Goal: Task Accomplishment & Management: Manage account settings

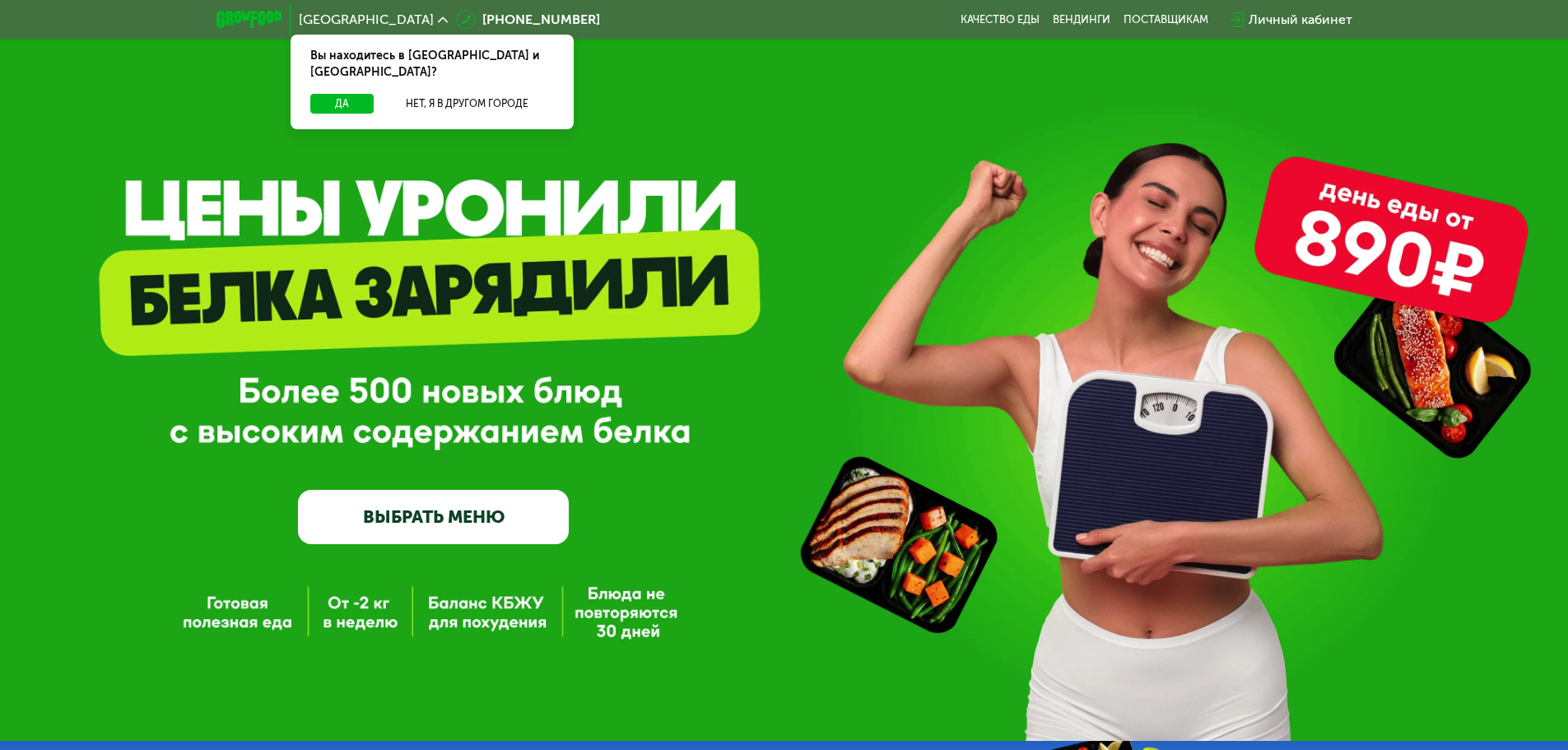
click at [1284, 9] on div "Личный кабинет" at bounding box center [1291, 20] width 139 height 36
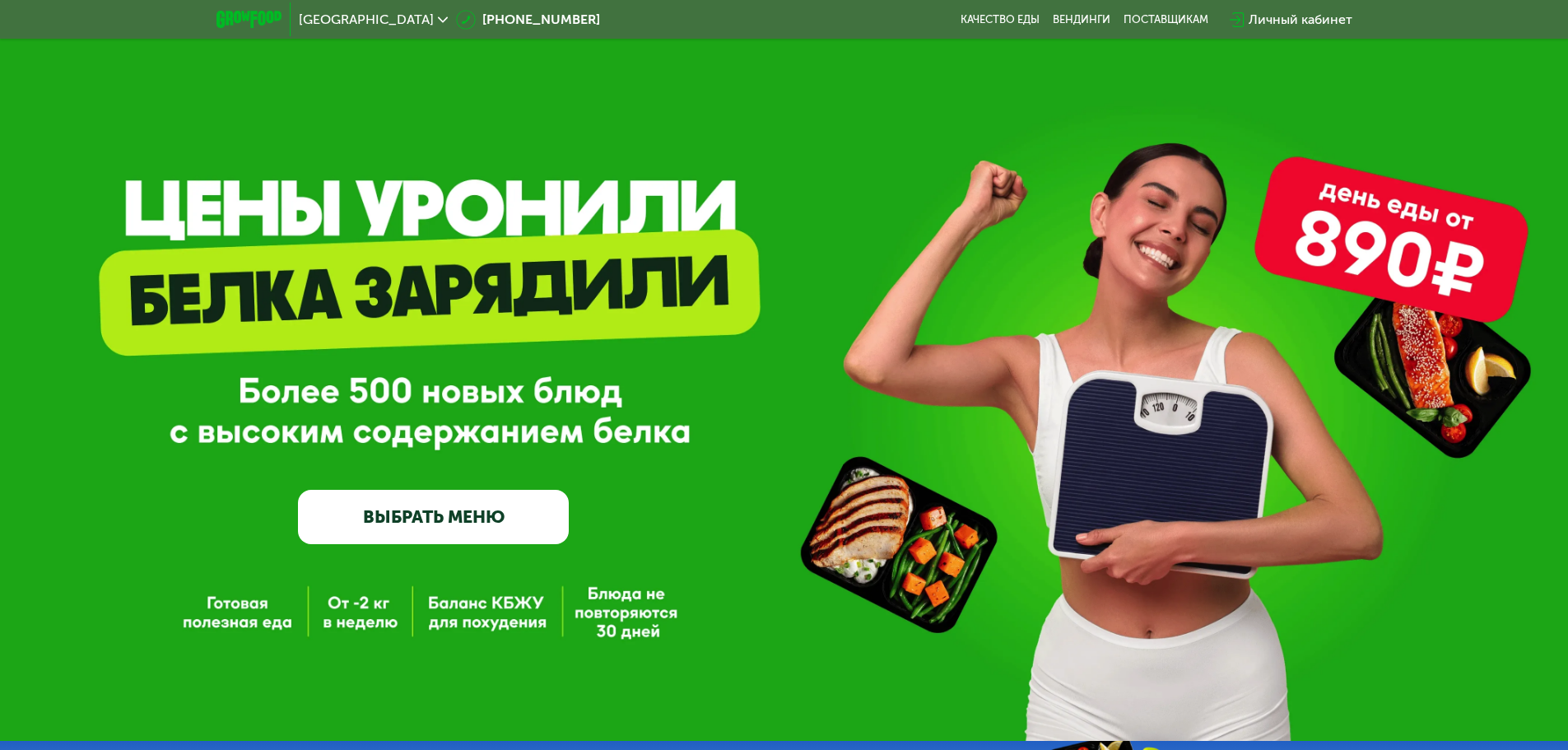
click at [1281, 21] on div "Личный кабинет" at bounding box center [1301, 19] width 104 height 20
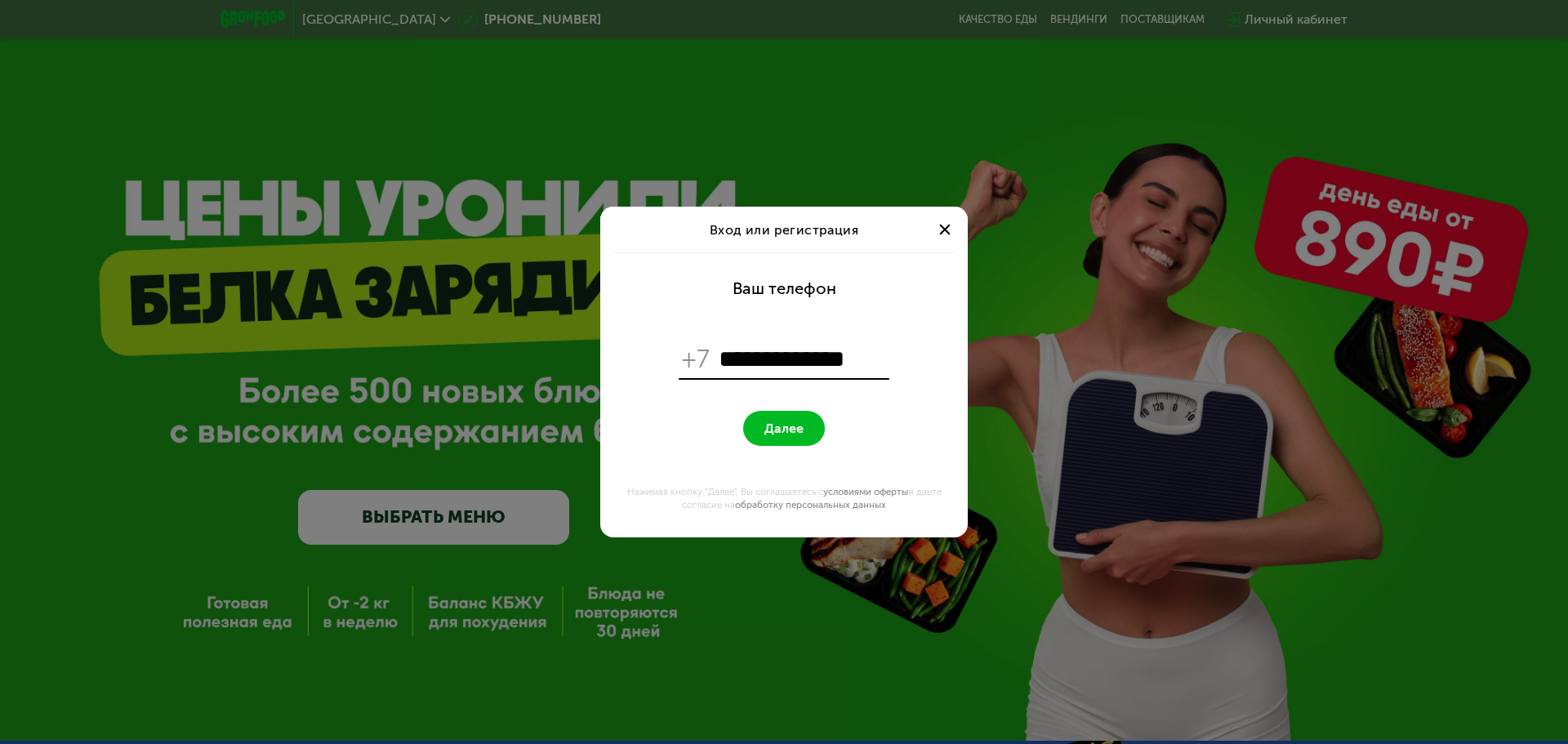
type input "**********"
click at [770, 434] on span "Далее" at bounding box center [784, 429] width 39 height 15
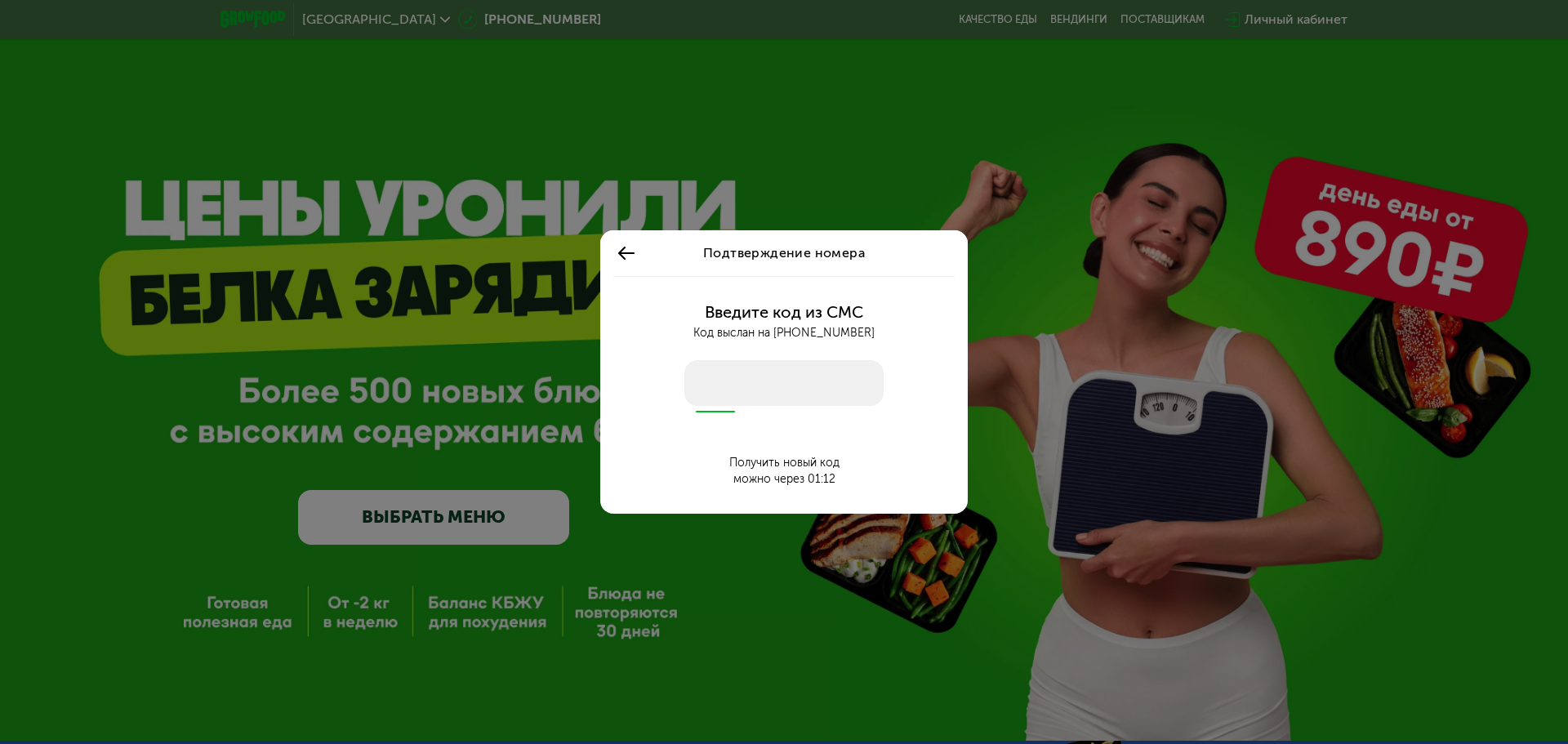
click at [775, 389] on input "number" at bounding box center [784, 382] width 200 height 45
drag, startPoint x: 775, startPoint y: 389, endPoint x: 752, endPoint y: 357, distance: 39.4
click at [752, 357] on div "Введите код из СМС Код выслан на [PHONE_NUMBER] Получить новый код можно через …" at bounding box center [784, 395] width 348 height 238
click at [766, 374] on input "number" at bounding box center [784, 382] width 200 height 45
type input "****"
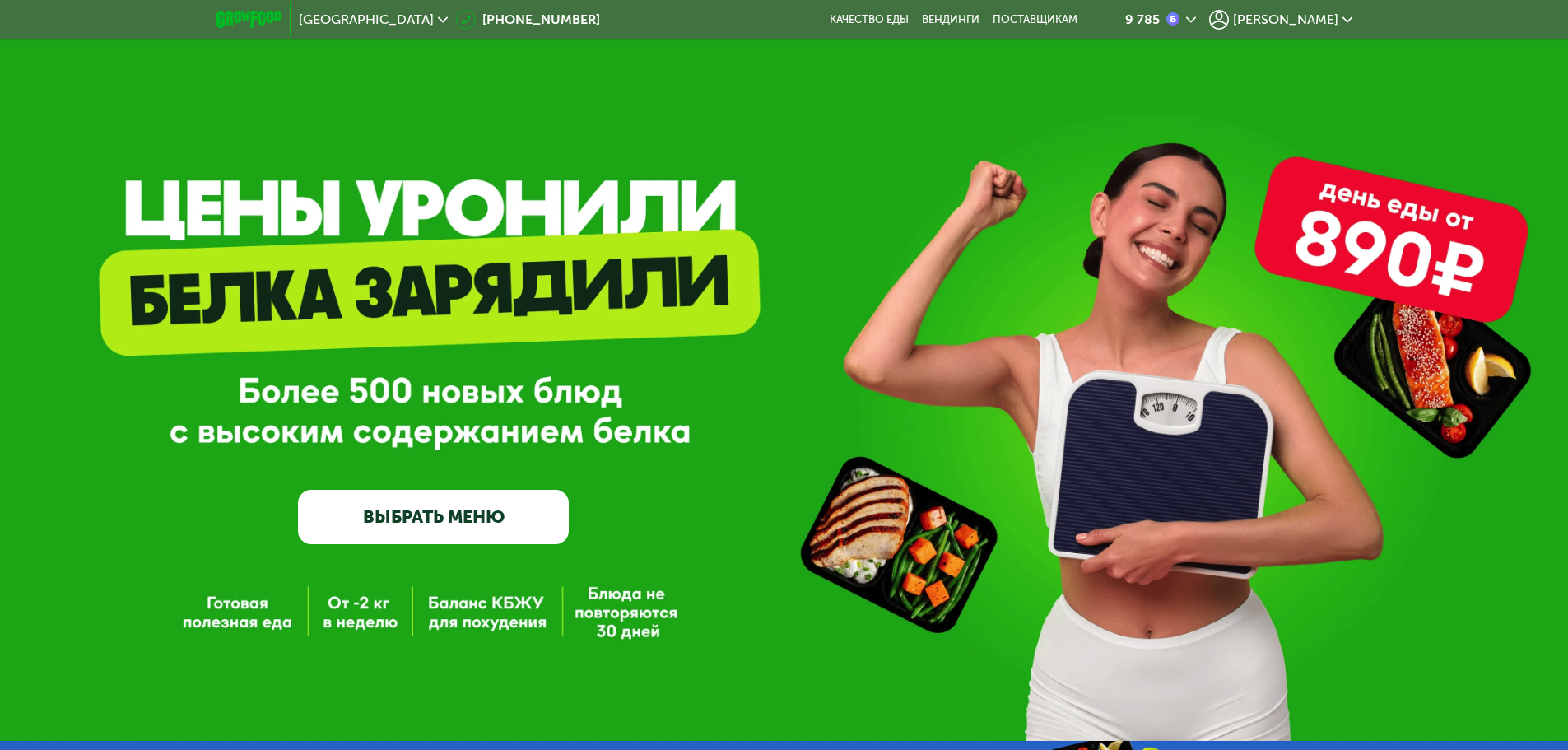
click at [1316, 13] on span "[PERSON_NAME]" at bounding box center [1286, 19] width 105 height 13
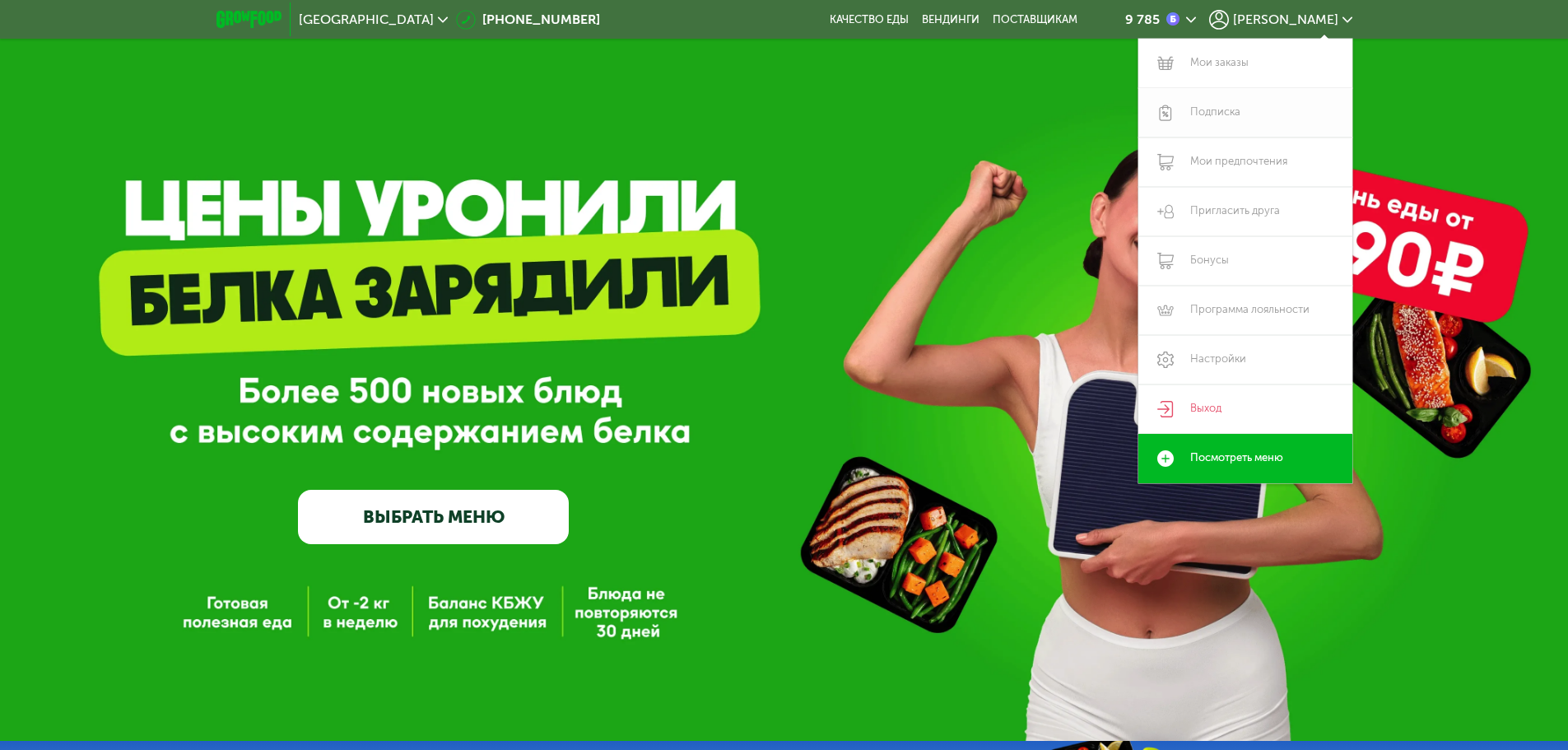
click at [1222, 114] on link "Подписка" at bounding box center [1246, 112] width 214 height 49
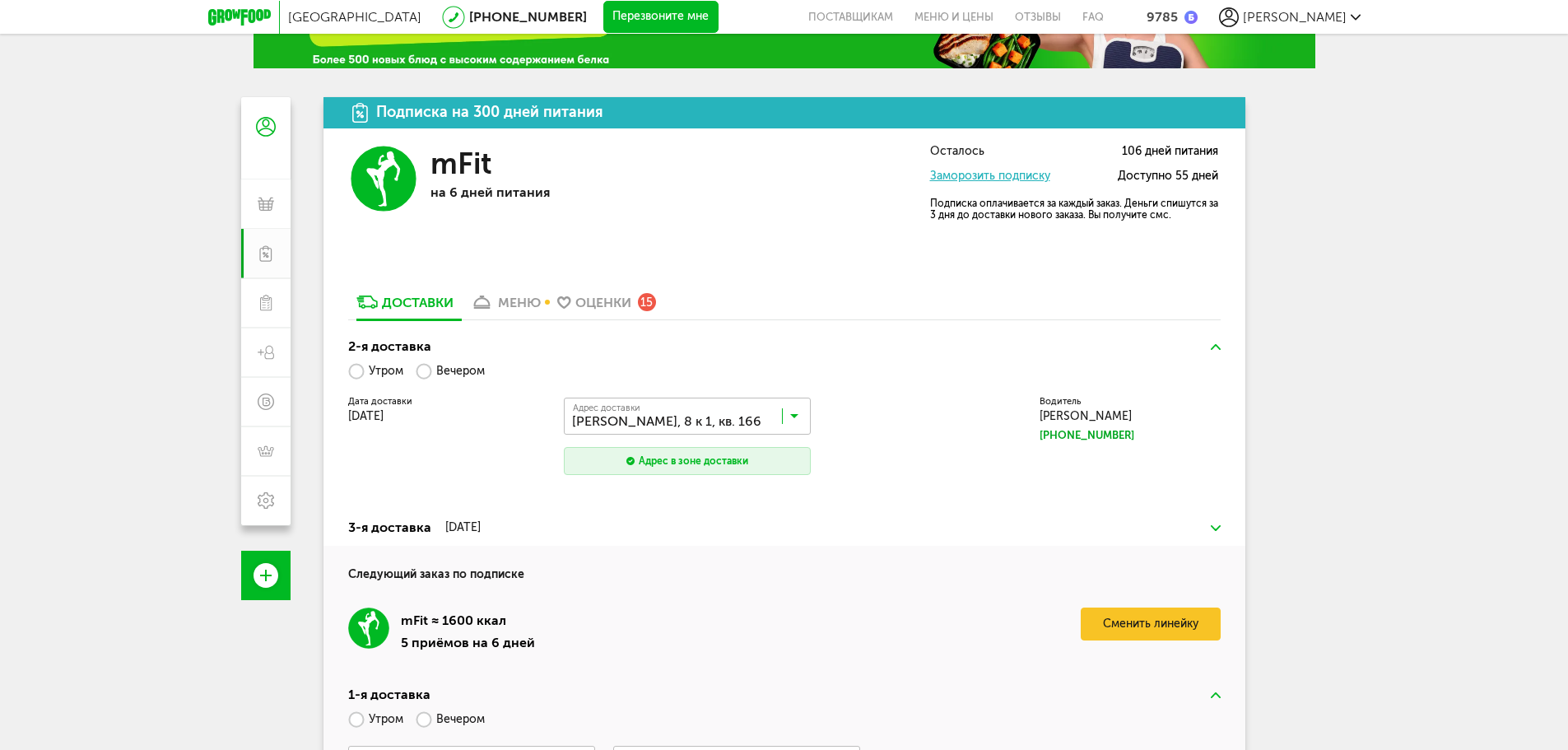
scroll to position [99, 0]
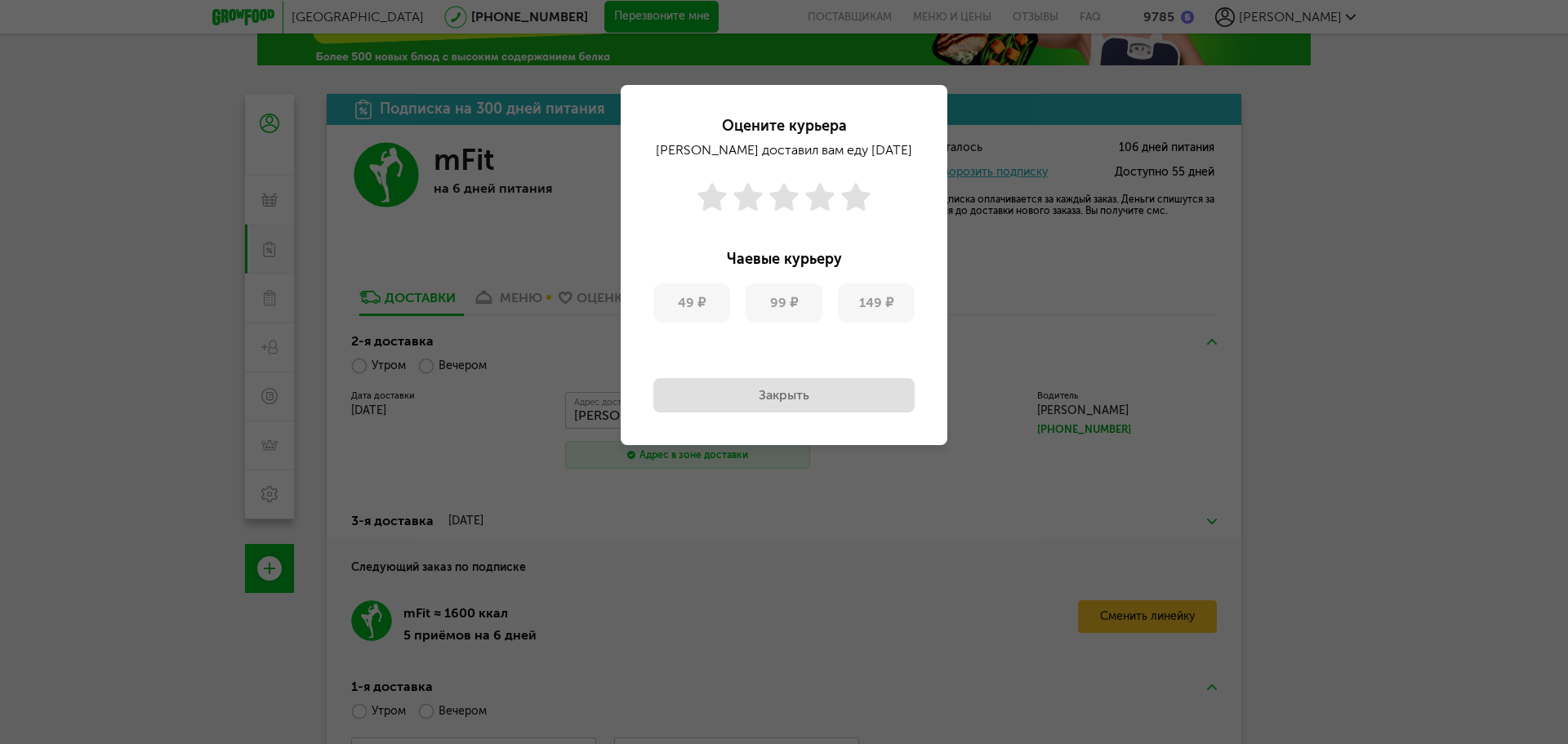
click at [862, 381] on button "Закрыть" at bounding box center [783, 395] width 261 height 34
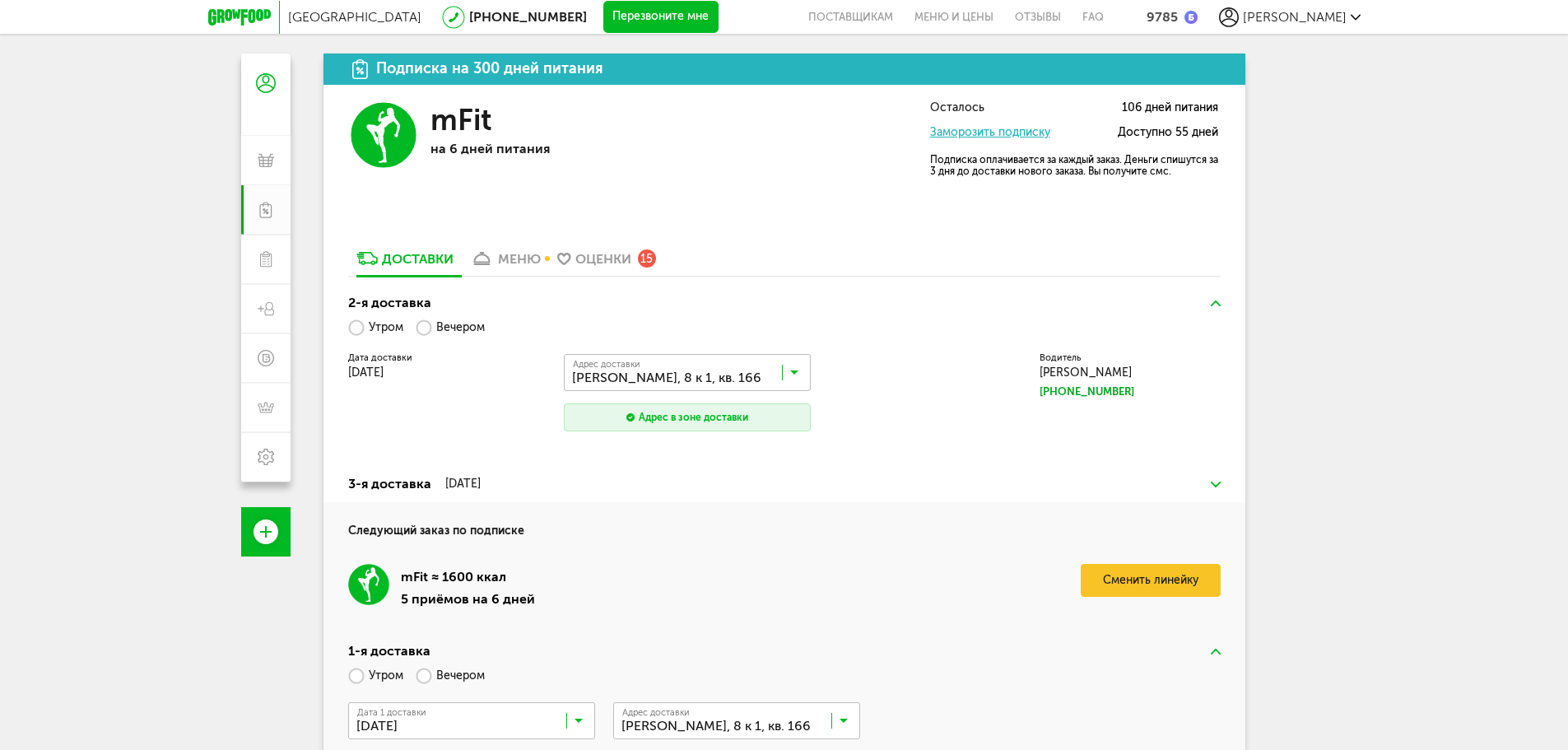
scroll to position [142, 0]
click at [1145, 574] on link "Сменить линейку" at bounding box center [1151, 580] width 140 height 33
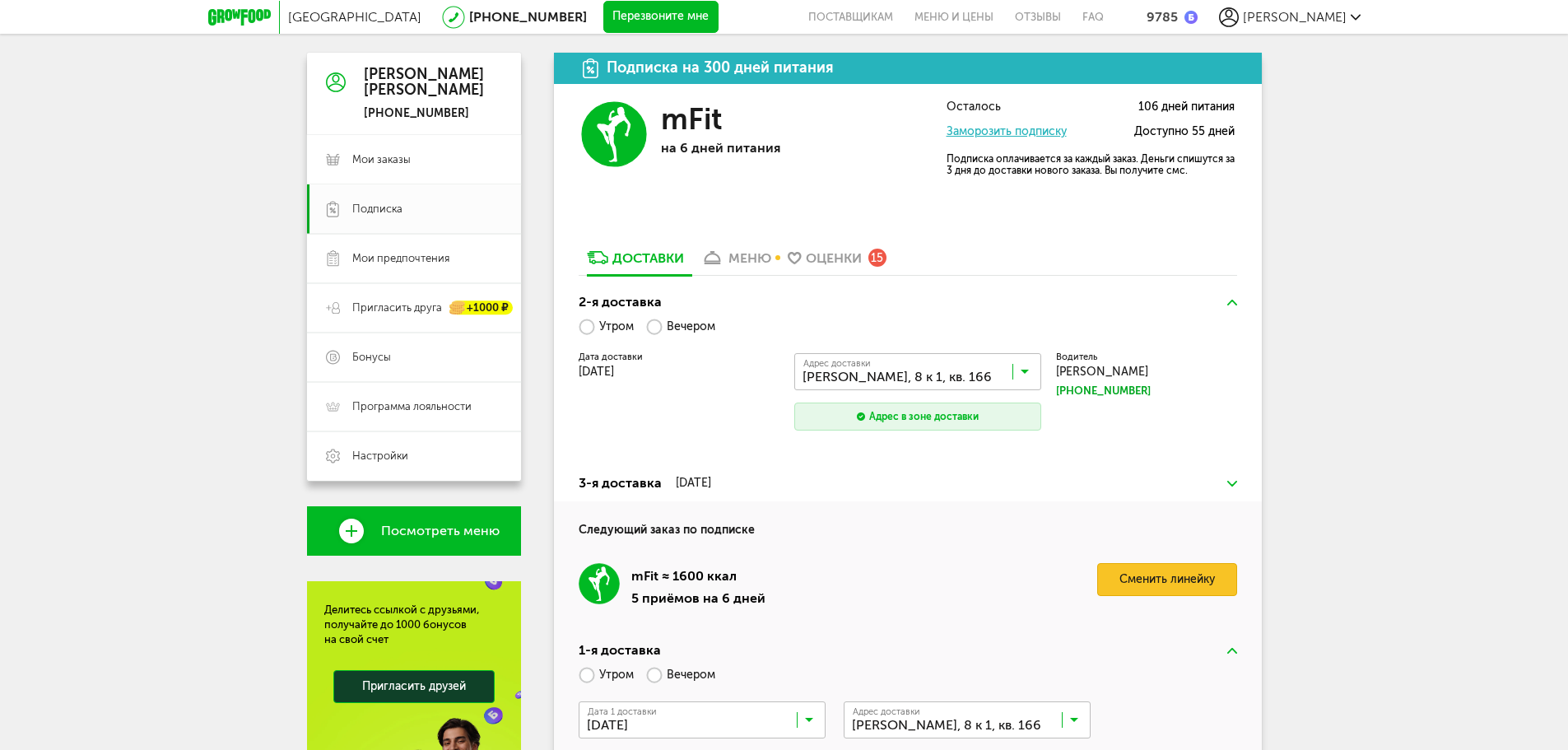
scroll to position [184, 0]
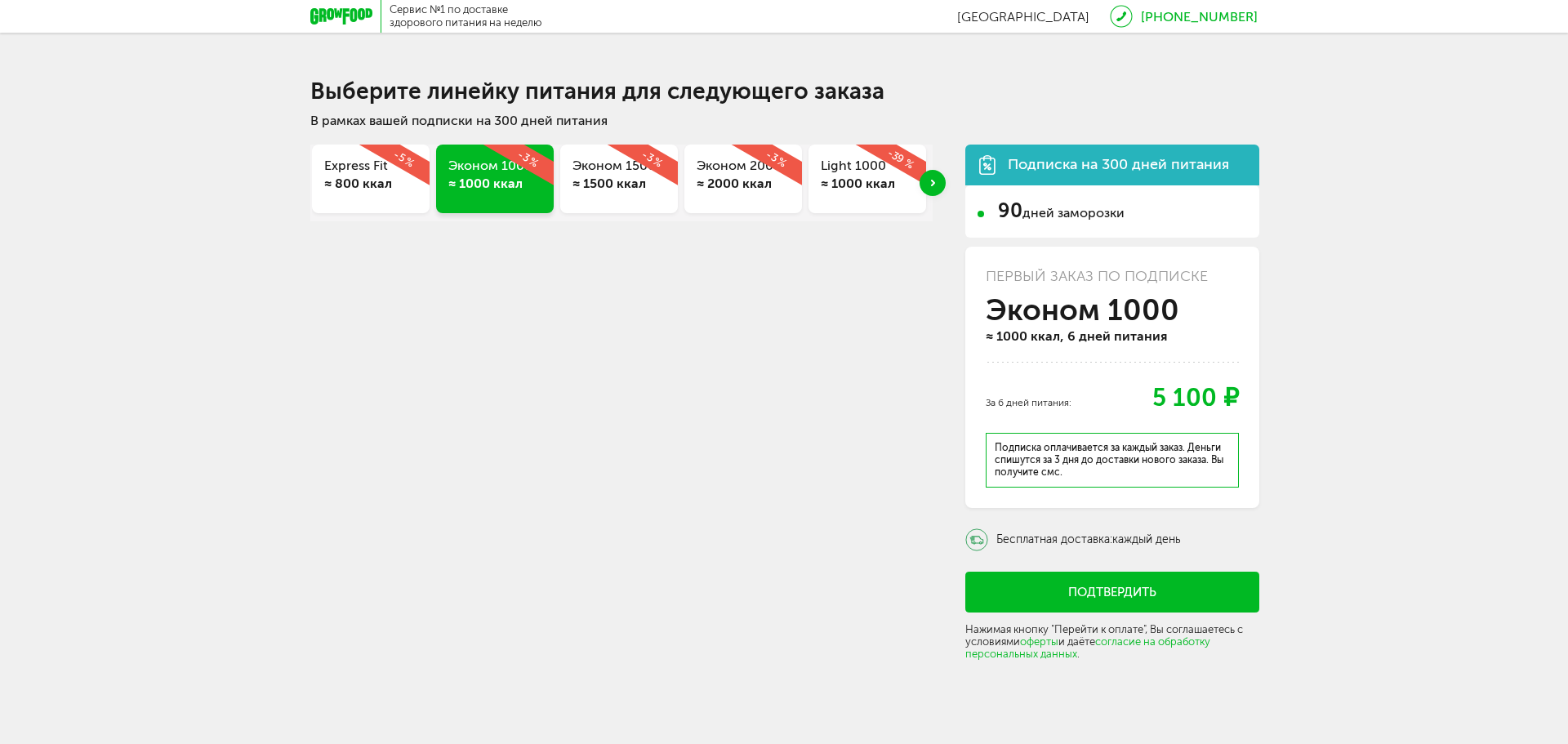
click at [776, 183] on div "≈ 2000 ккал" at bounding box center [743, 183] width 93 height 18
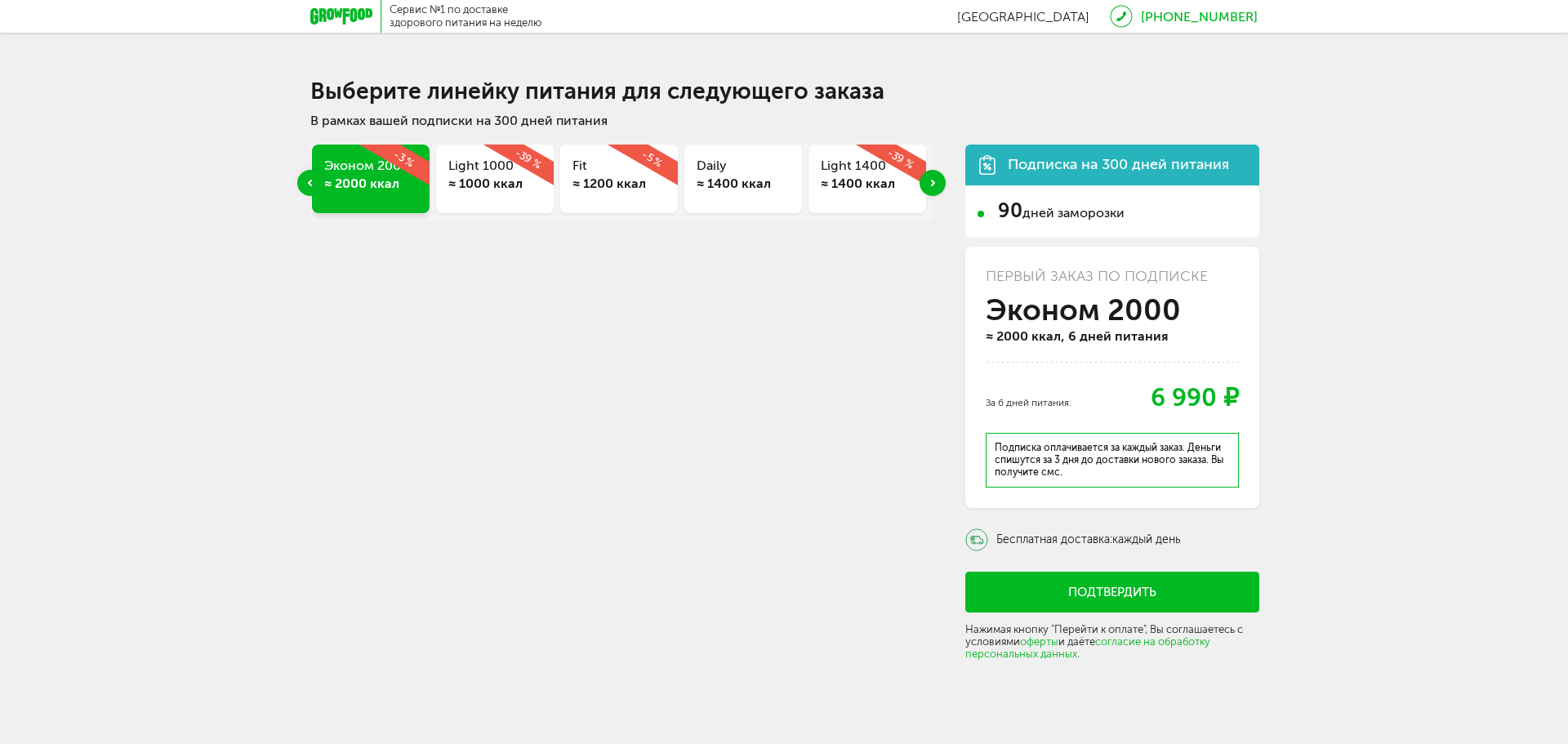
click at [935, 186] on div "Next slide" at bounding box center [932, 183] width 26 height 26
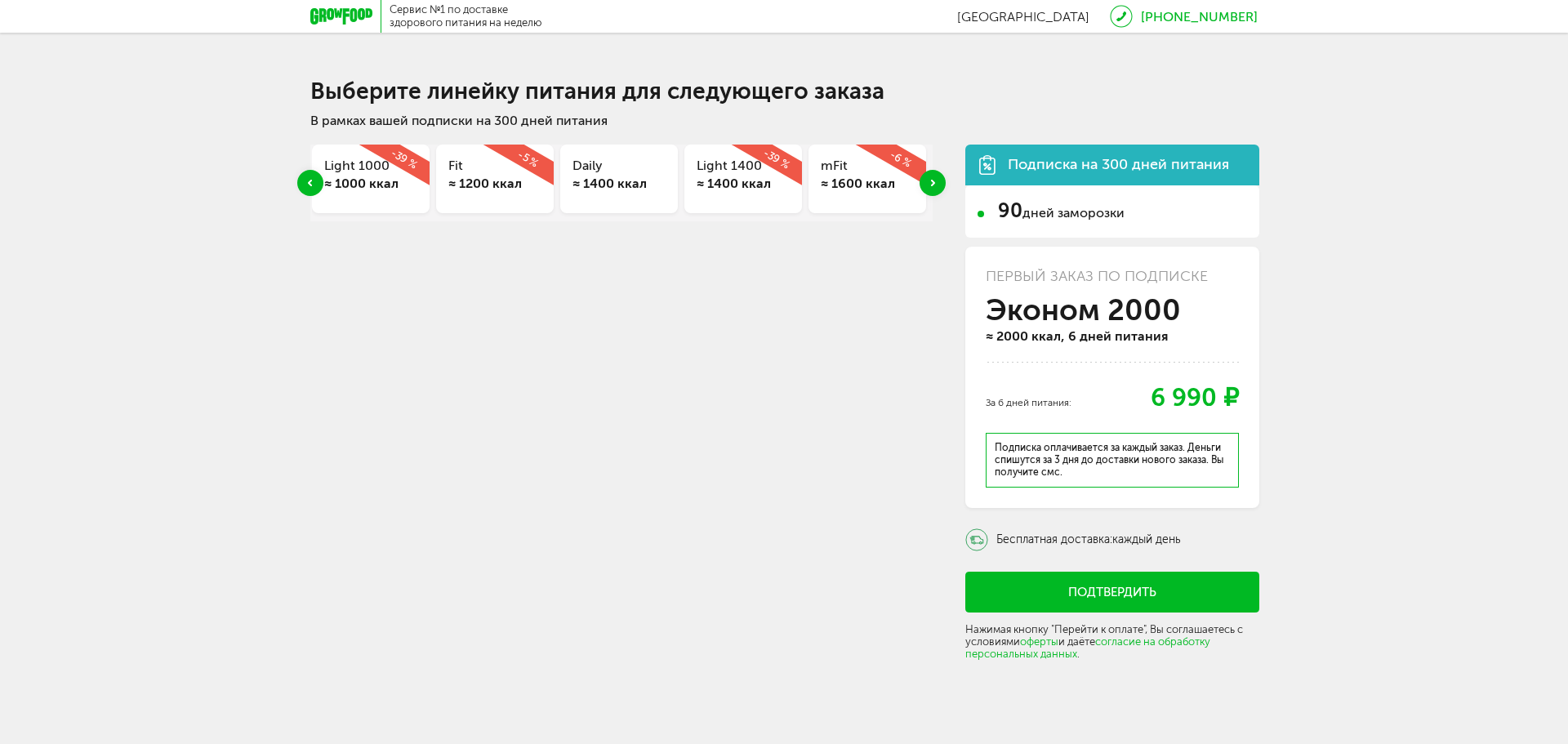
click at [935, 186] on div "Next slide" at bounding box center [932, 183] width 26 height 26
click at [869, 184] on div "≈ 1800 ккал" at bounding box center [867, 183] width 93 height 18
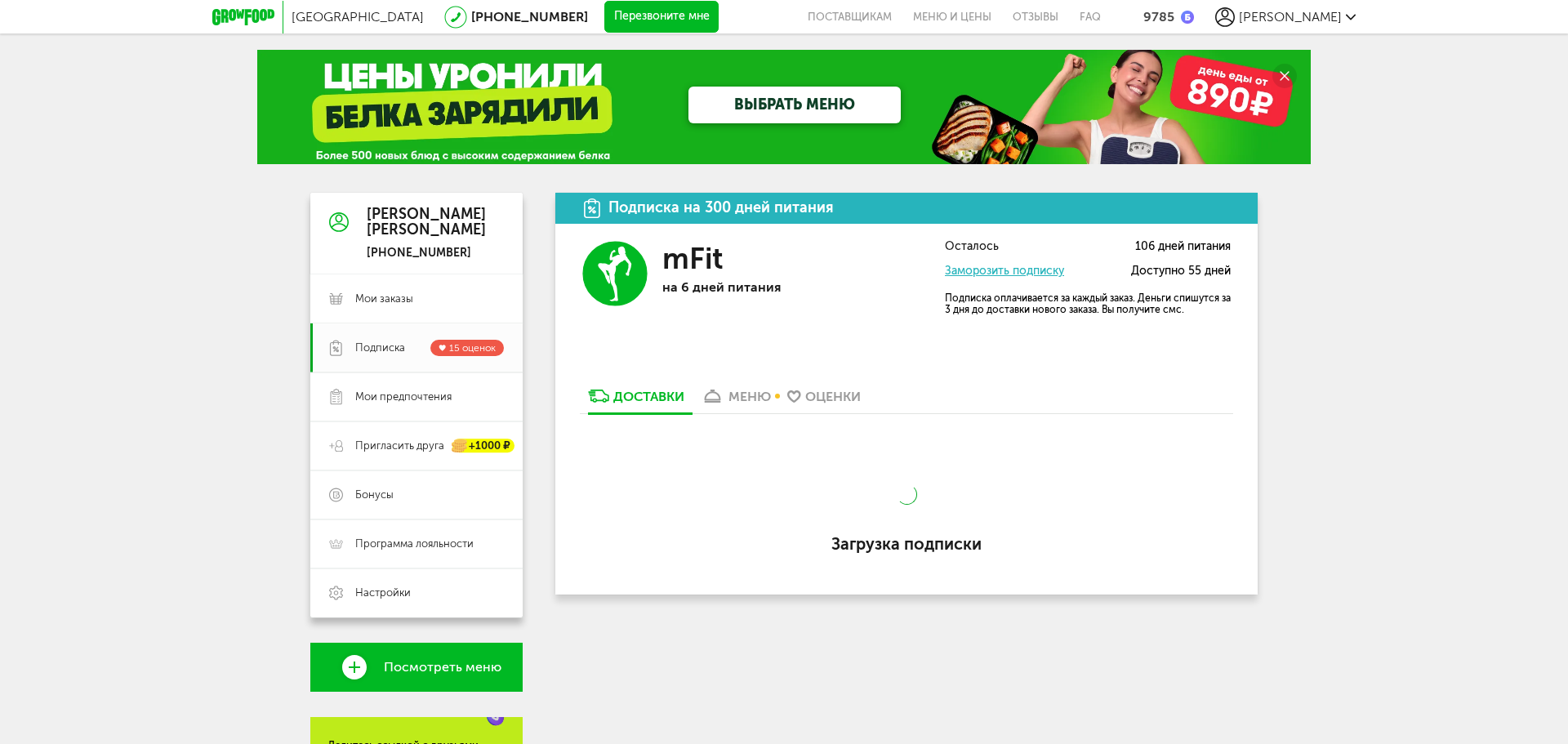
scroll to position [303, 0]
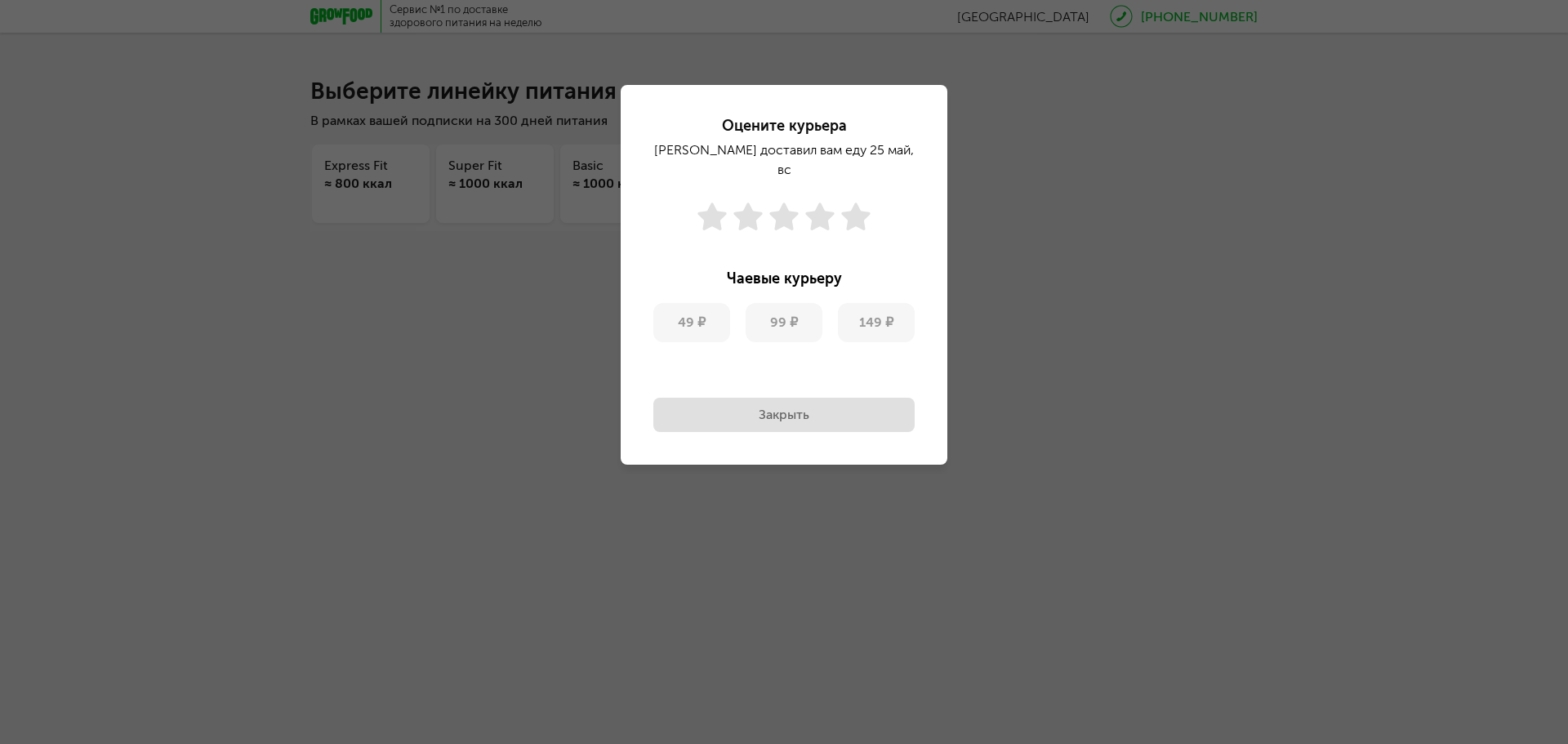
click at [807, 398] on button "Закрыть" at bounding box center [783, 415] width 261 height 34
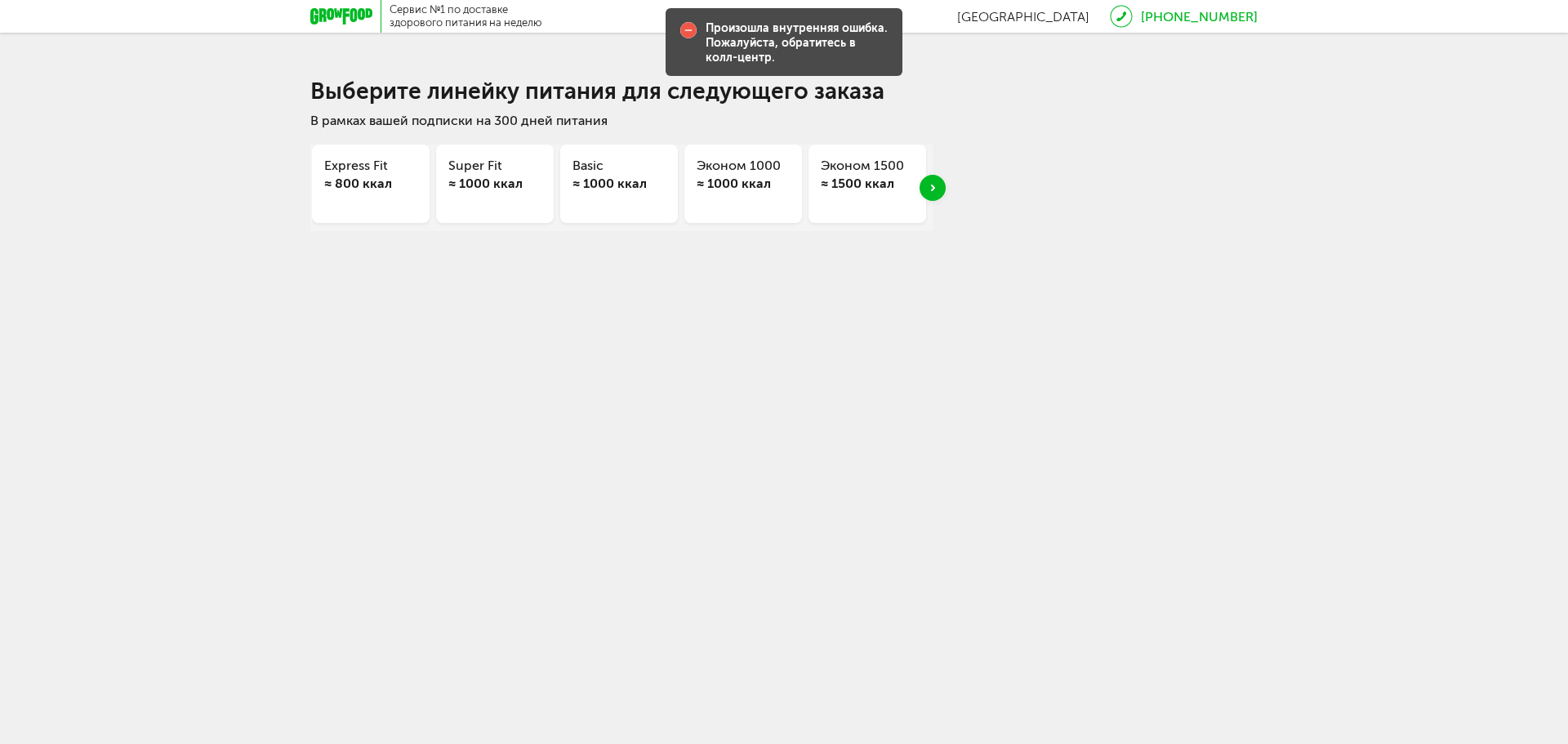
click at [935, 190] on div "Next slide" at bounding box center [932, 188] width 26 height 26
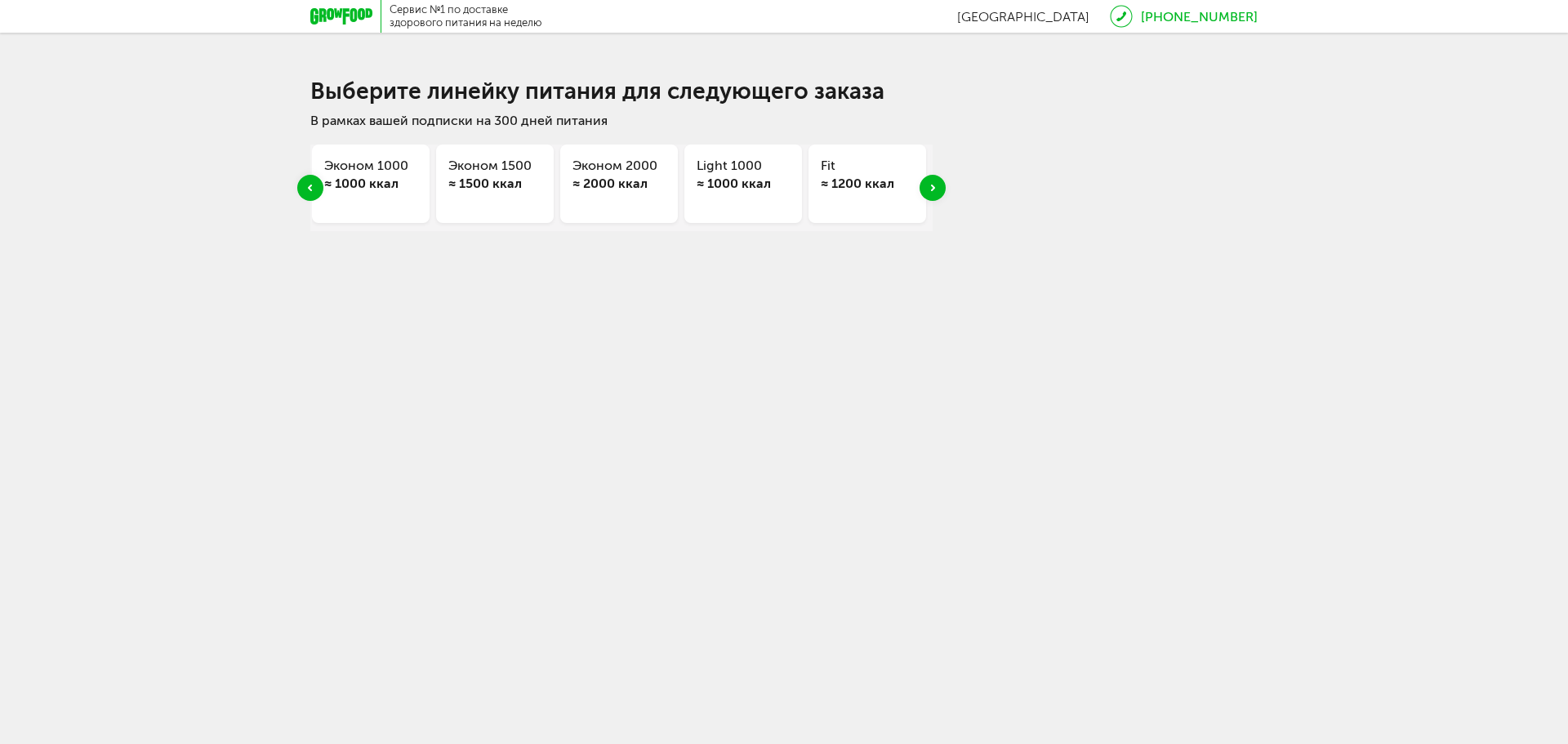
click at [935, 190] on div "Next slide" at bounding box center [932, 188] width 26 height 26
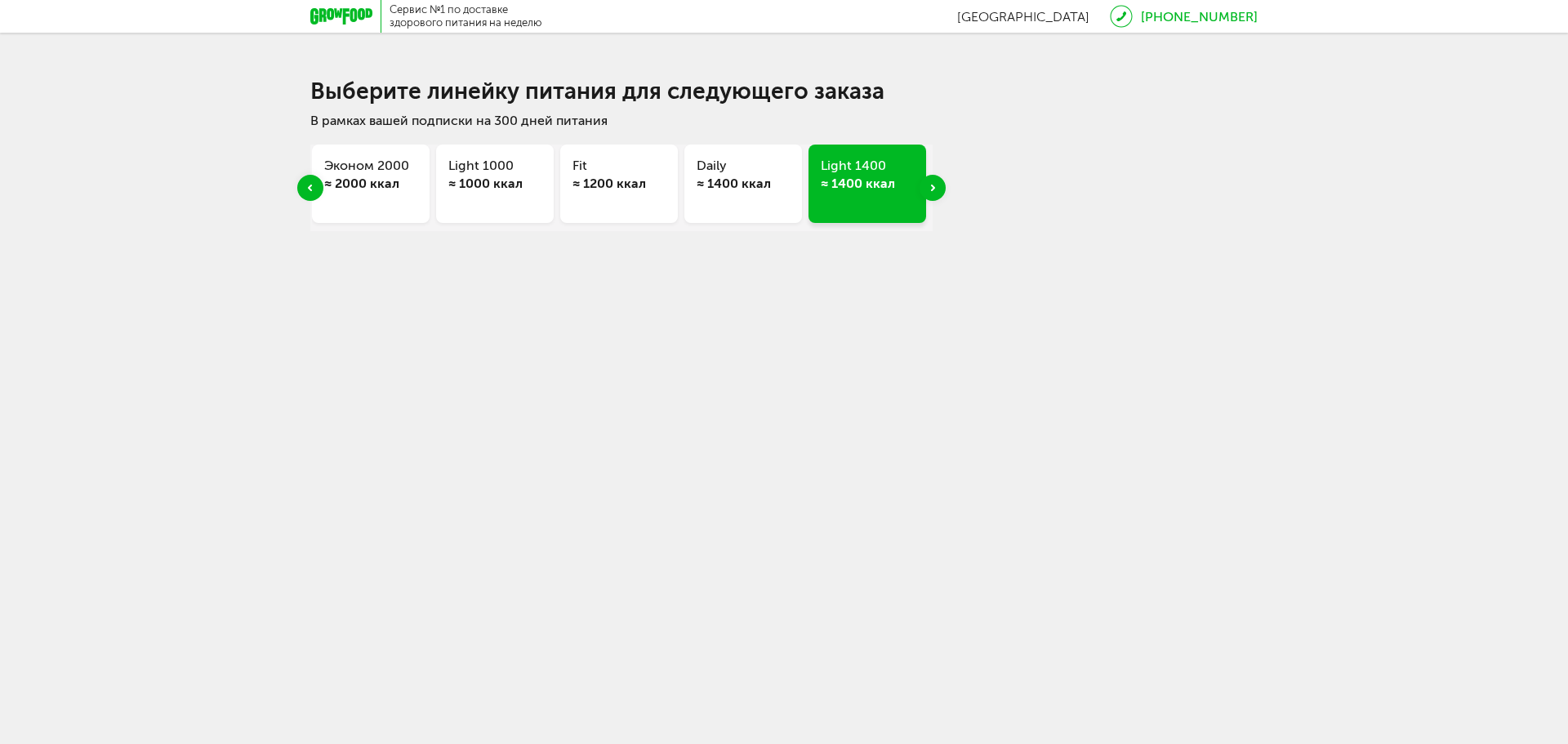
click at [935, 190] on div "Next slide" at bounding box center [932, 188] width 26 height 26
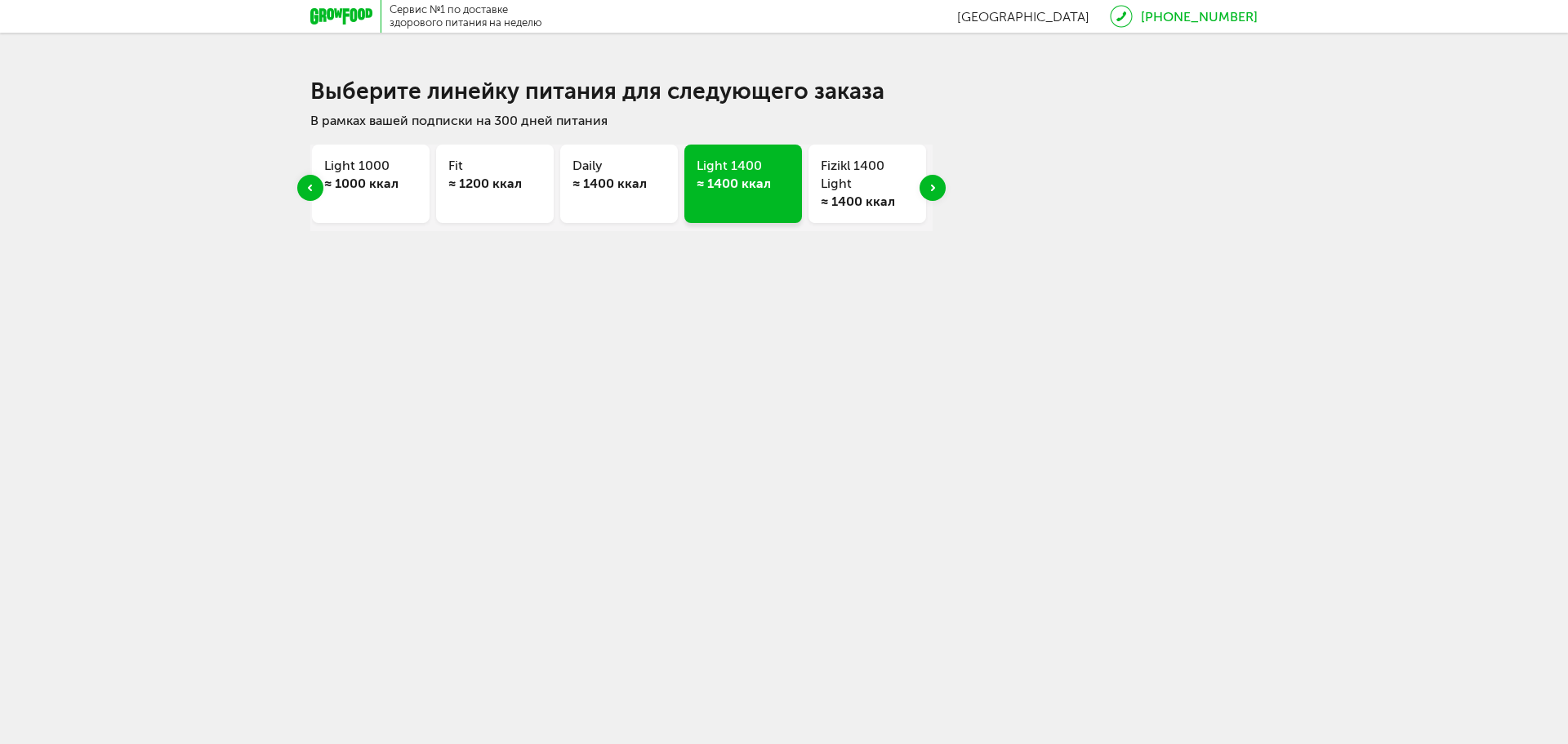
click at [935, 190] on div "Next slide" at bounding box center [932, 188] width 26 height 26
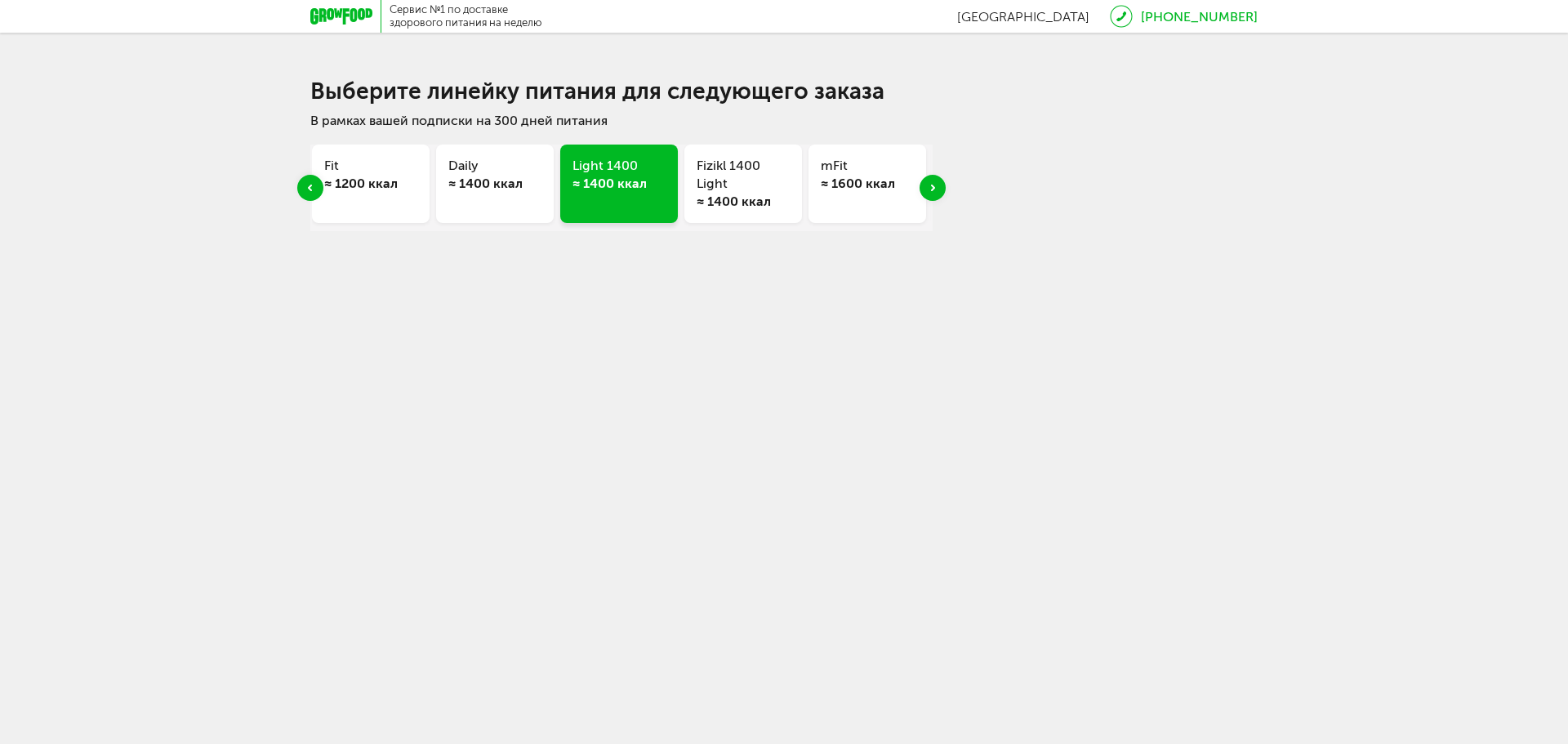
click at [935, 190] on div "Next slide" at bounding box center [932, 188] width 26 height 26
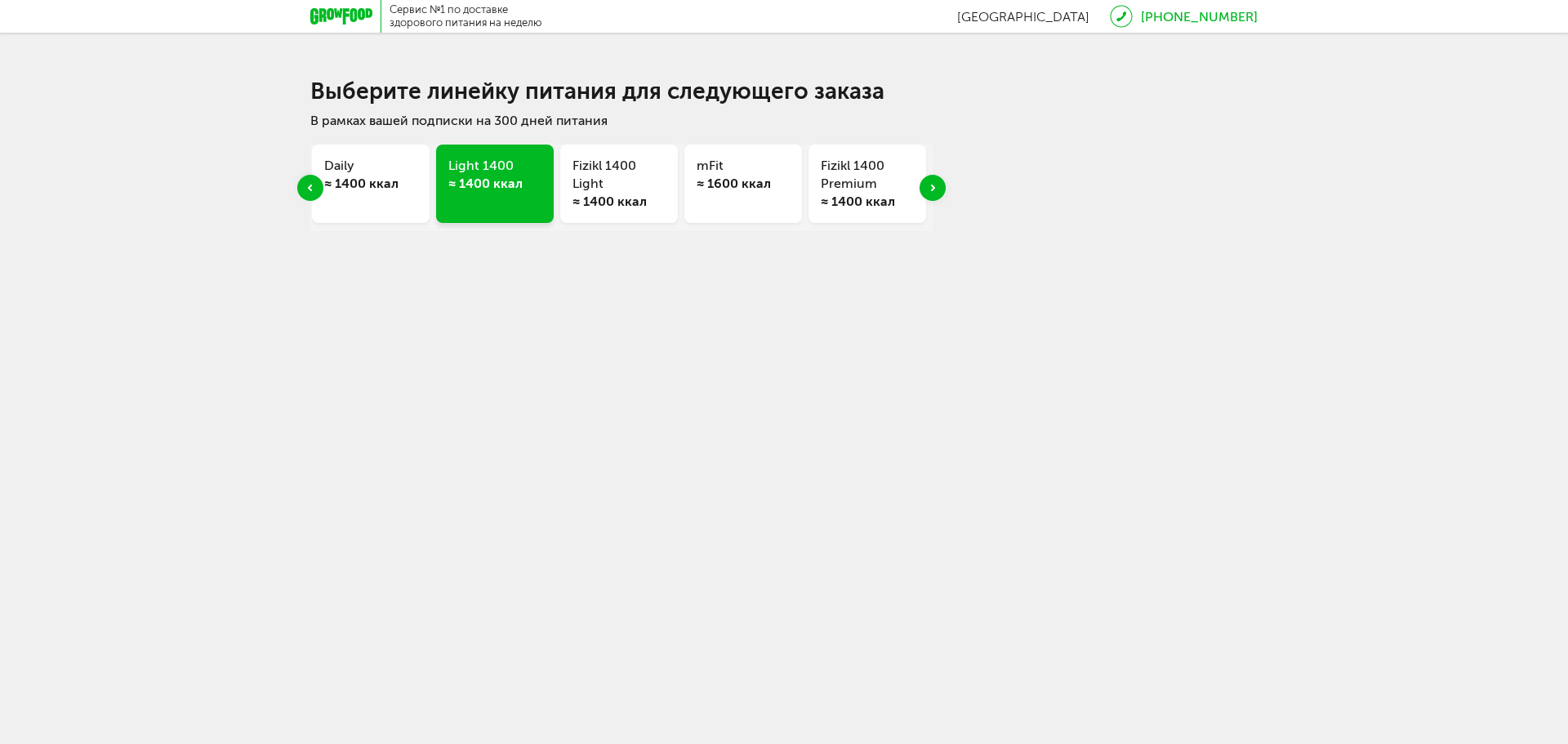
click at [935, 190] on div "Next slide" at bounding box center [932, 188] width 26 height 26
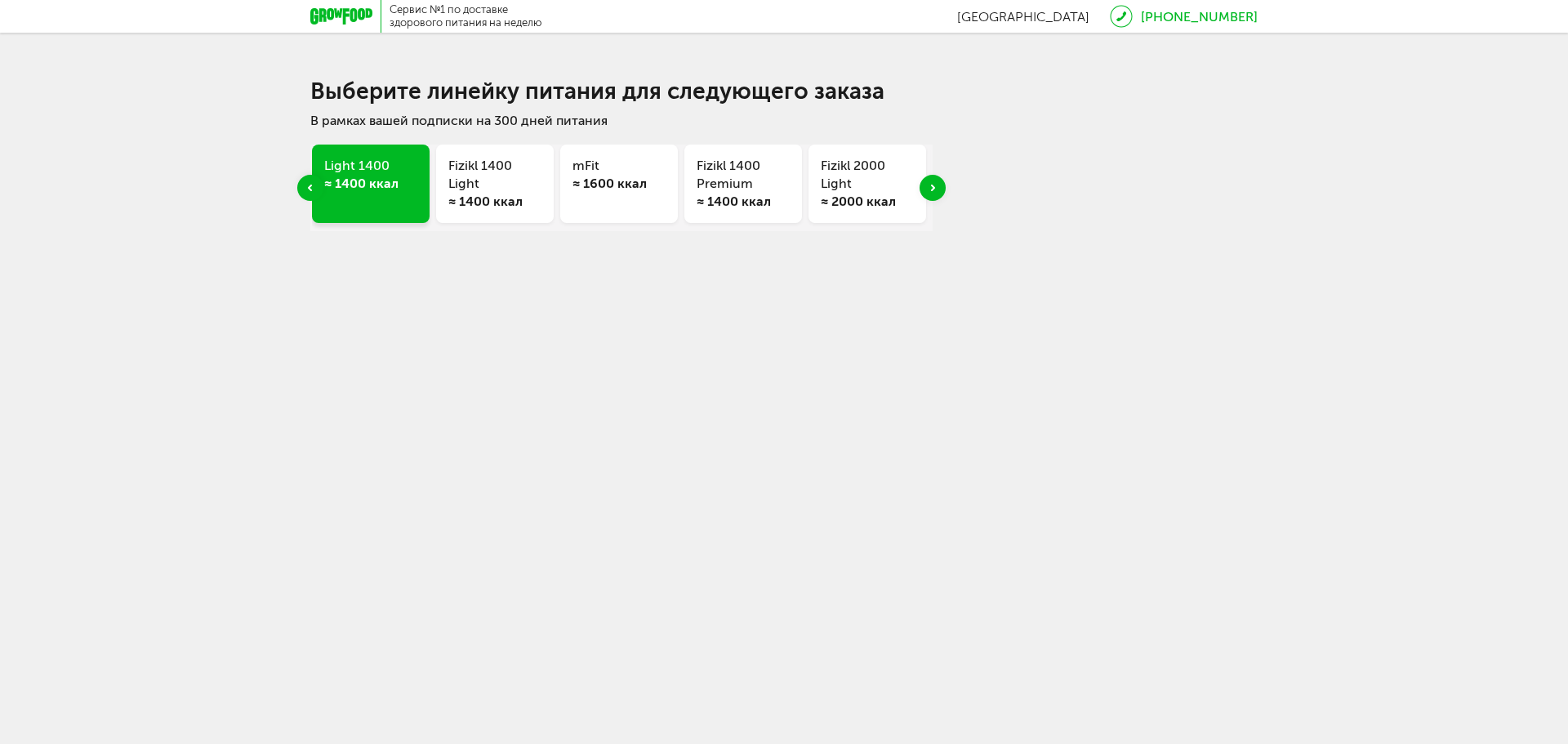
click at [935, 190] on div "Next slide" at bounding box center [932, 188] width 26 height 26
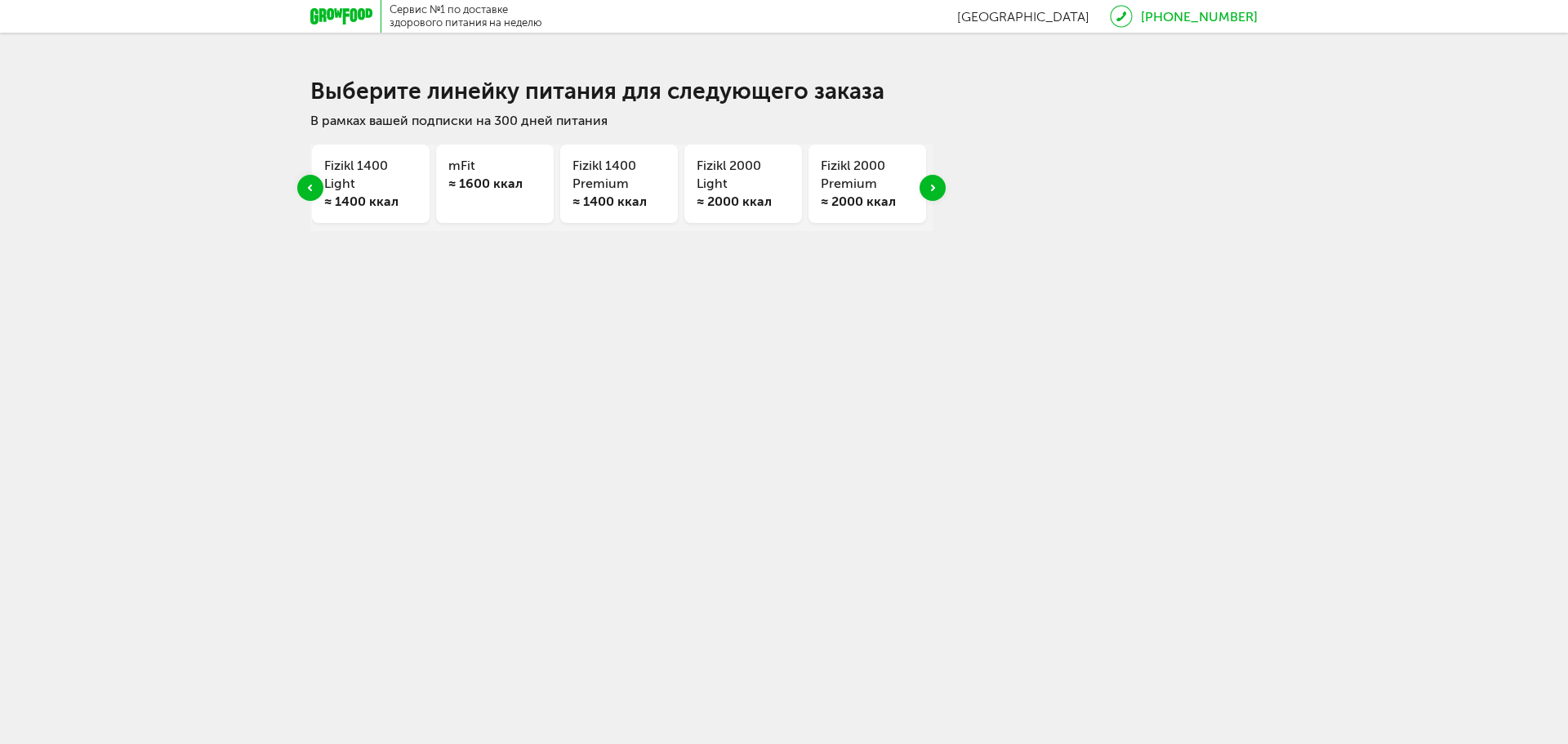
click at [935, 190] on div "Next slide" at bounding box center [932, 188] width 26 height 26
click at [695, 188] on div "Balance ≈ 1800 ккал" at bounding box center [743, 183] width 117 height 78
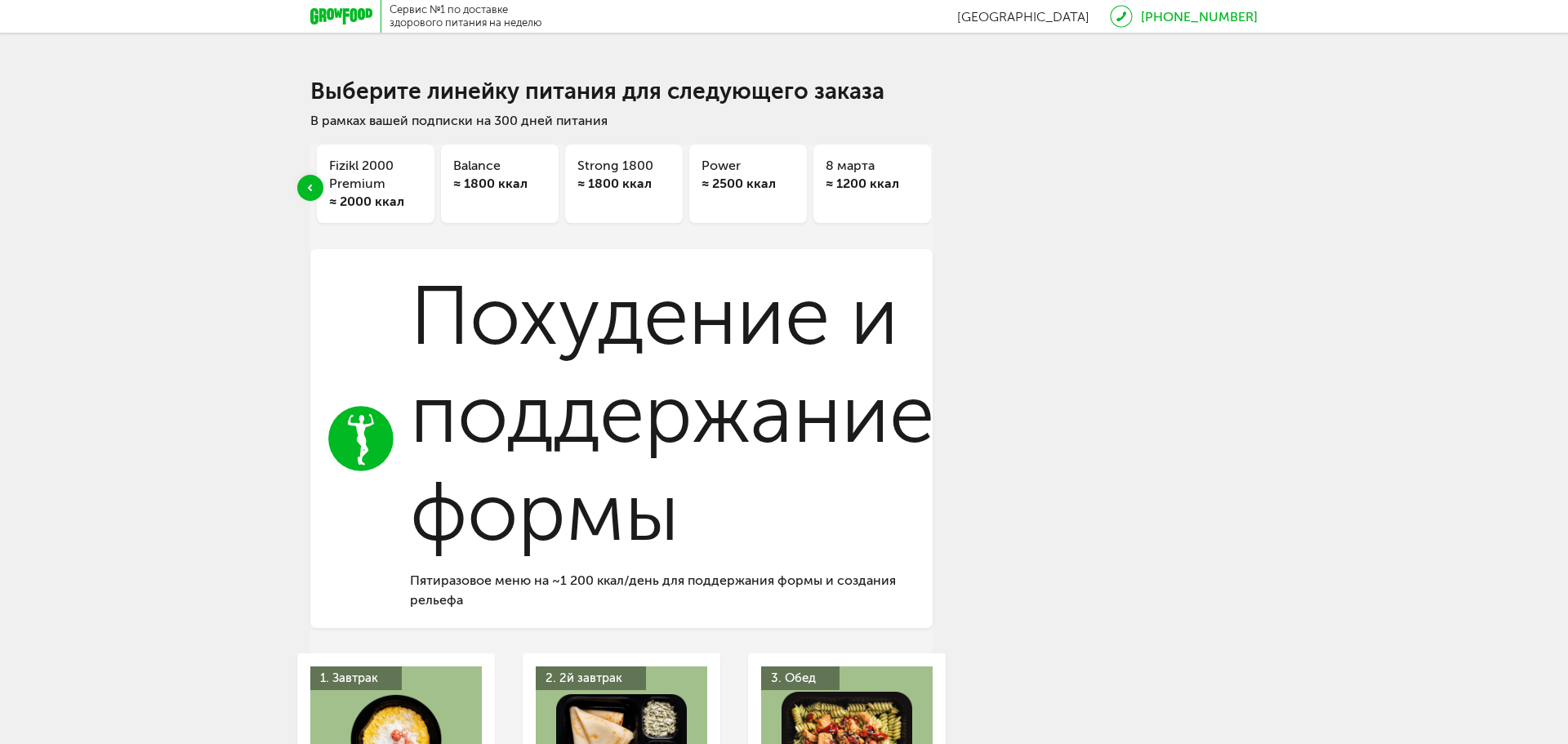
click at [476, 168] on h3 "Balance" at bounding box center [500, 165] width 93 height 18
click at [578, 579] on div "Пятиразовое меню на ~1 200 ккал/день для поддержания формы и создания рельефа" at bounding box center [672, 591] width 524 height 39
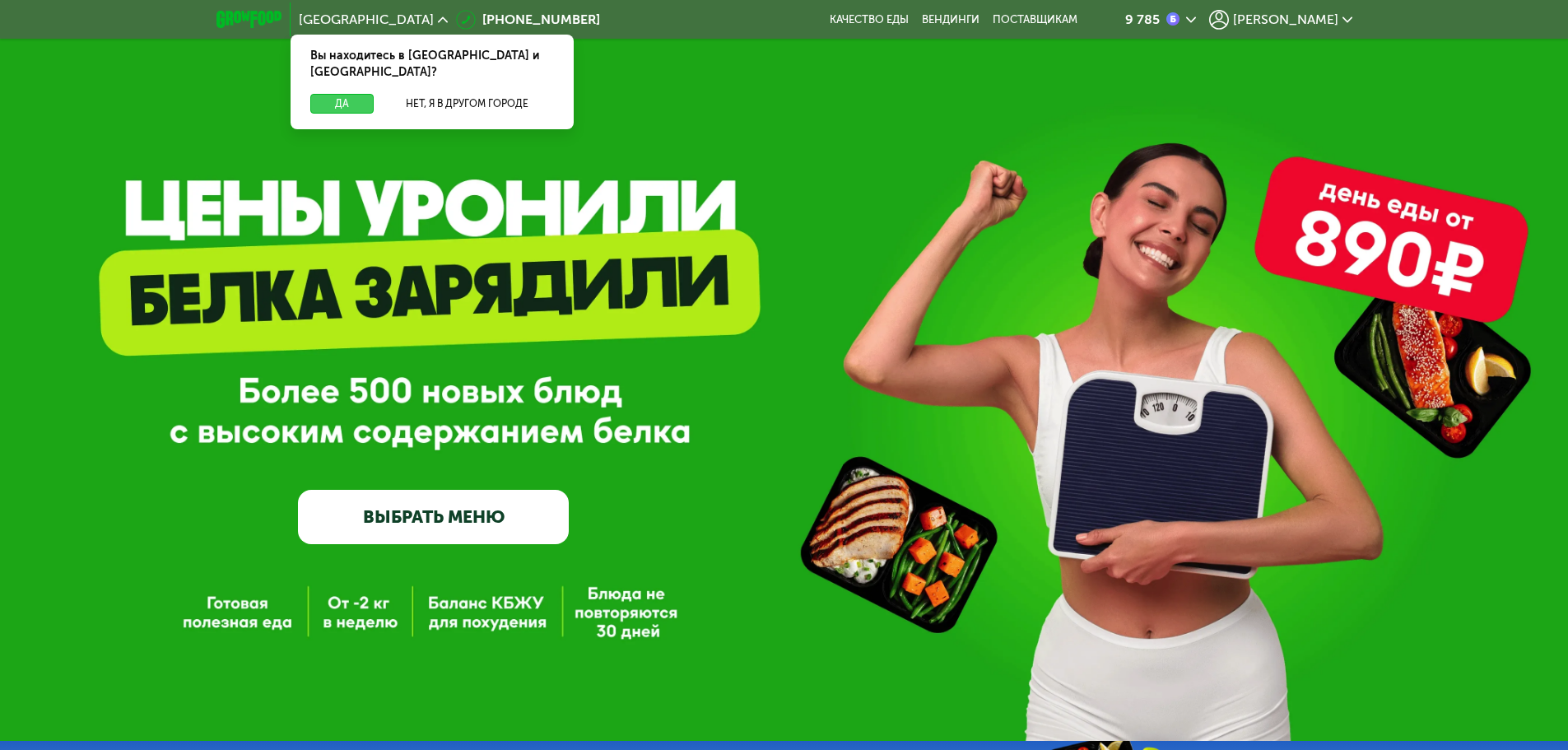
click at [337, 94] on button "Да" at bounding box center [341, 104] width 63 height 20
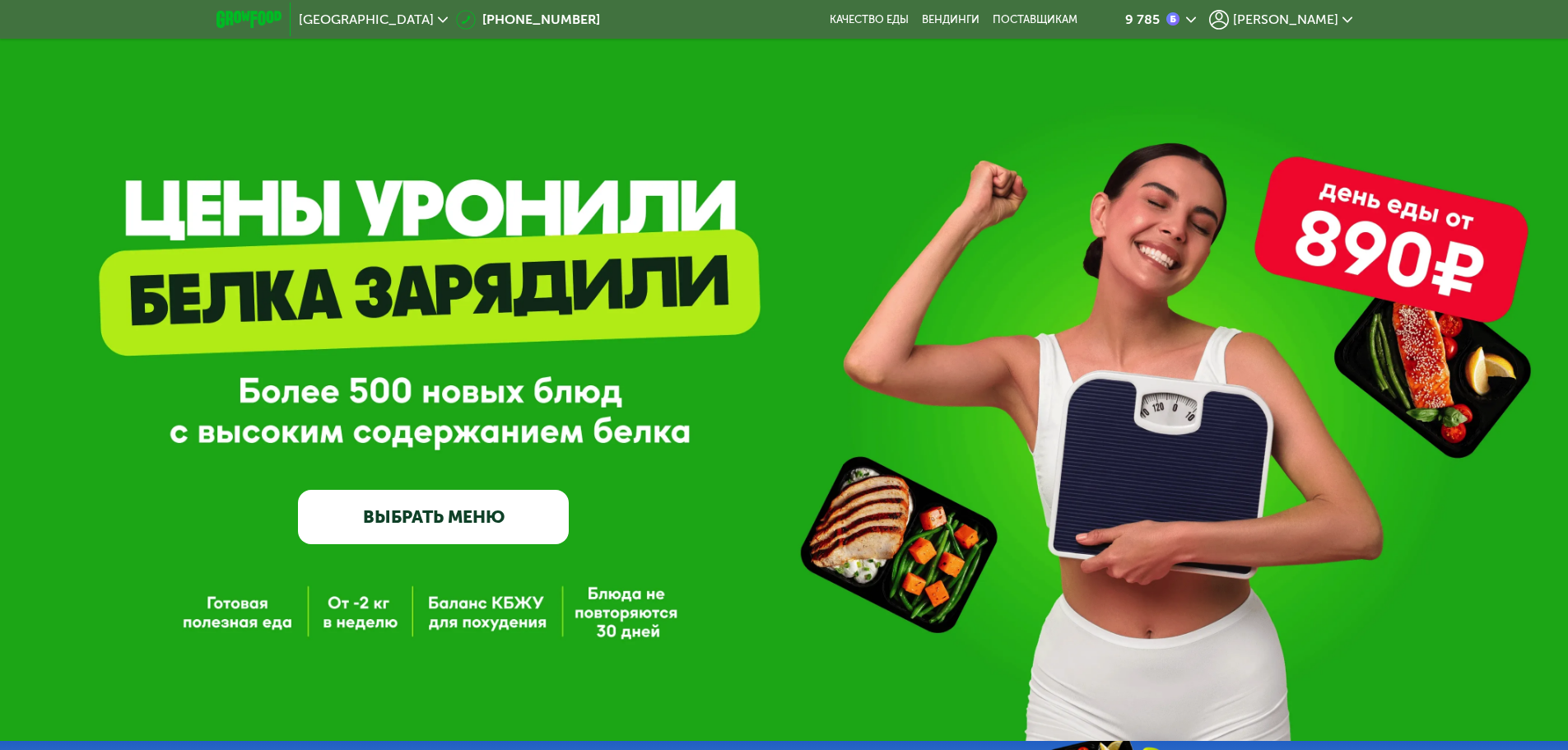
click at [1229, 16] on icon at bounding box center [1219, 19] width 20 height 20
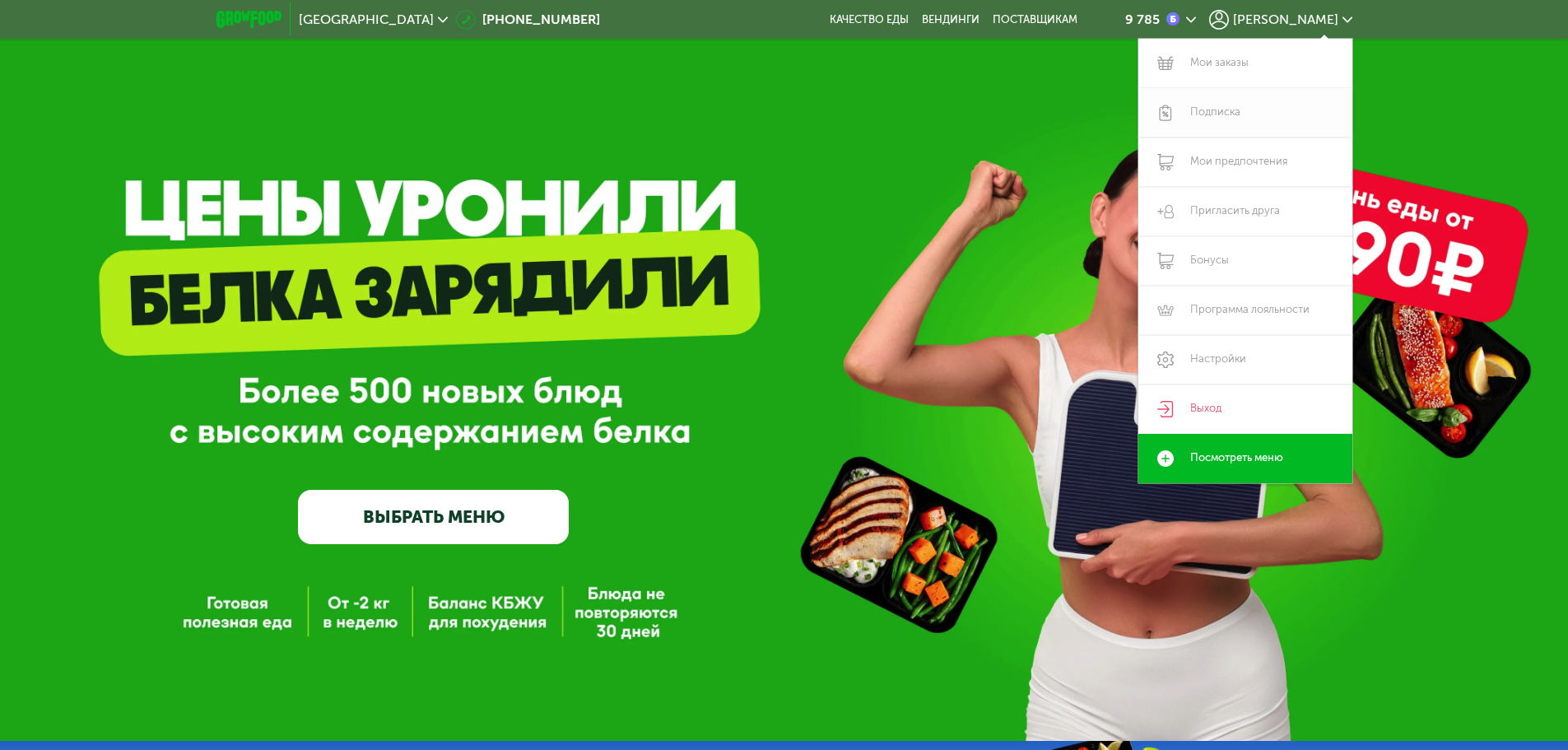
click at [1203, 98] on link "Подписка" at bounding box center [1246, 112] width 214 height 49
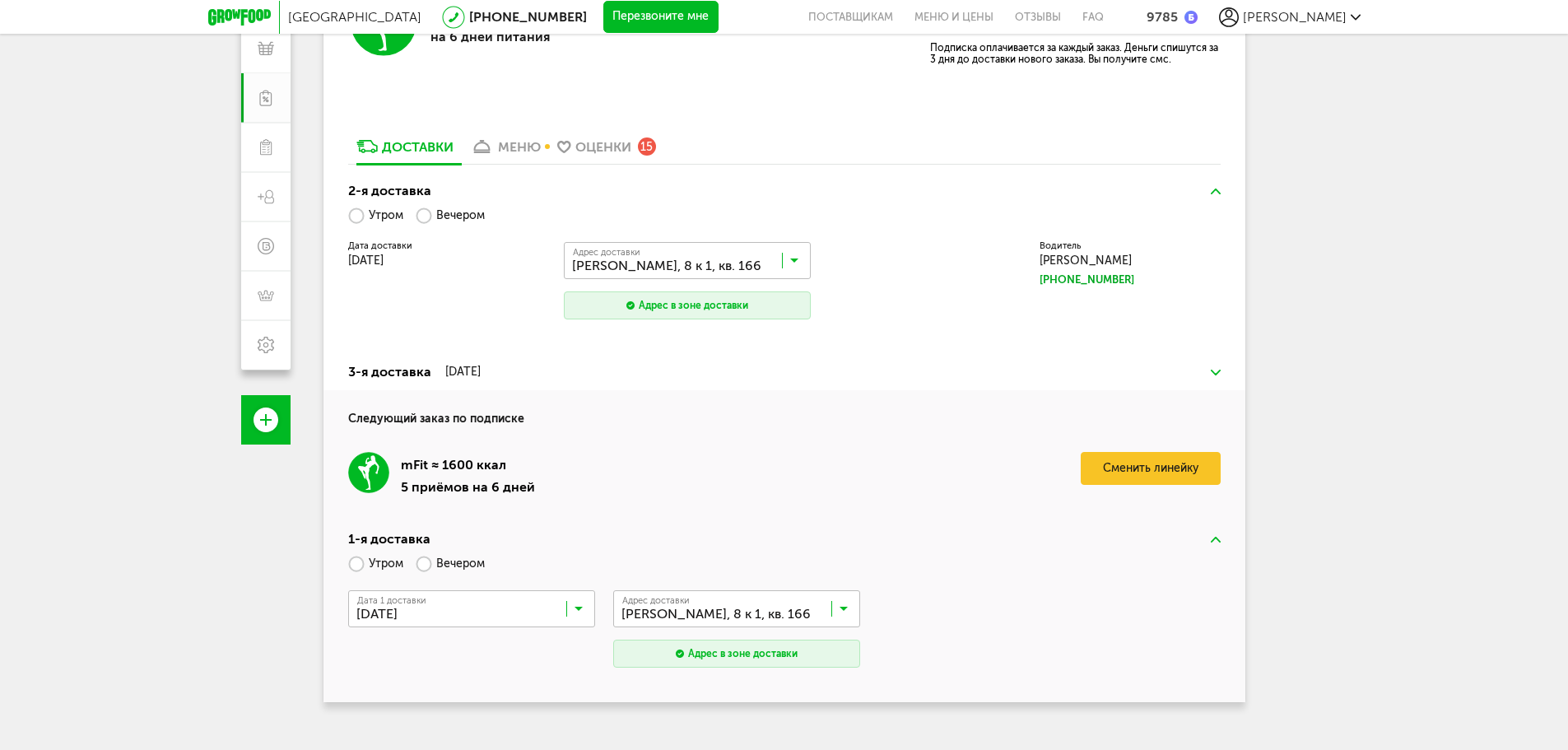
scroll to position [260, 0]
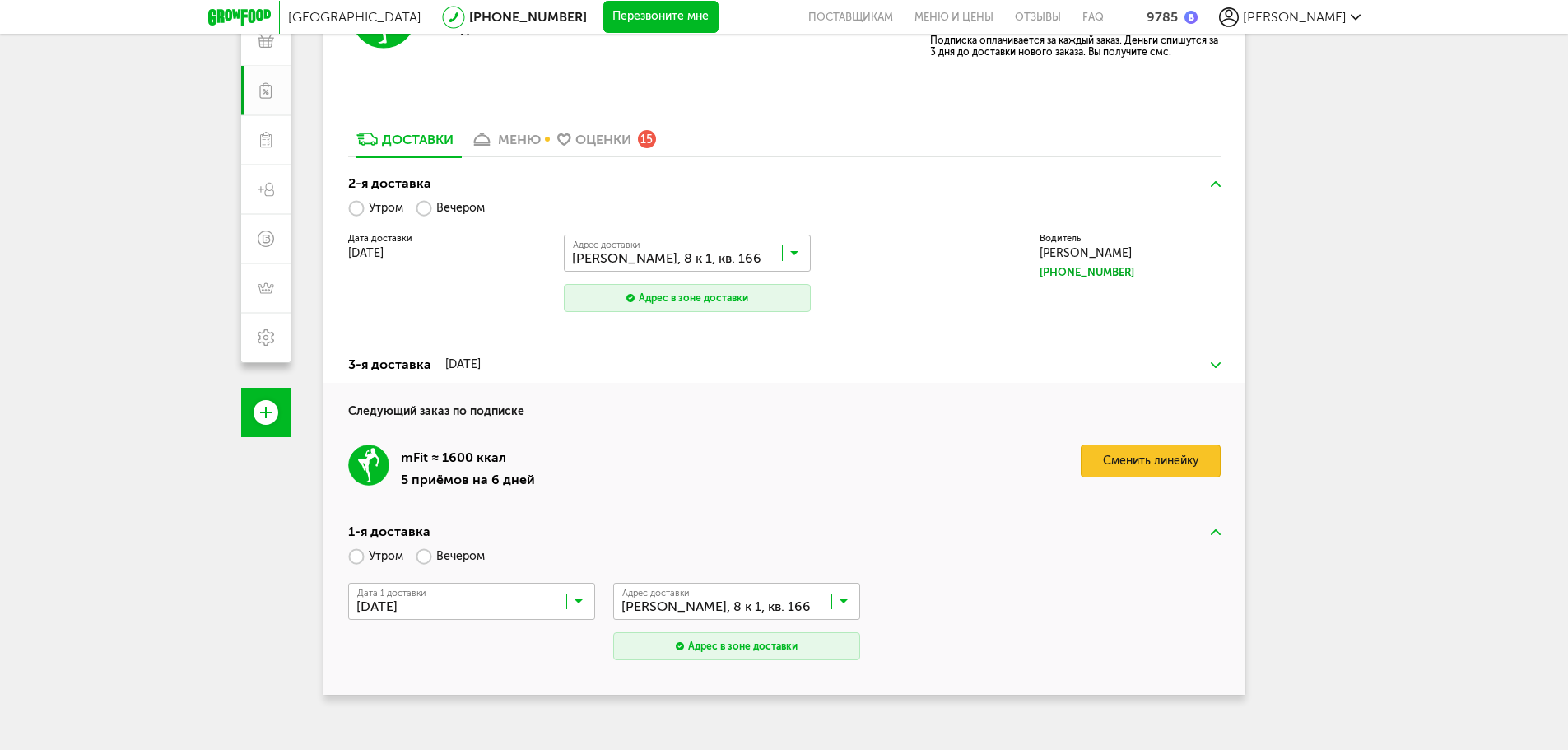
click at [1126, 462] on link "Сменить линейку" at bounding box center [1151, 461] width 140 height 33
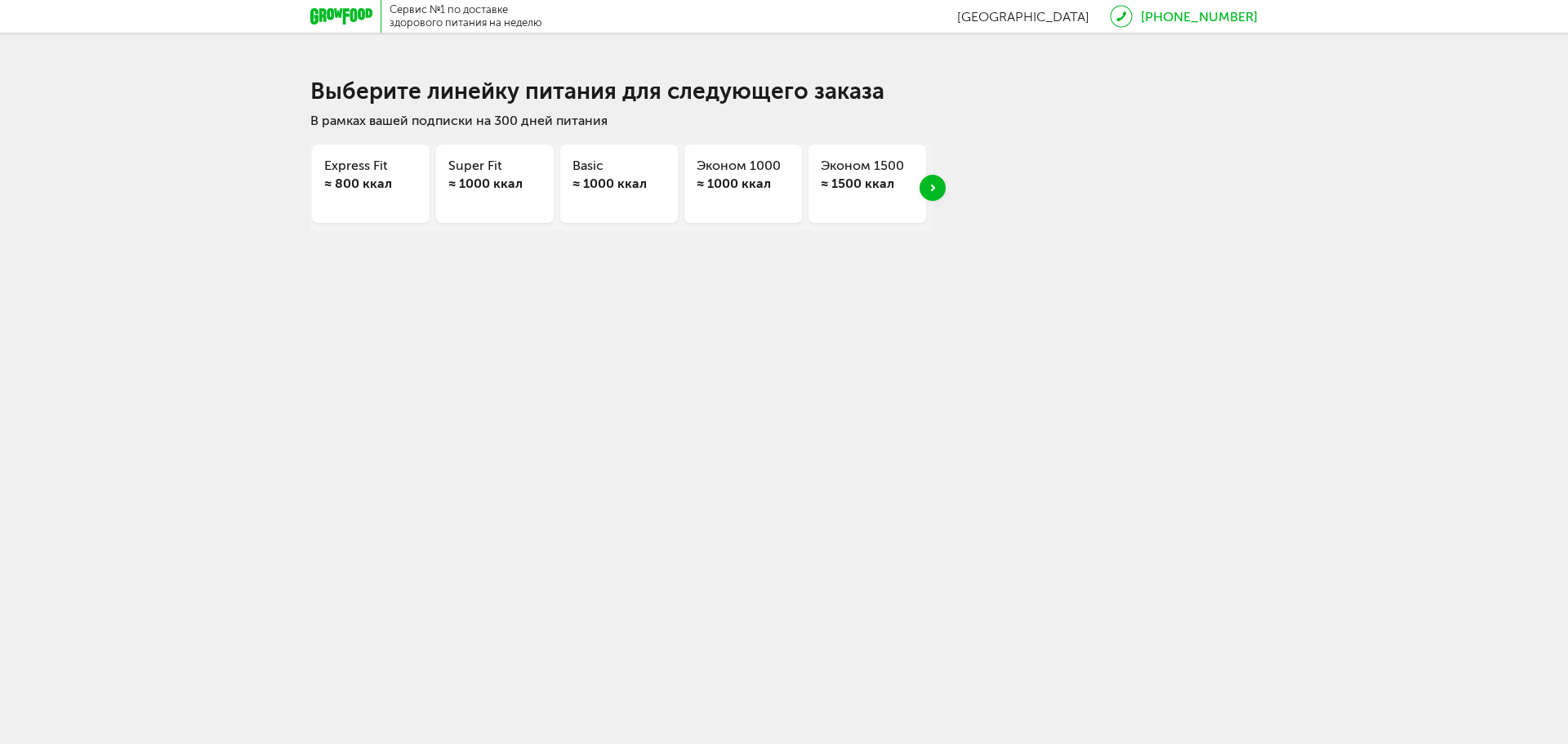
click at [939, 199] on div "Next slide" at bounding box center [932, 188] width 26 height 26
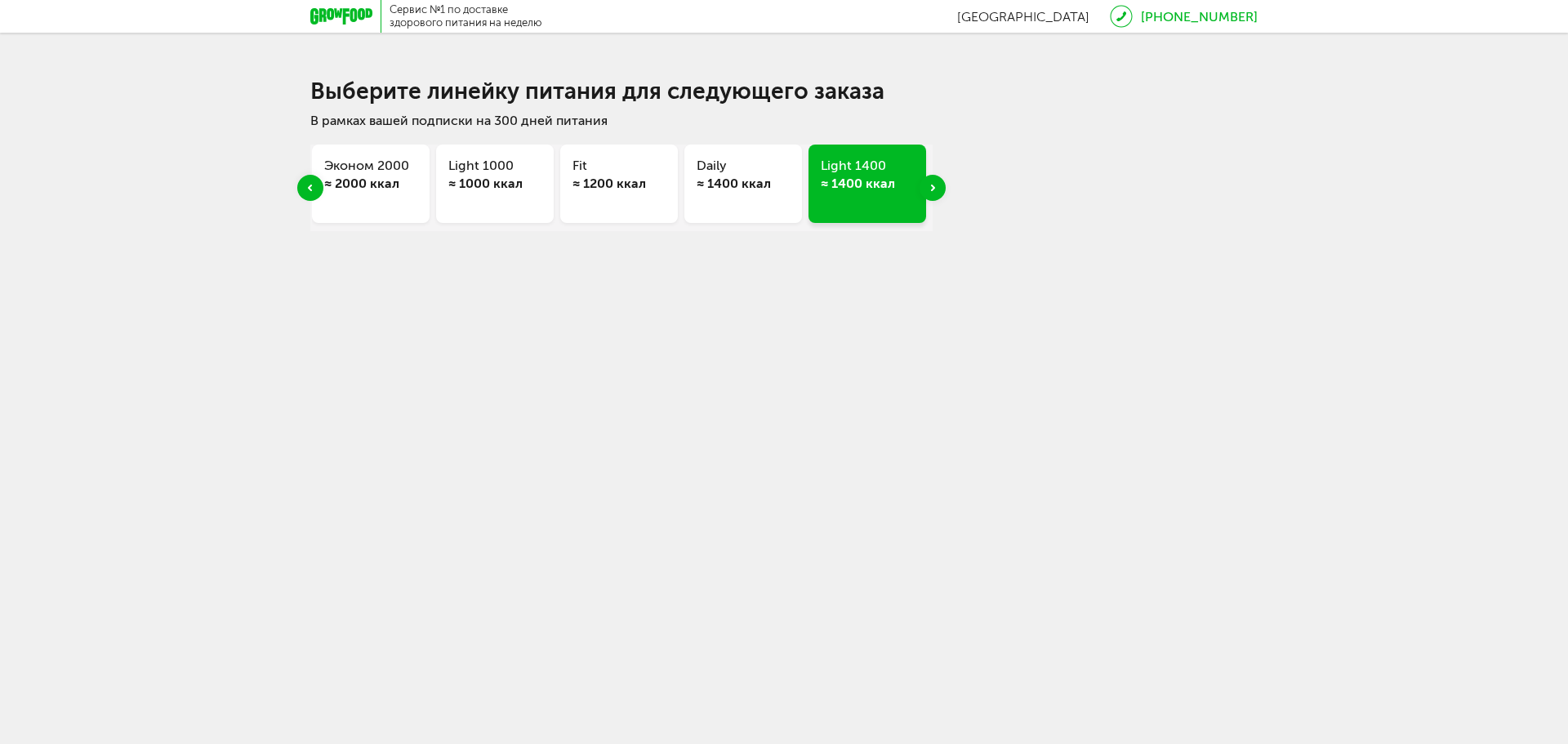
click at [939, 199] on div "Next slide" at bounding box center [932, 188] width 26 height 26
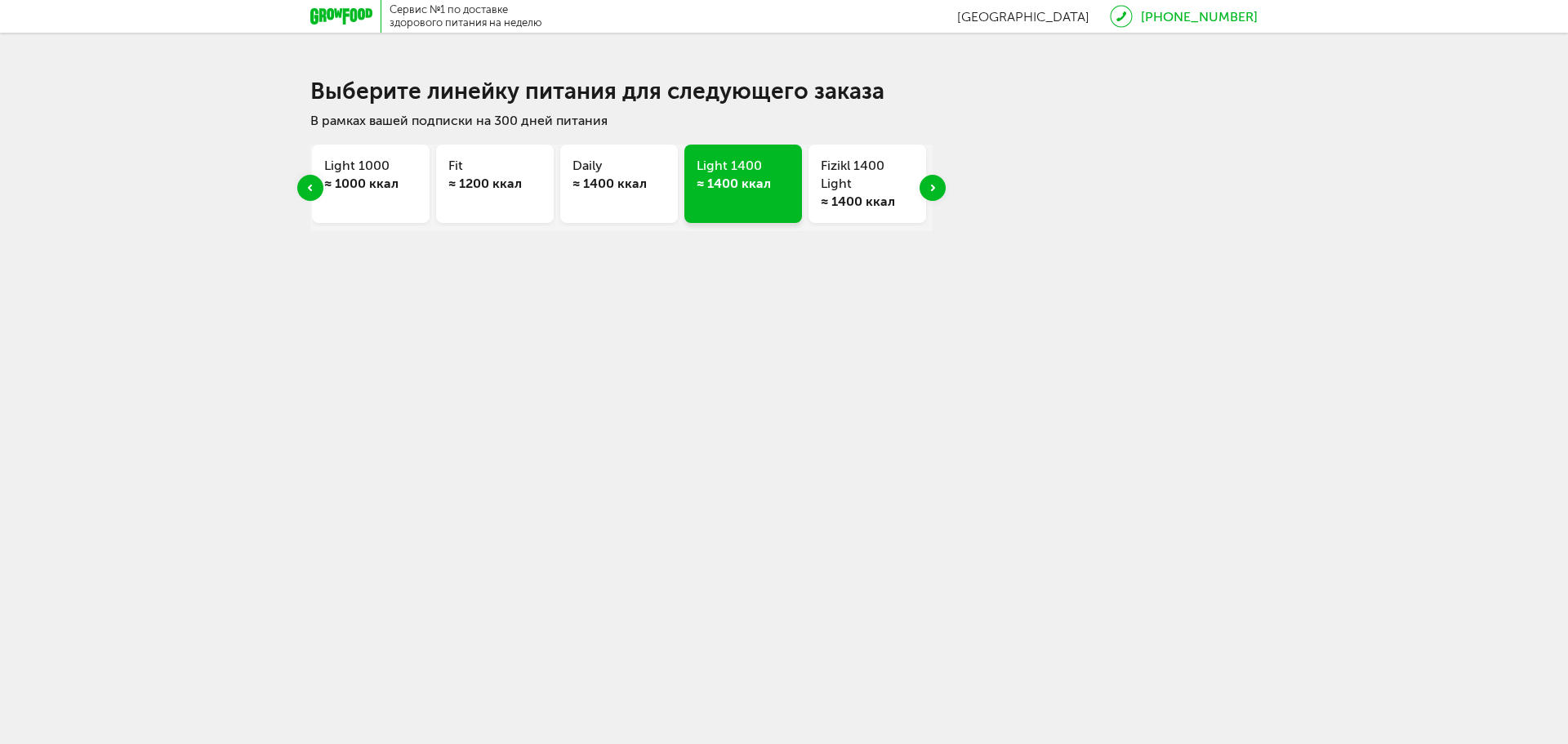
click at [939, 199] on div "Next slide" at bounding box center [932, 188] width 26 height 26
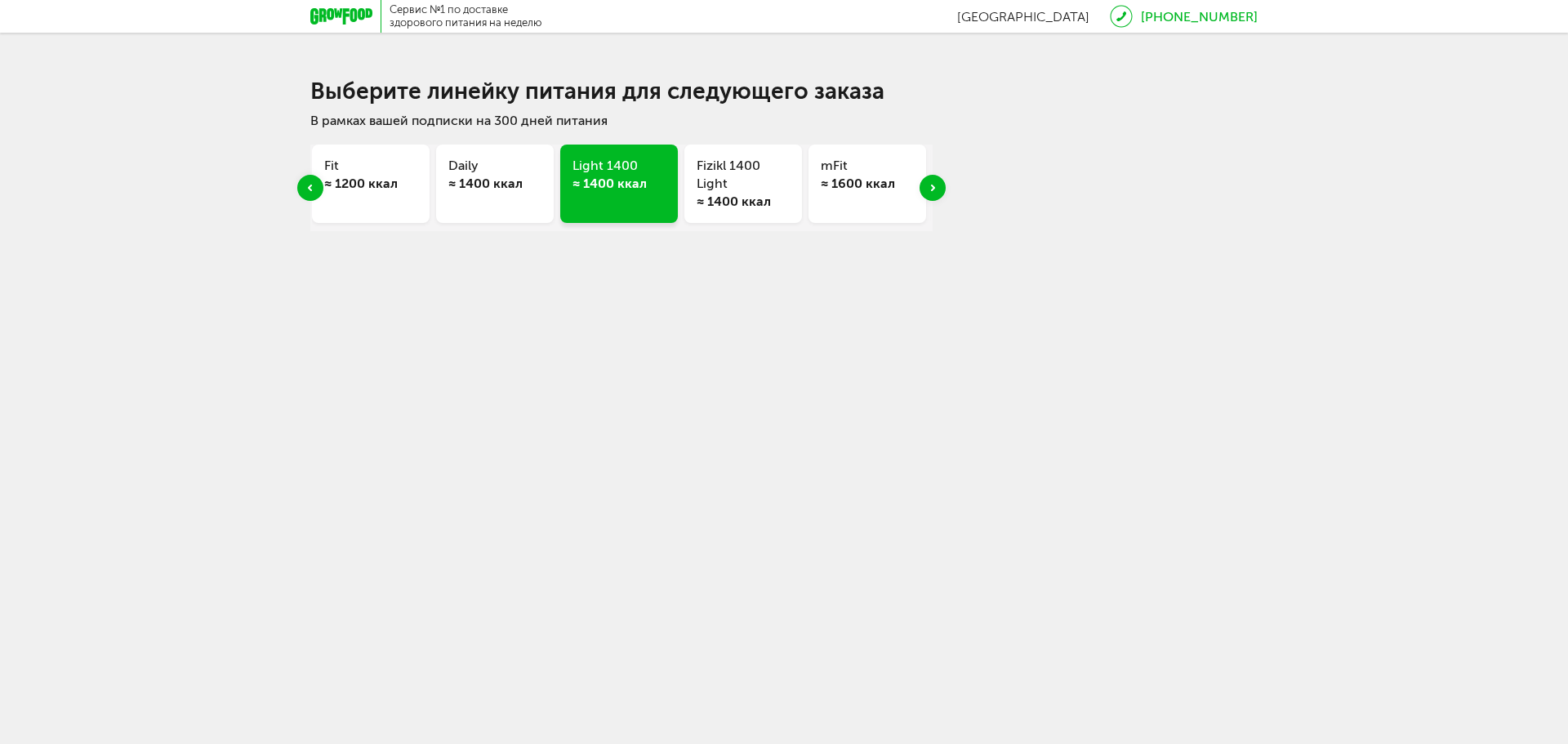
click at [939, 199] on div "Next slide" at bounding box center [932, 188] width 26 height 26
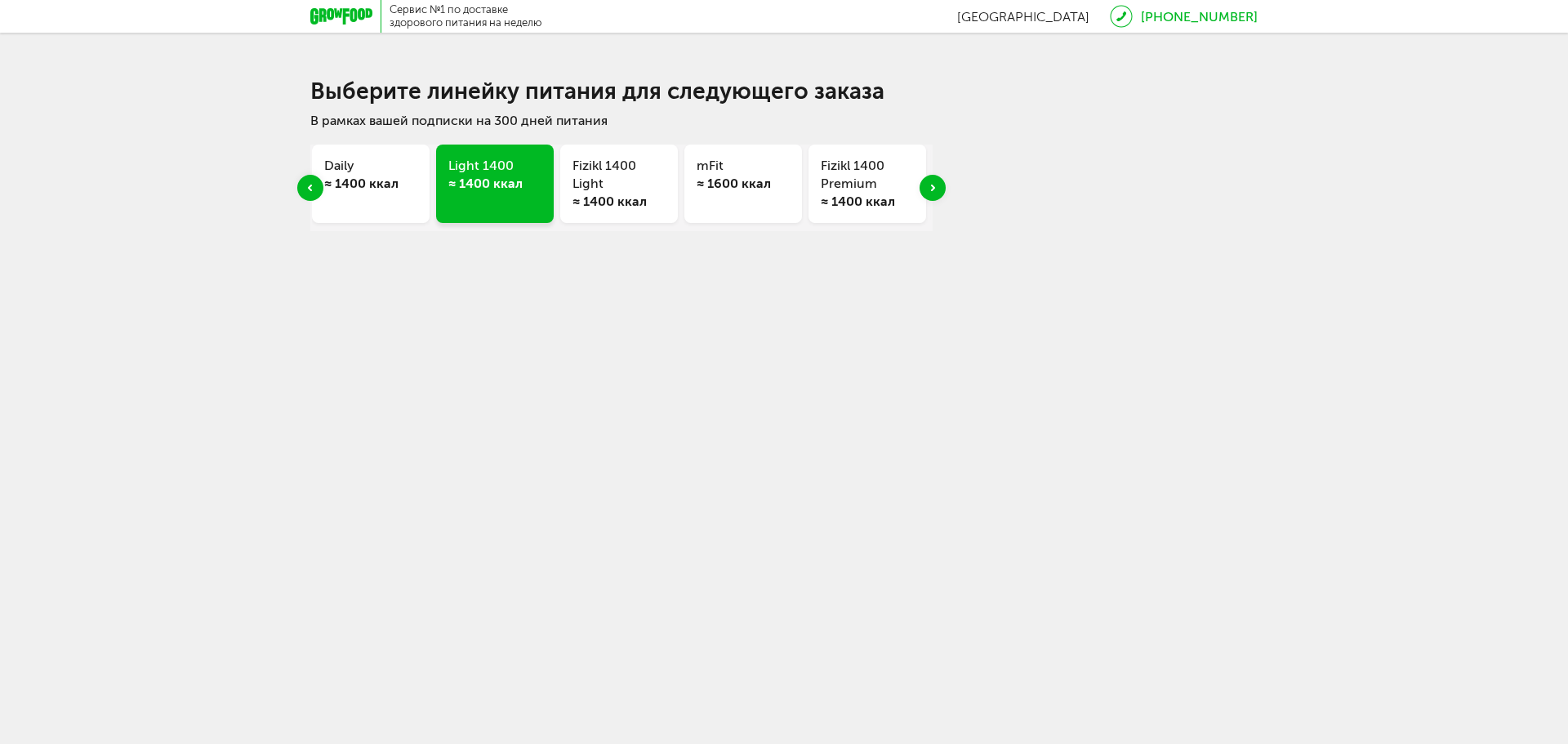
click at [939, 199] on div "Next slide" at bounding box center [932, 188] width 26 height 26
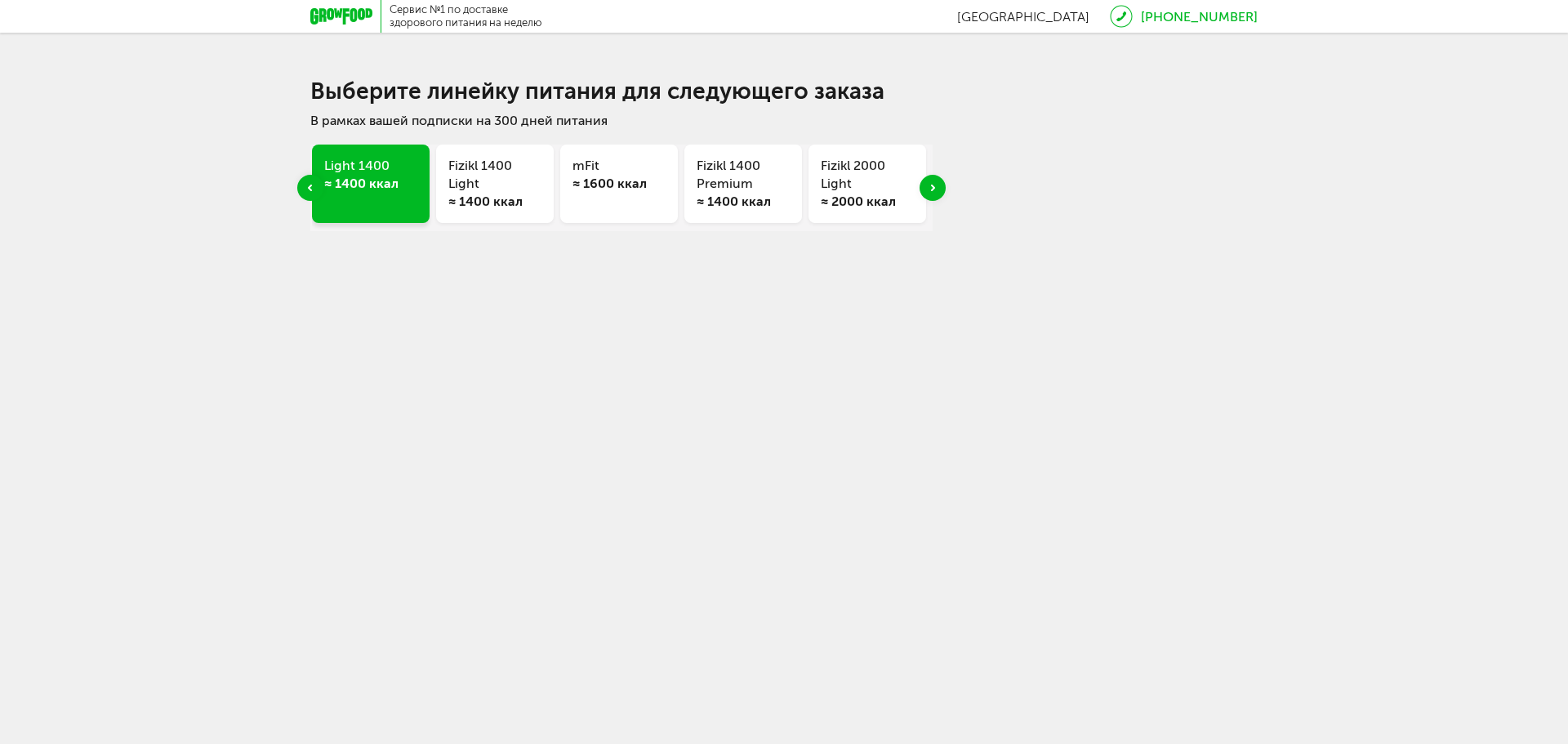
click at [939, 199] on div "Next slide" at bounding box center [932, 188] width 26 height 26
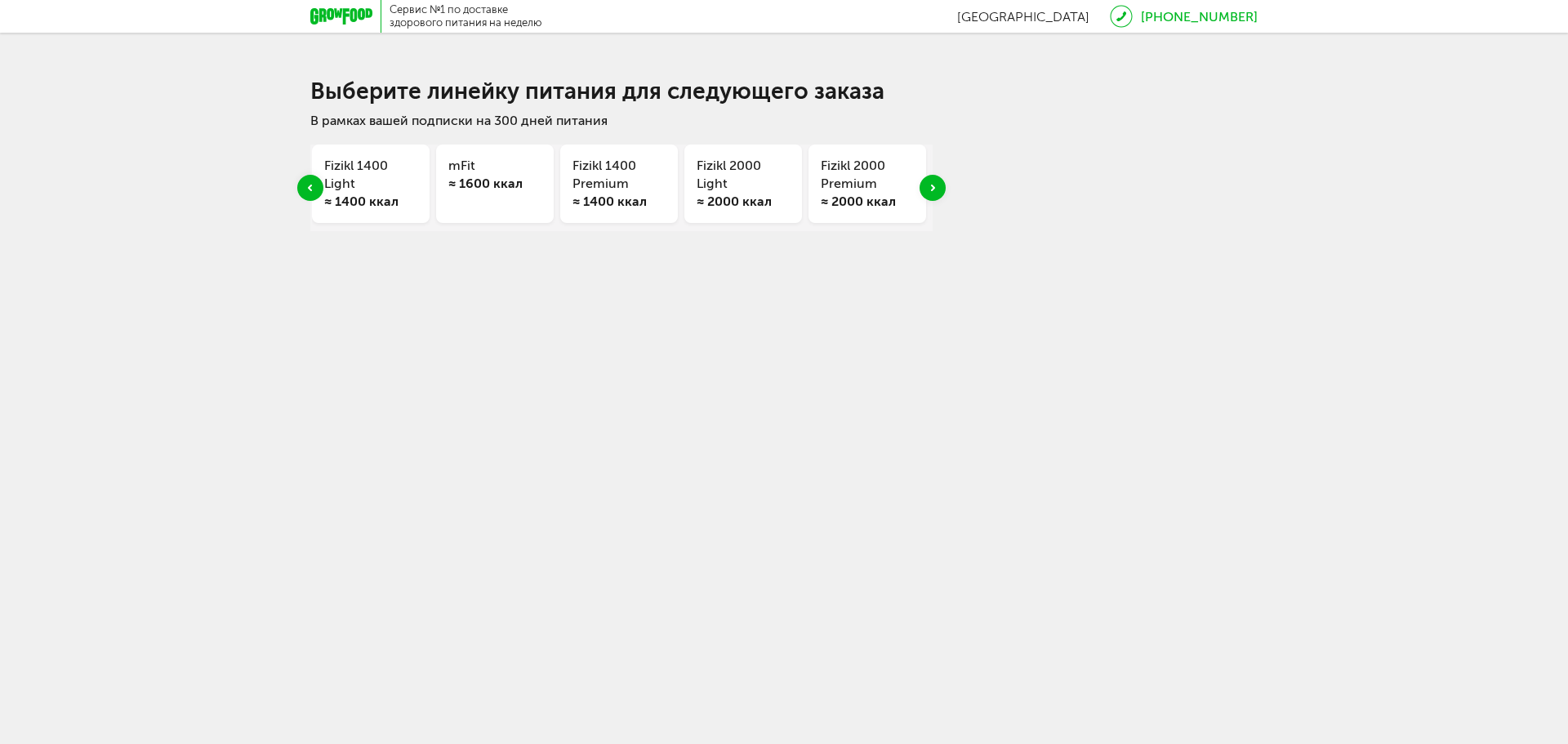
click at [939, 199] on div "Next slide" at bounding box center [932, 188] width 26 height 26
click at [734, 174] on h3 "Balance" at bounding box center [743, 165] width 93 height 18
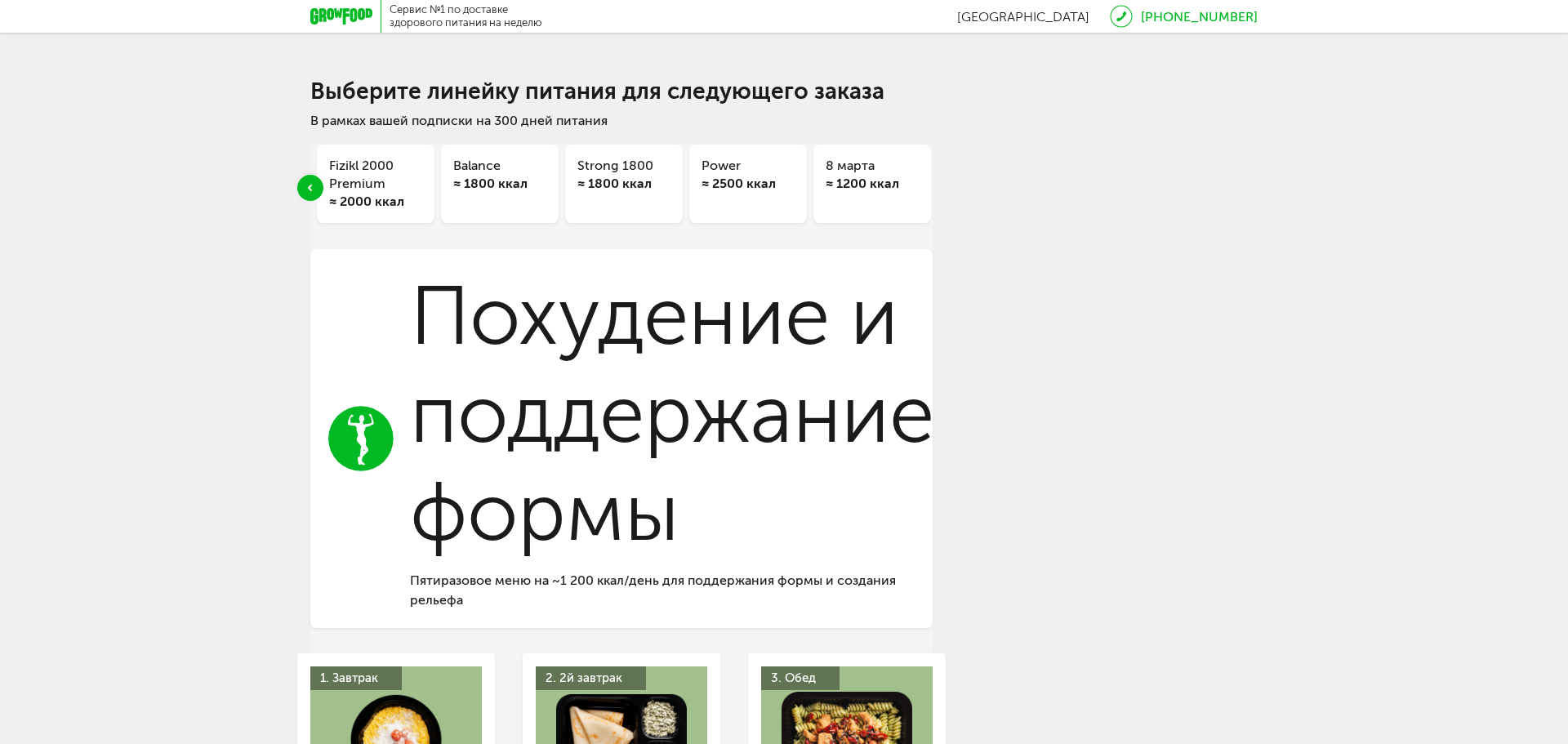
click at [515, 199] on div "Balance ≈ 1800 ккал" at bounding box center [500, 183] width 117 height 78
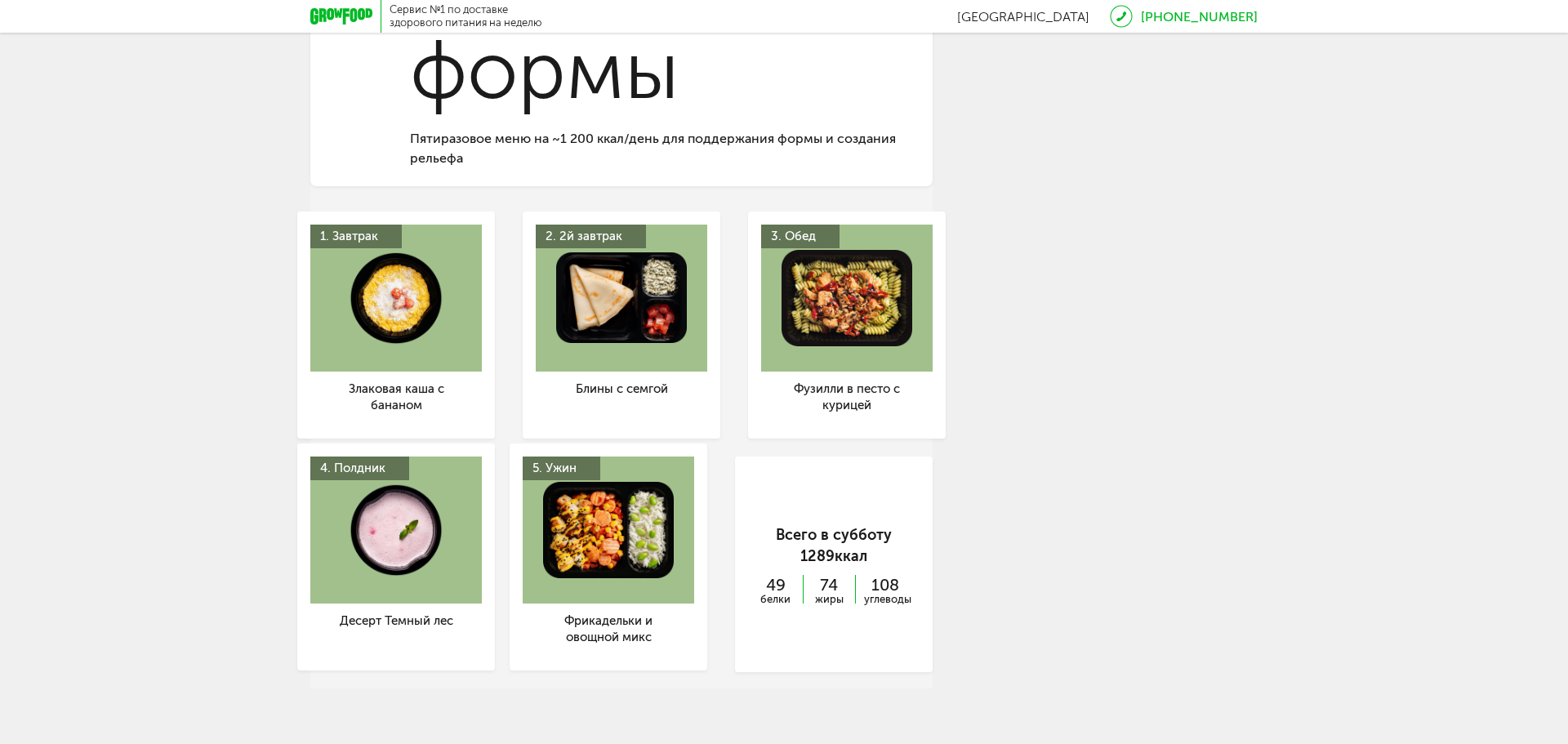
scroll to position [452, 0]
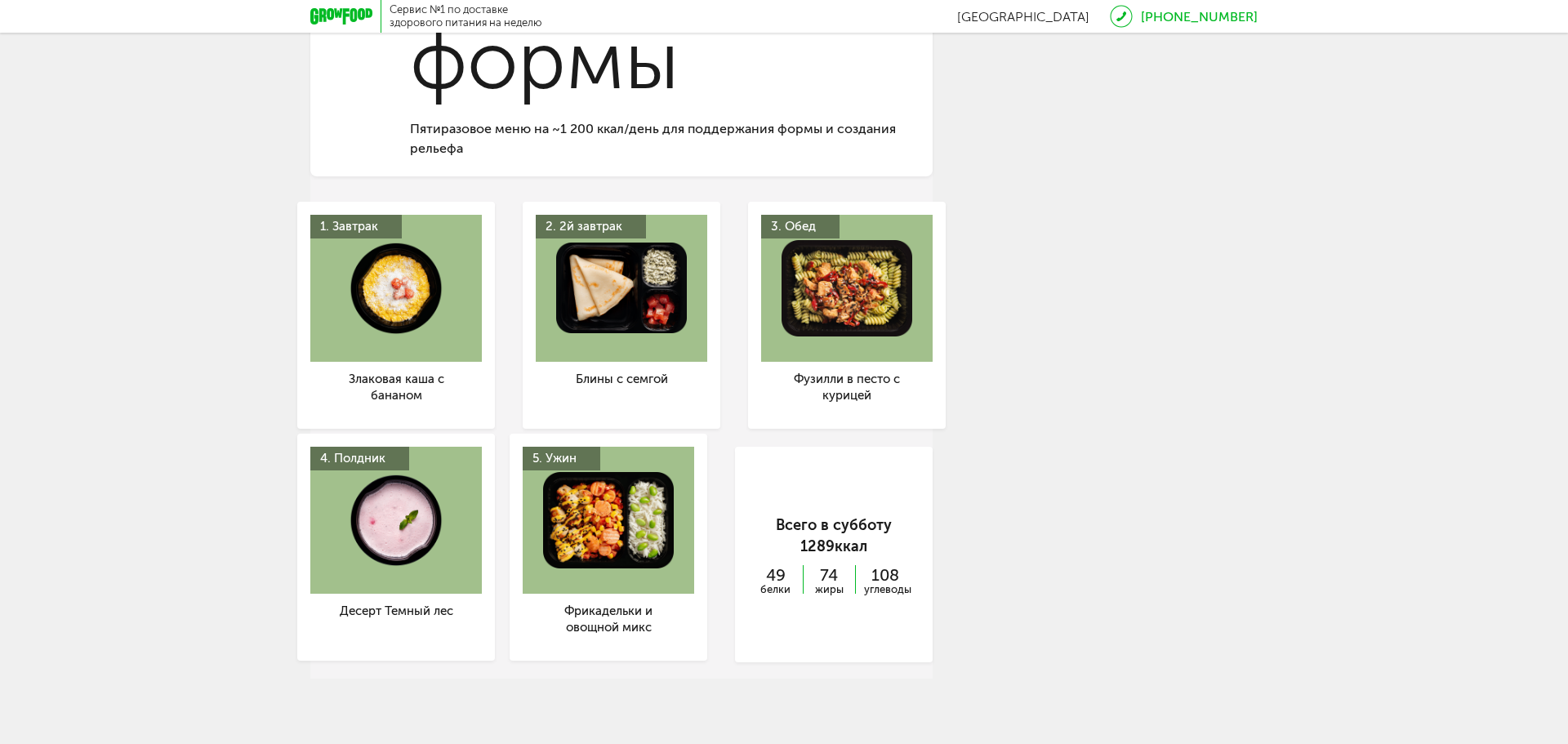
click at [825, 548] on span "1289" at bounding box center [817, 546] width 34 height 18
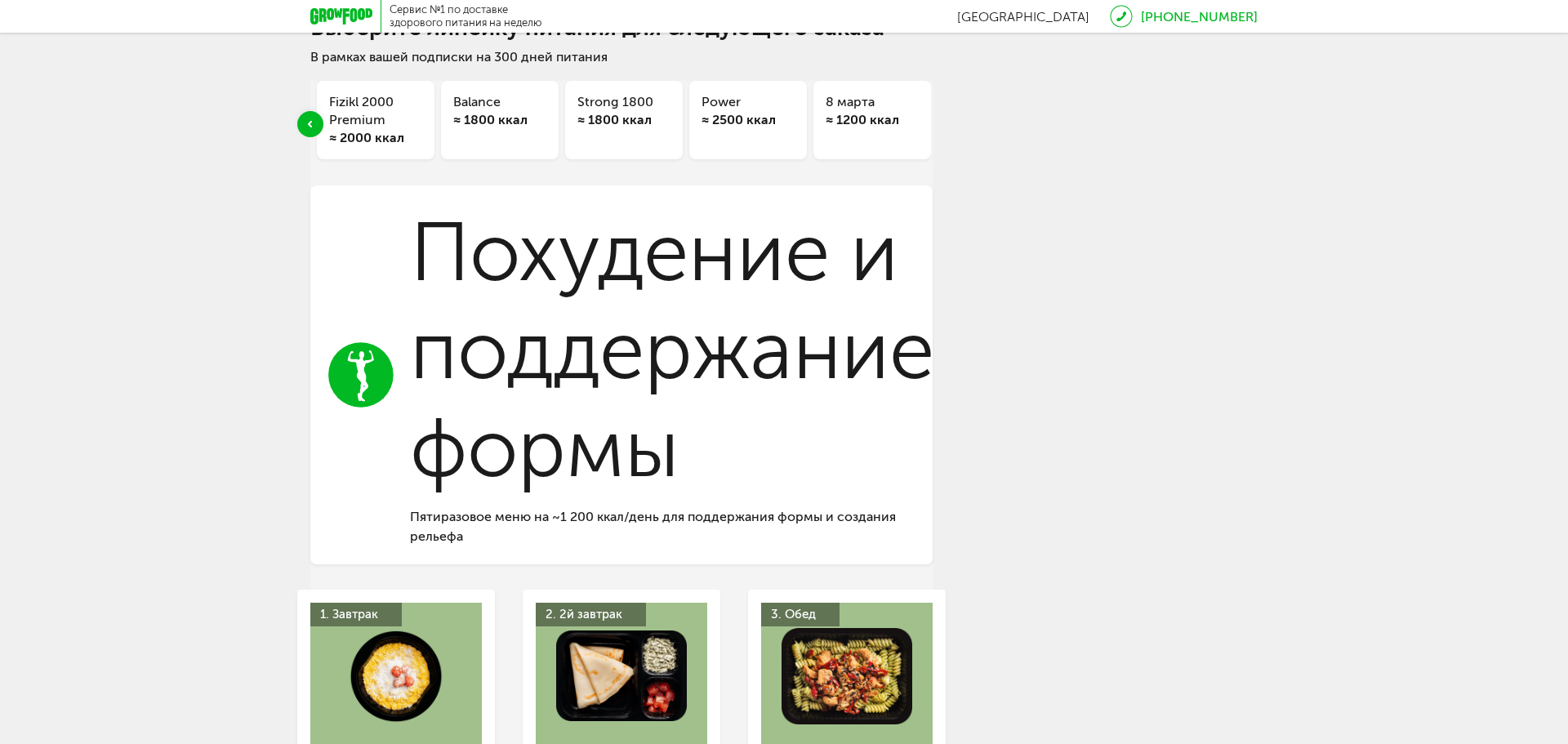
scroll to position [0, 0]
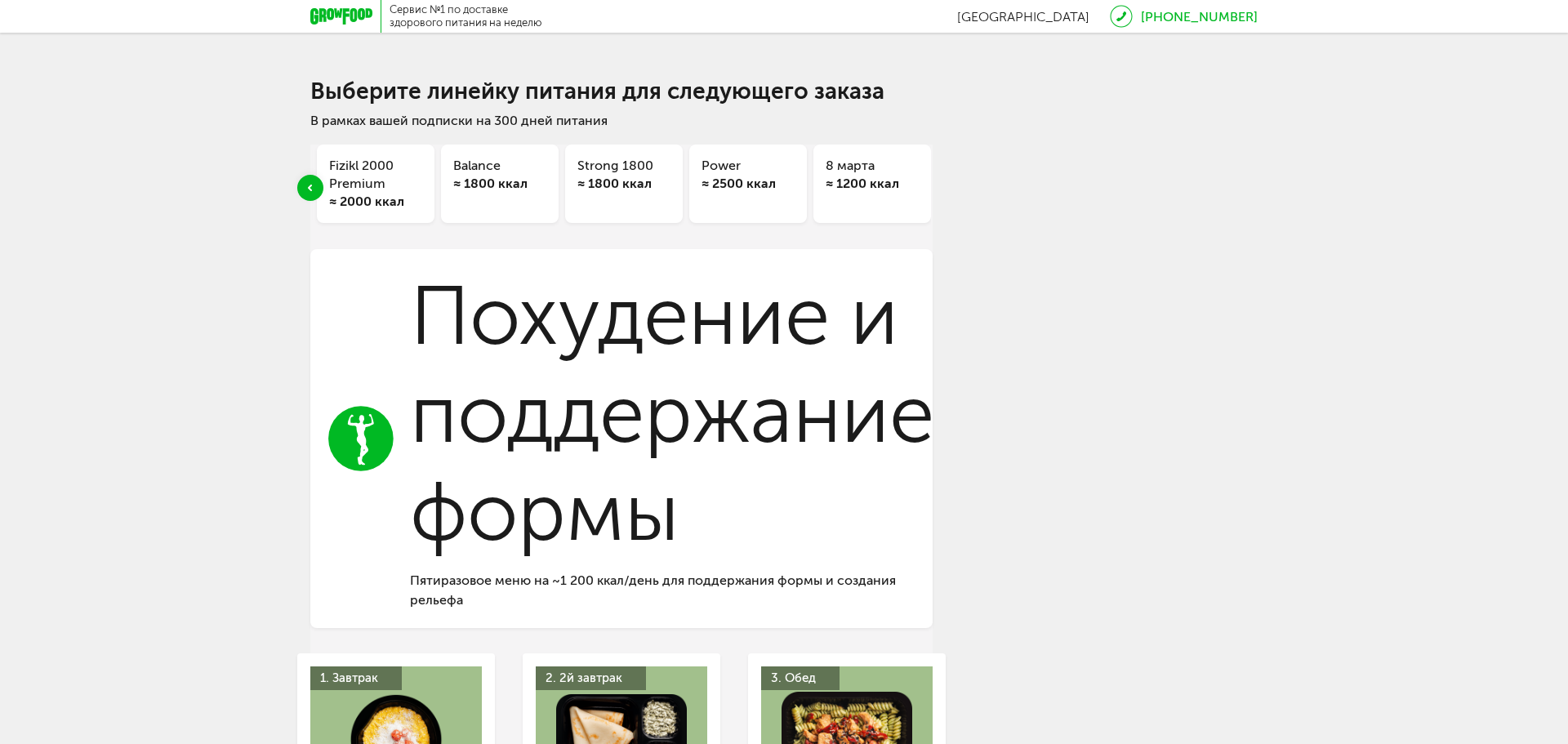
click at [482, 183] on div "≈ 1800 ккал" at bounding box center [500, 183] width 93 height 18
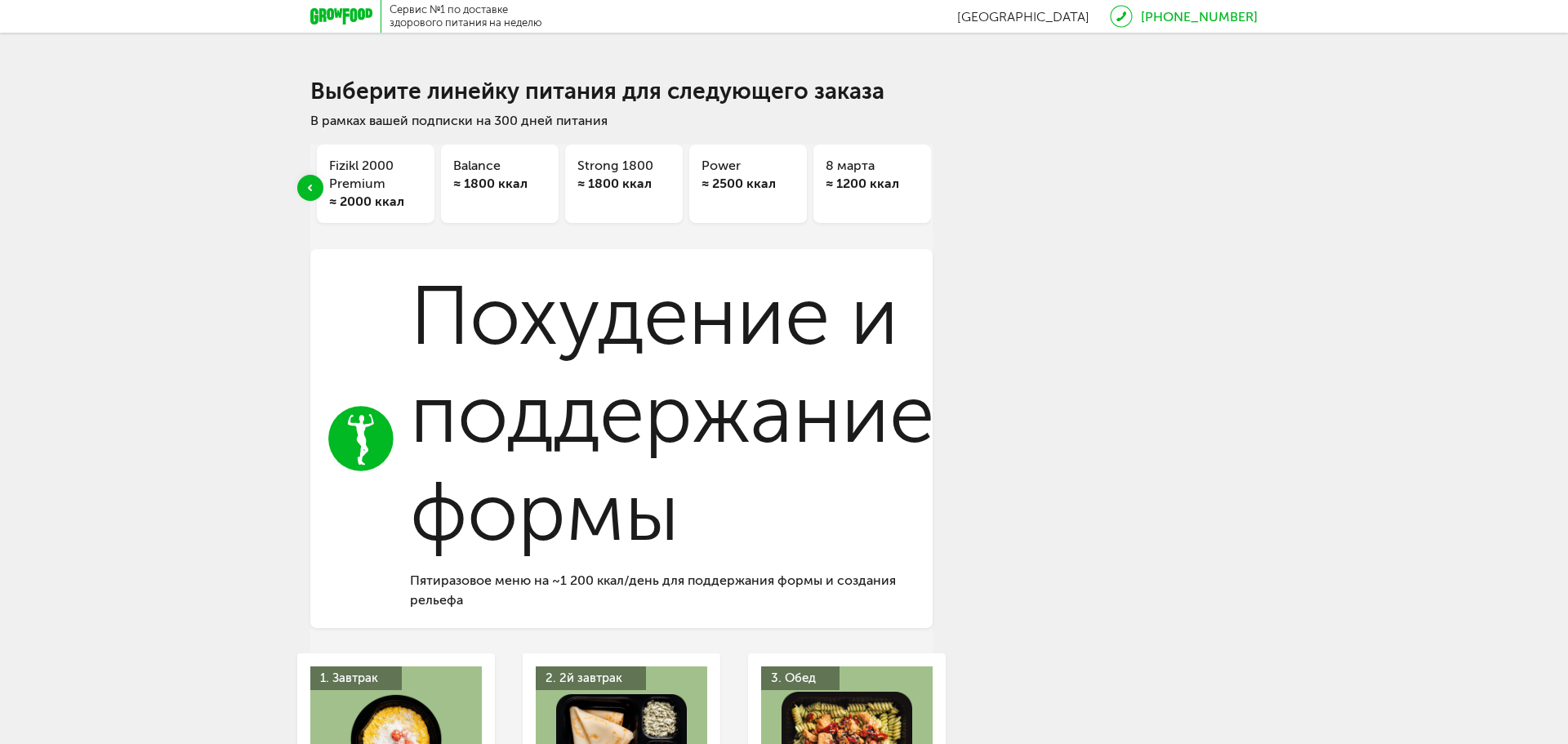
click at [482, 183] on div "≈ 1800 ккал" at bounding box center [500, 183] width 93 height 18
click at [513, 156] on div "Balance ≈ 1800 ккал" at bounding box center [500, 183] width 117 height 78
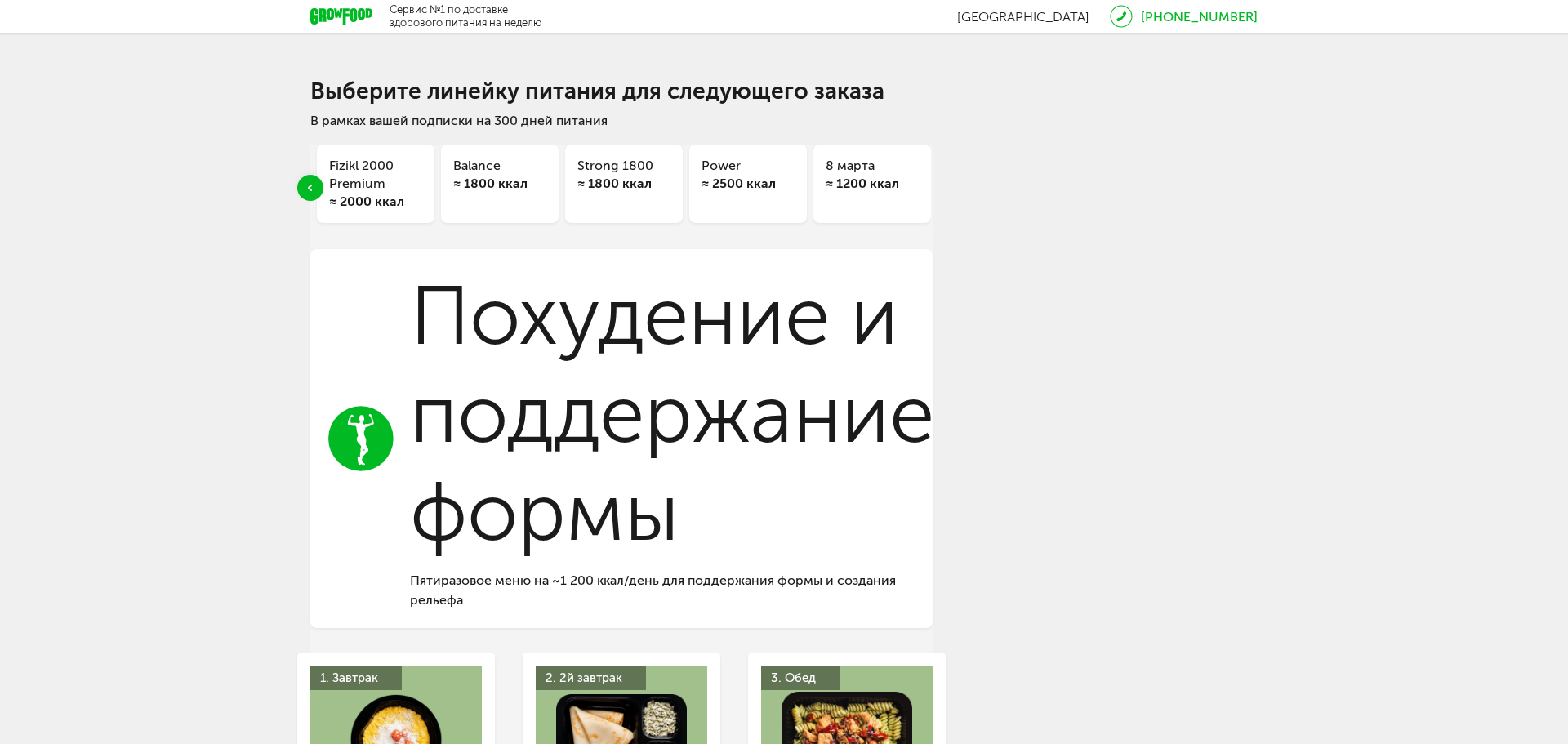
click at [461, 169] on h3 "Balance" at bounding box center [500, 165] width 93 height 18
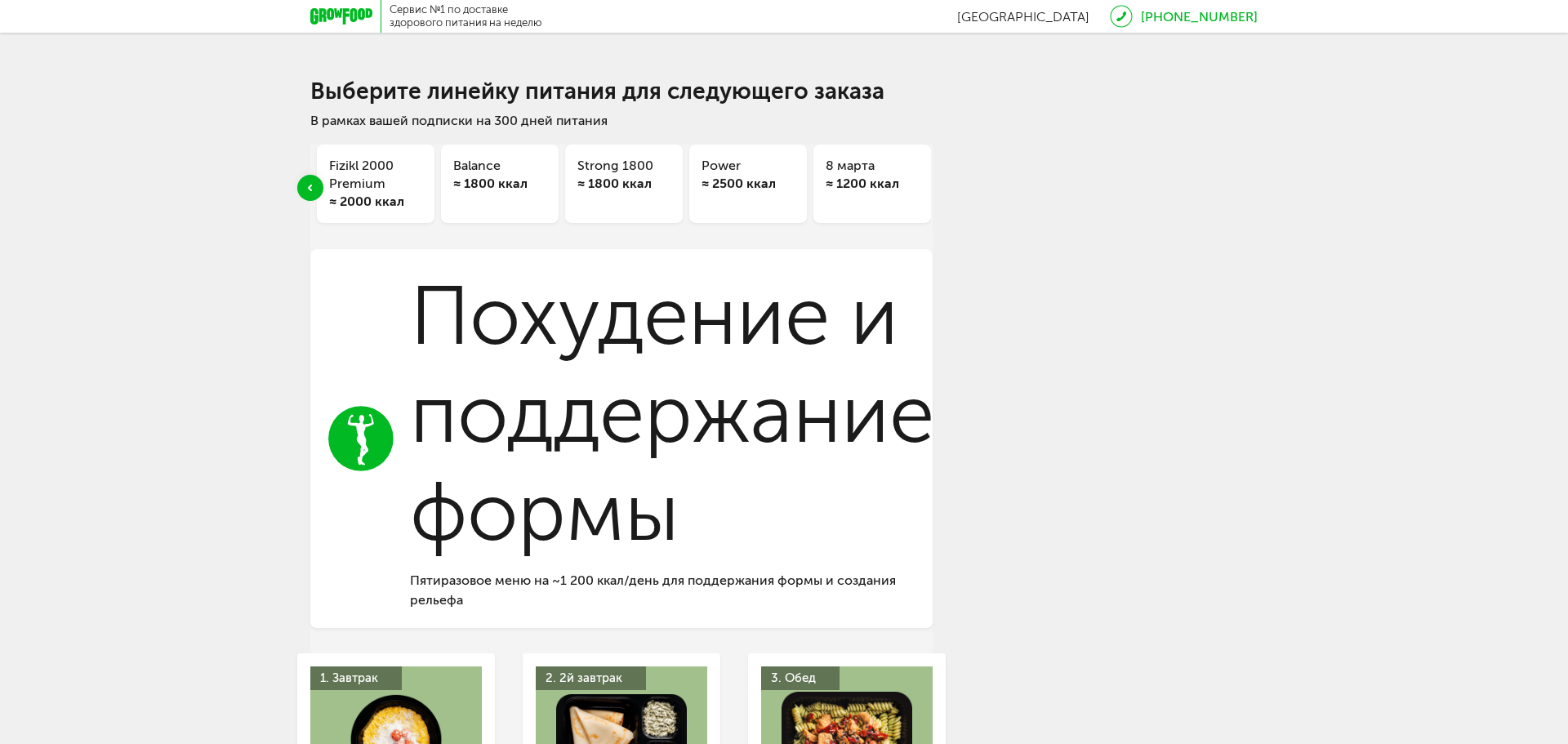
click at [305, 194] on div "Previous slide" at bounding box center [310, 188] width 26 height 26
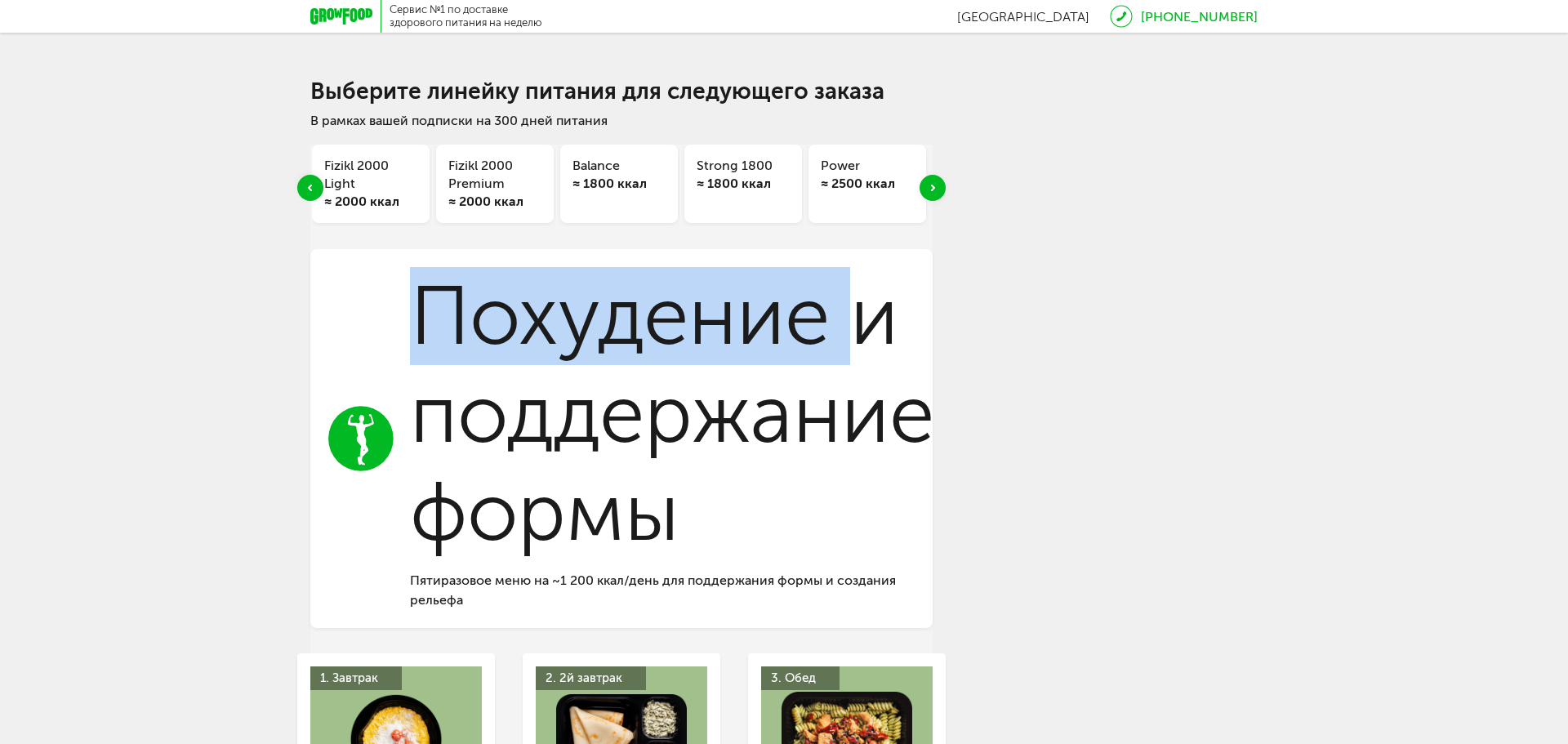
click at [305, 194] on div "Previous slide" at bounding box center [310, 188] width 26 height 26
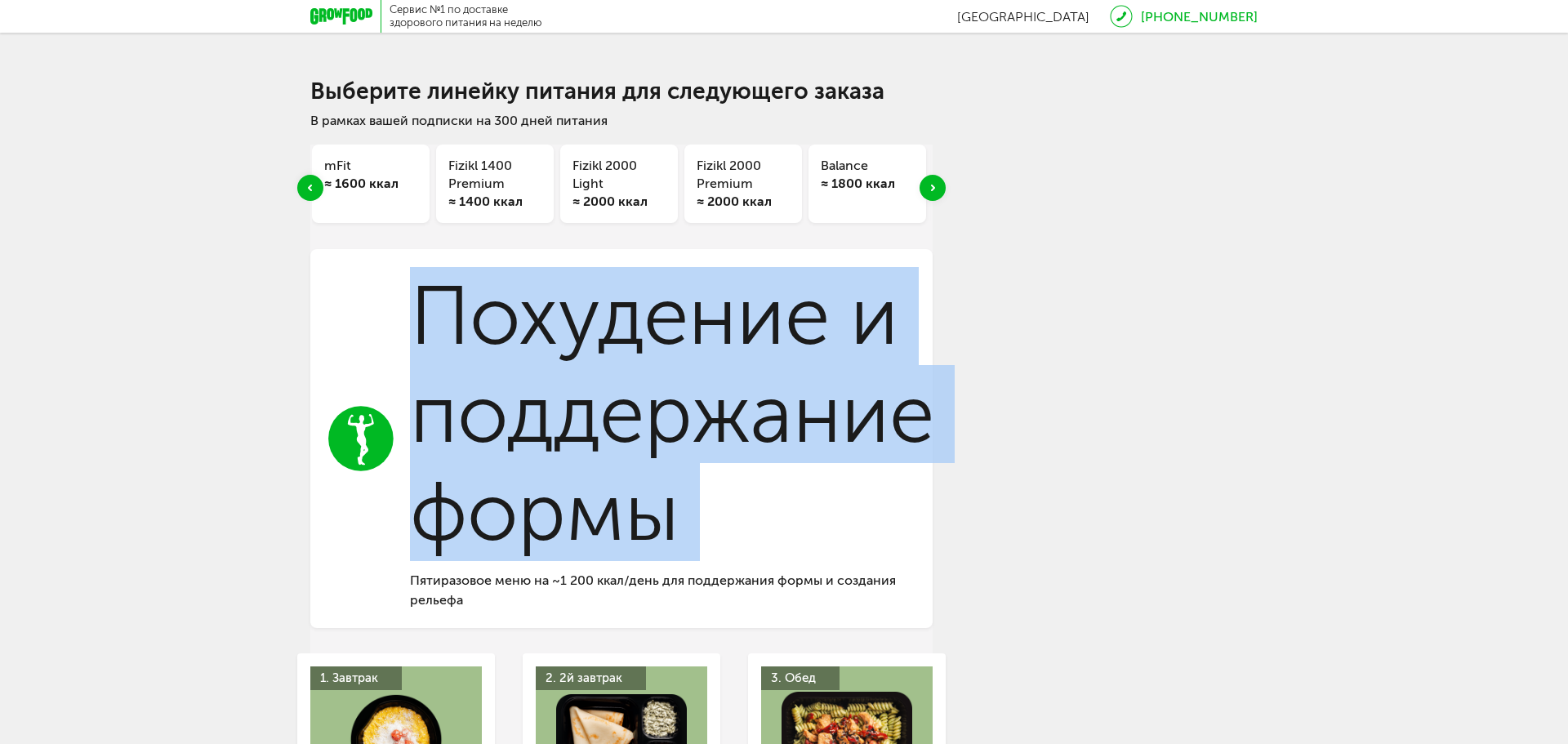
click at [305, 194] on div "Previous slide" at bounding box center [310, 188] width 26 height 26
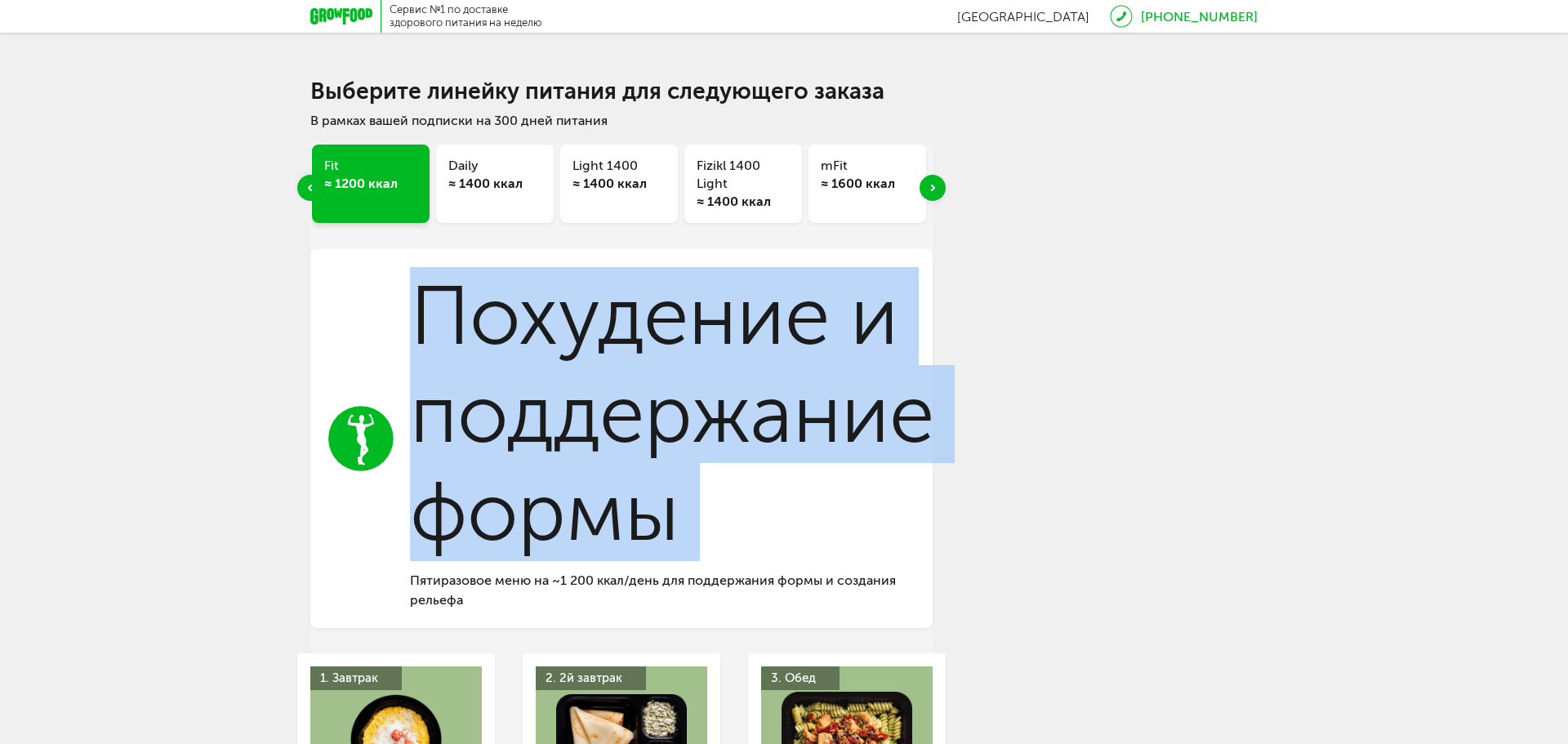
click at [305, 194] on div "Previous slide" at bounding box center [310, 188] width 26 height 26
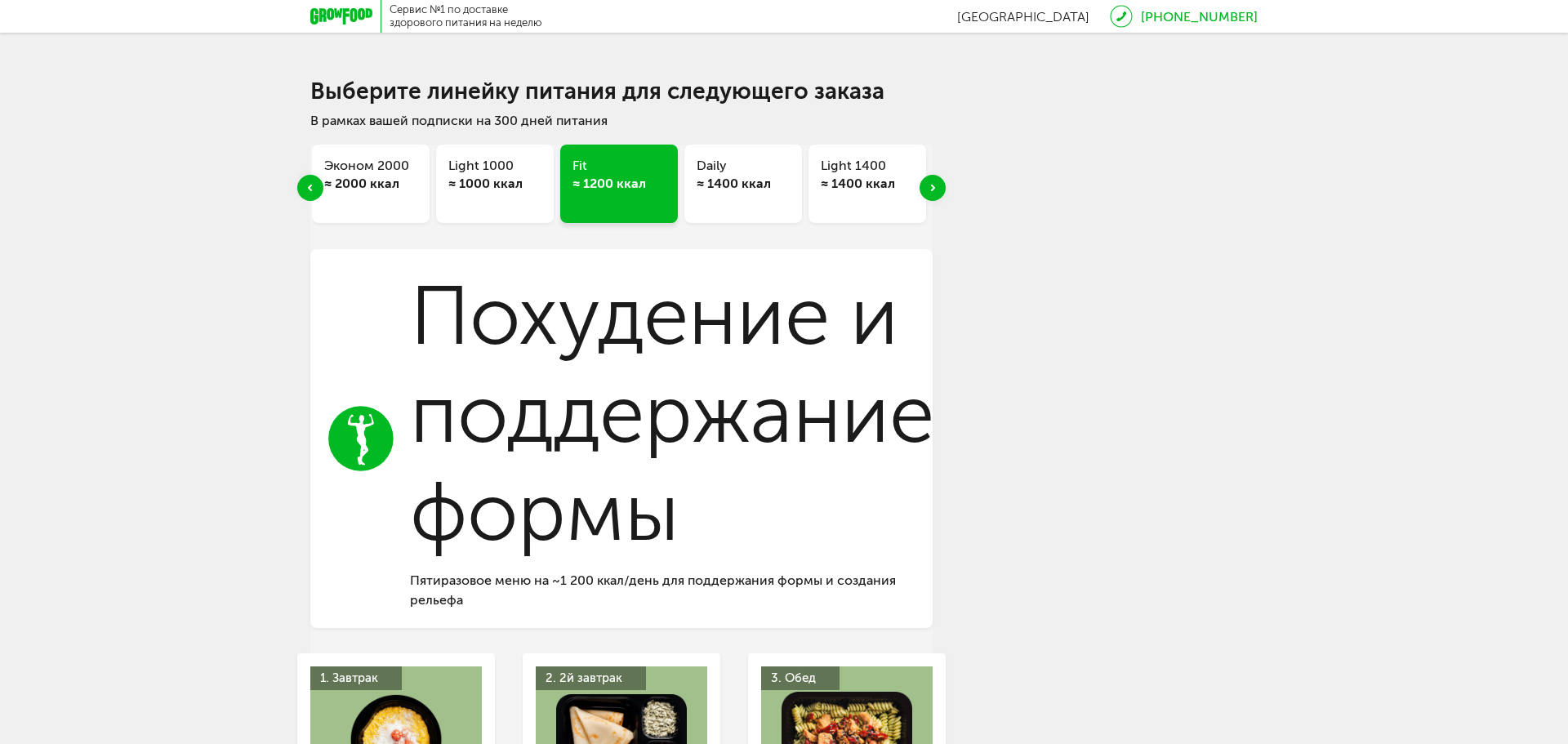
click at [939, 193] on div "Next slide" at bounding box center [932, 188] width 26 height 26
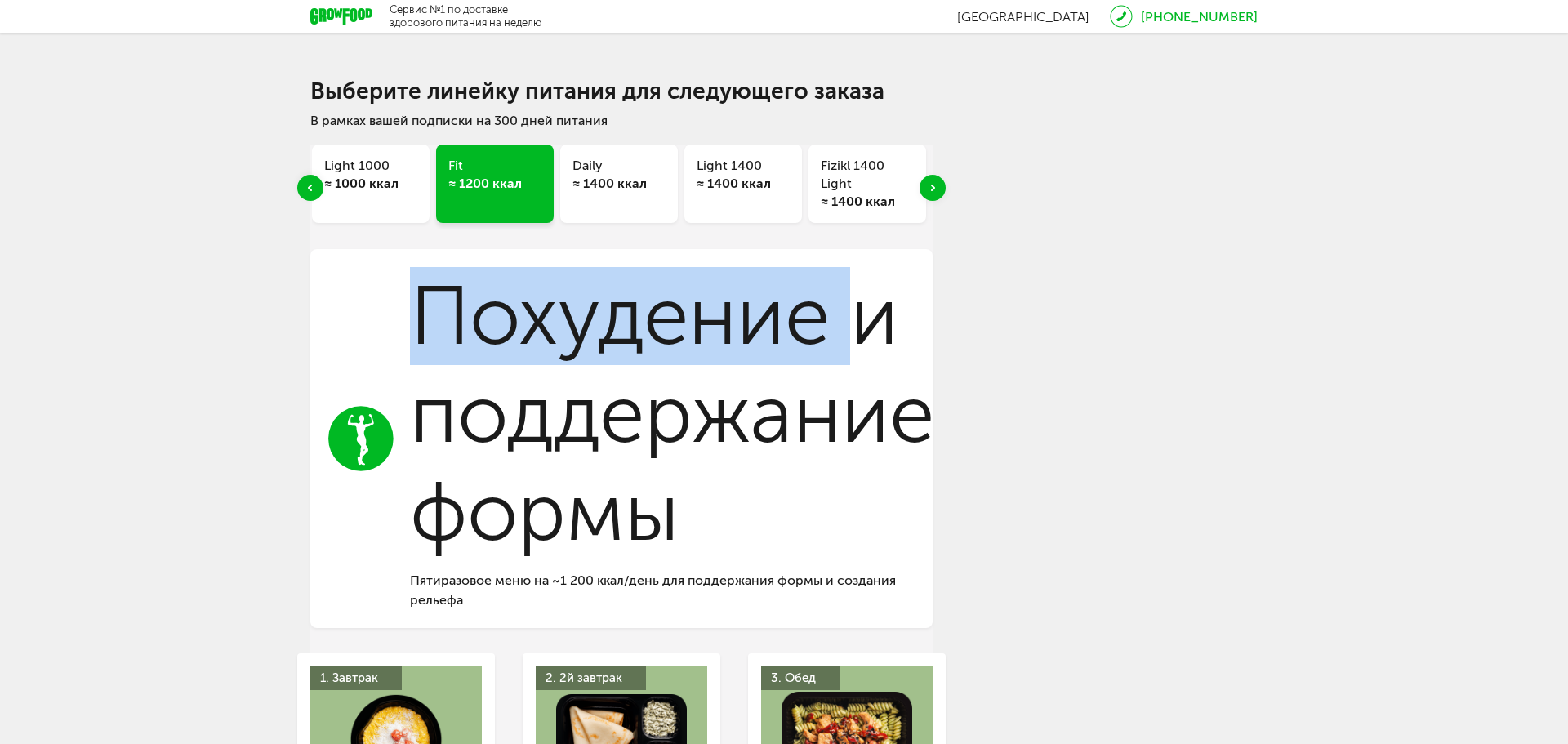
click at [939, 193] on div "Next slide" at bounding box center [932, 188] width 26 height 26
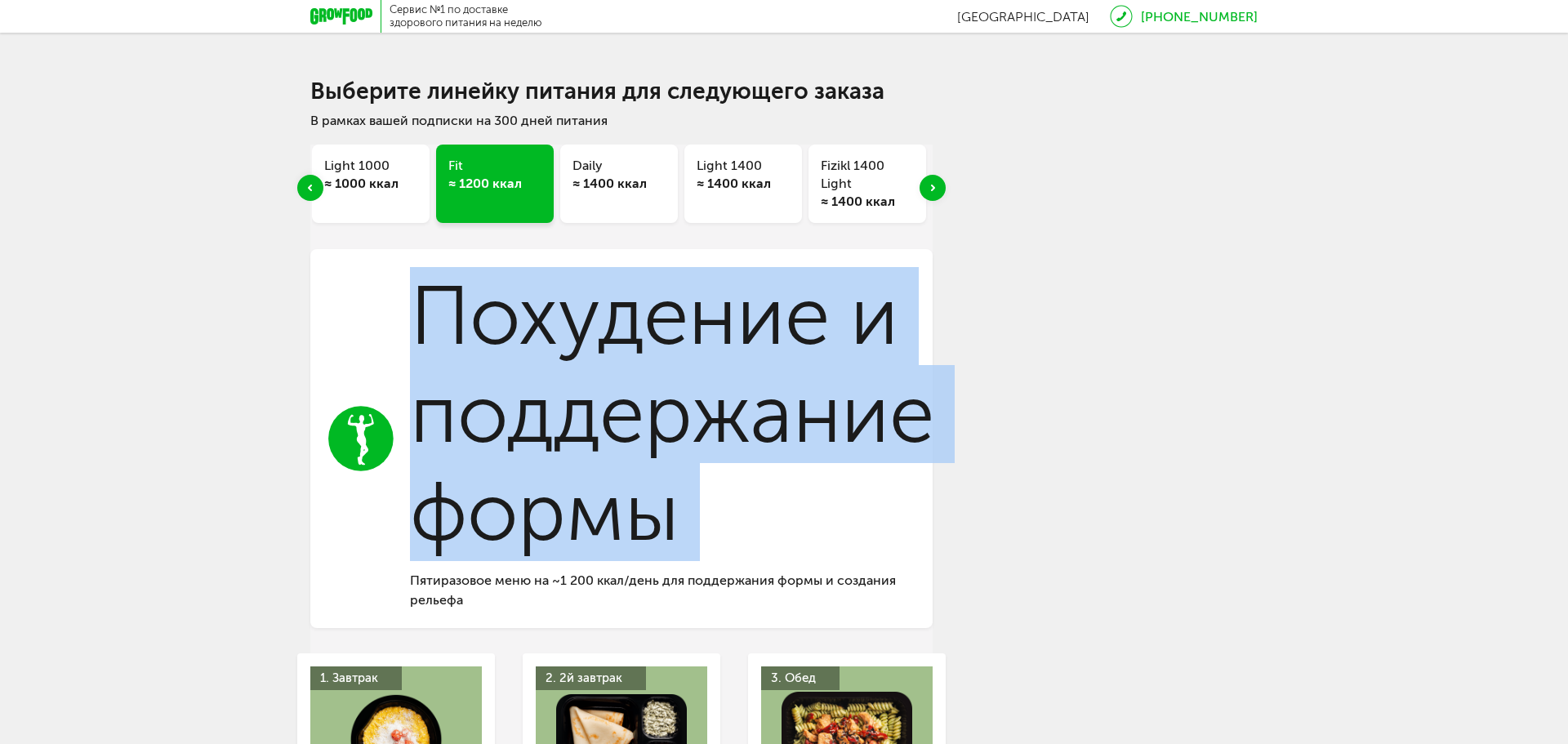
click at [939, 193] on div "Next slide" at bounding box center [932, 188] width 26 height 26
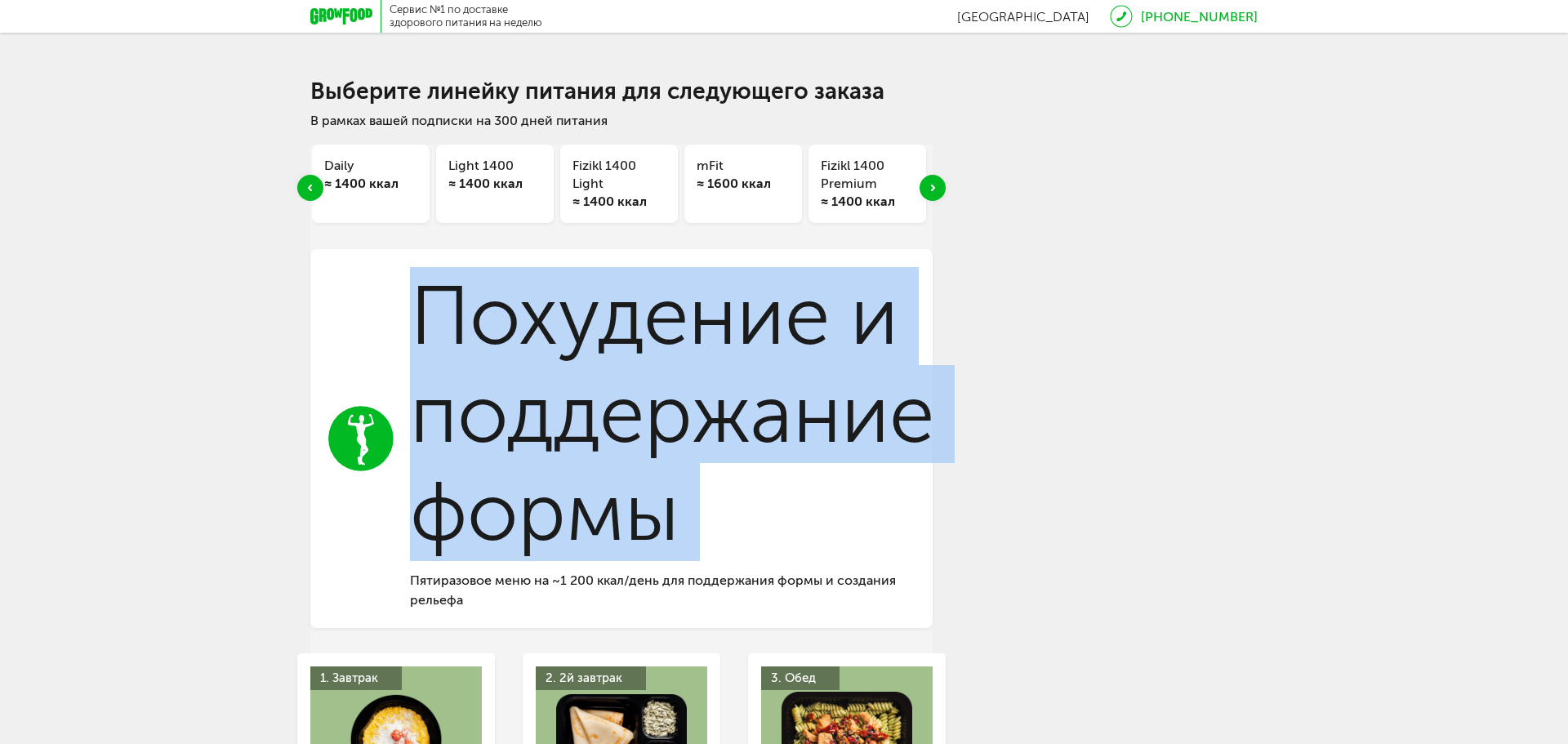
click at [939, 193] on div "Next slide" at bounding box center [932, 188] width 26 height 26
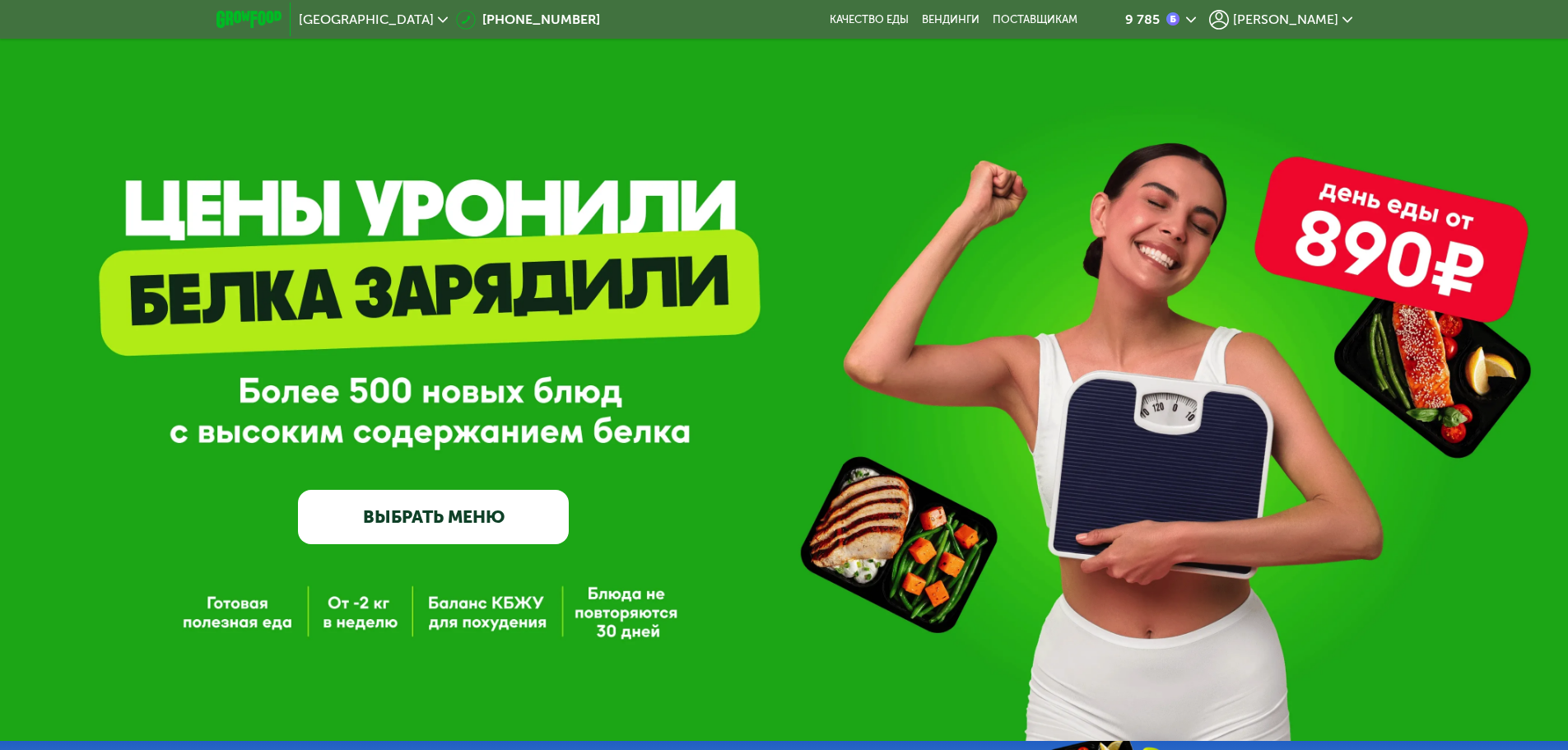
click at [1319, 15] on span "[PERSON_NAME]" at bounding box center [1286, 19] width 105 height 13
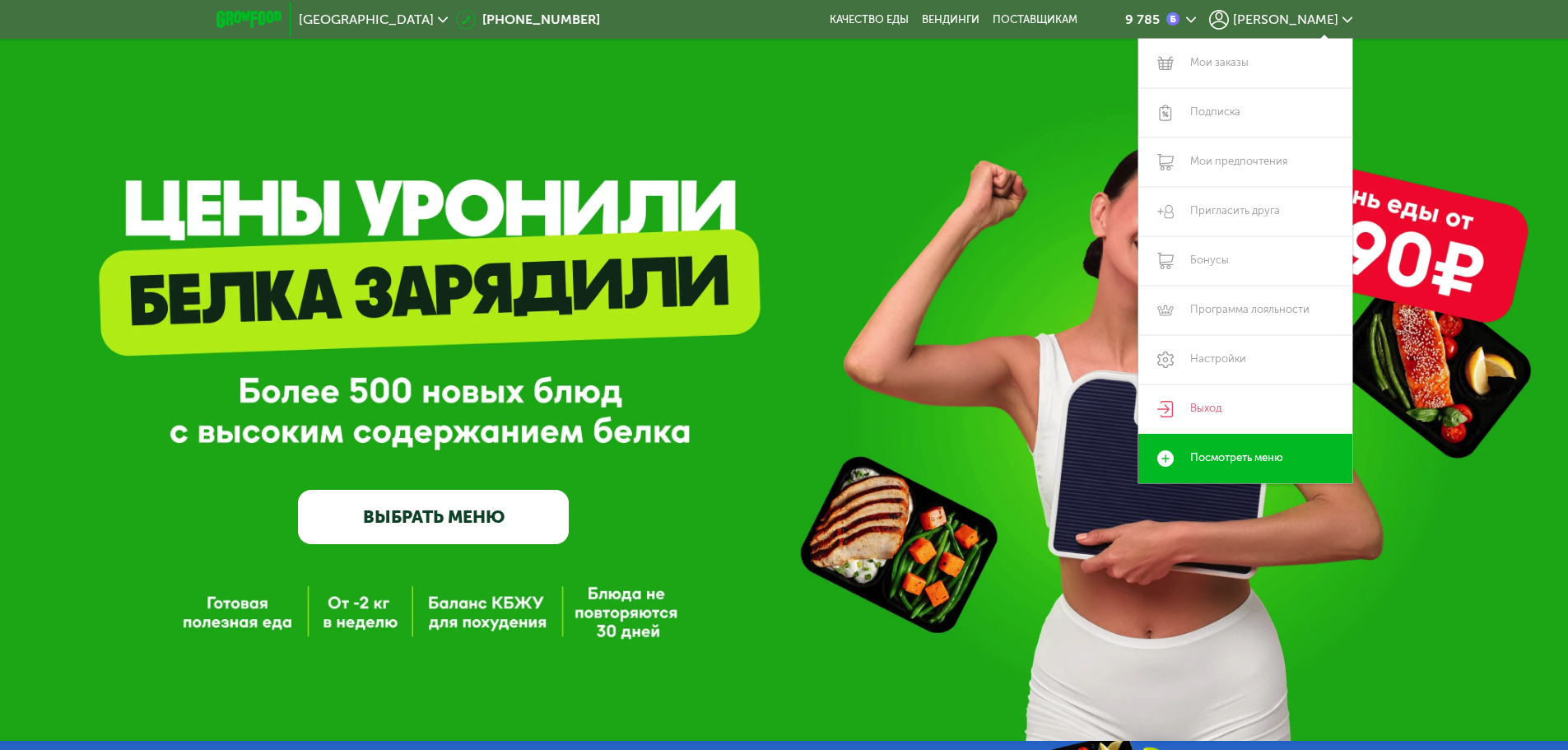
click at [481, 514] on link "ВЫБРАТЬ МЕНЮ" at bounding box center [434, 517] width 271 height 54
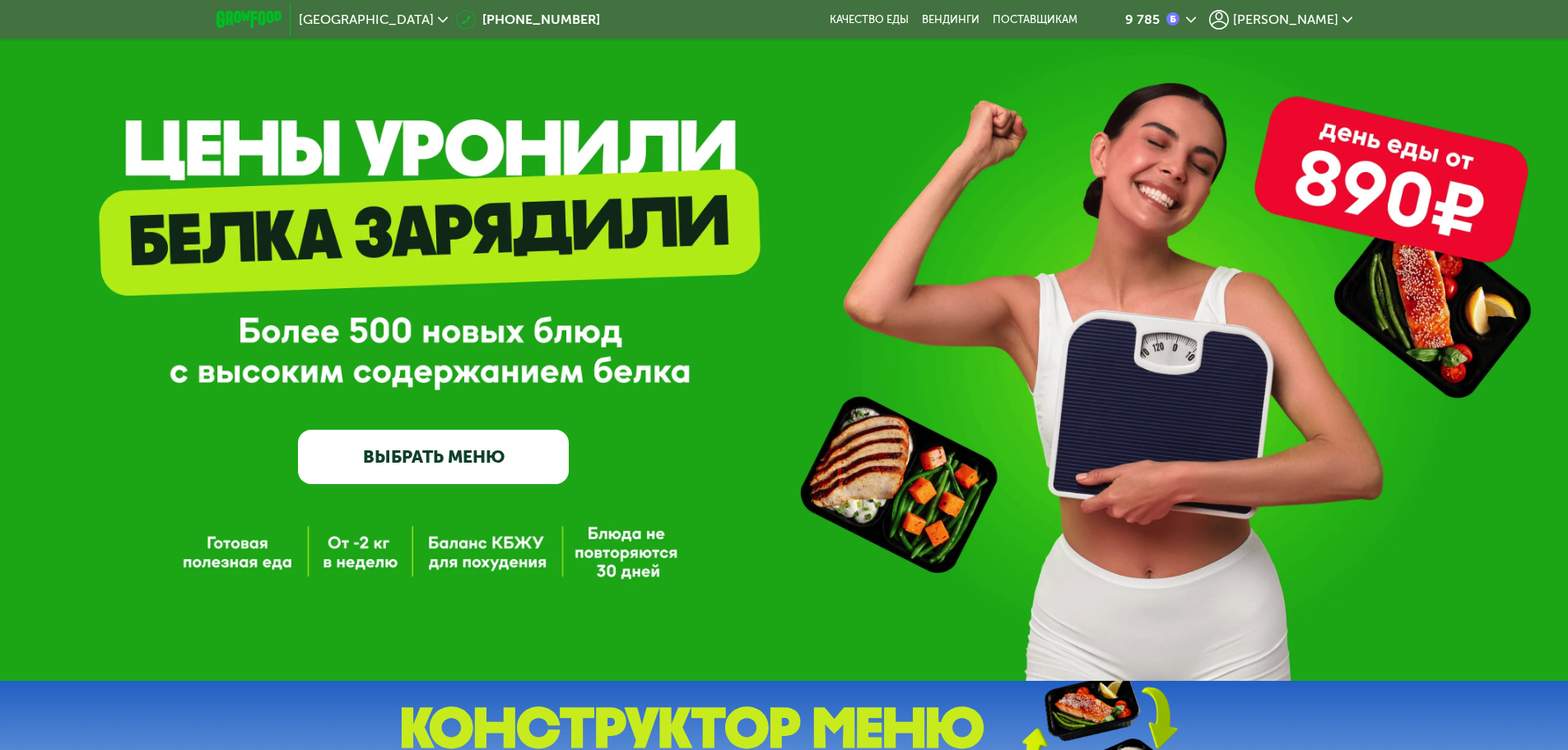
click at [481, 514] on div "GrowFood — доставка правильного питания ВЫБРАТЬ МЕНЮ" at bounding box center [784, 310] width 1568 height 741
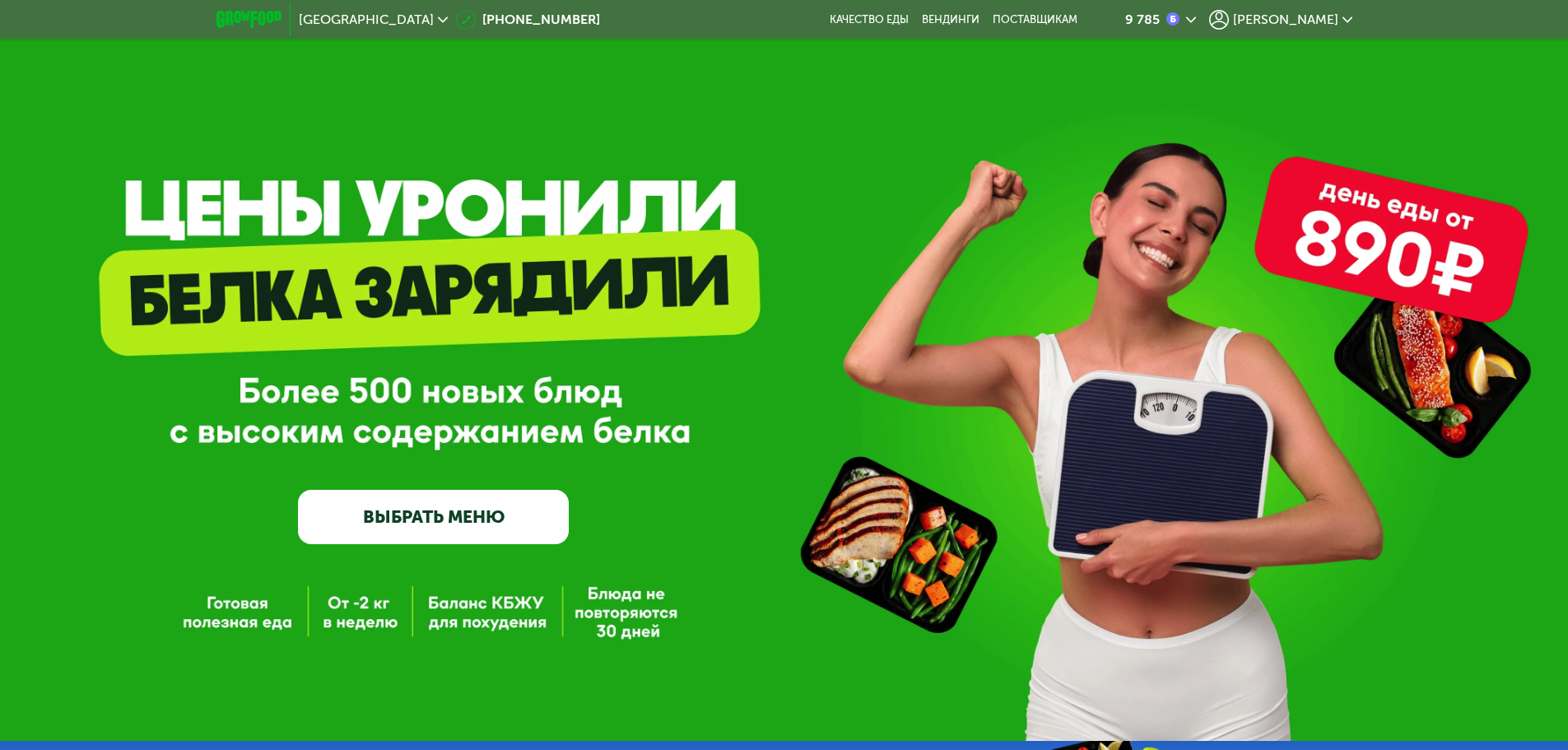
click at [1323, 20] on span "[PERSON_NAME]" at bounding box center [1286, 19] width 105 height 13
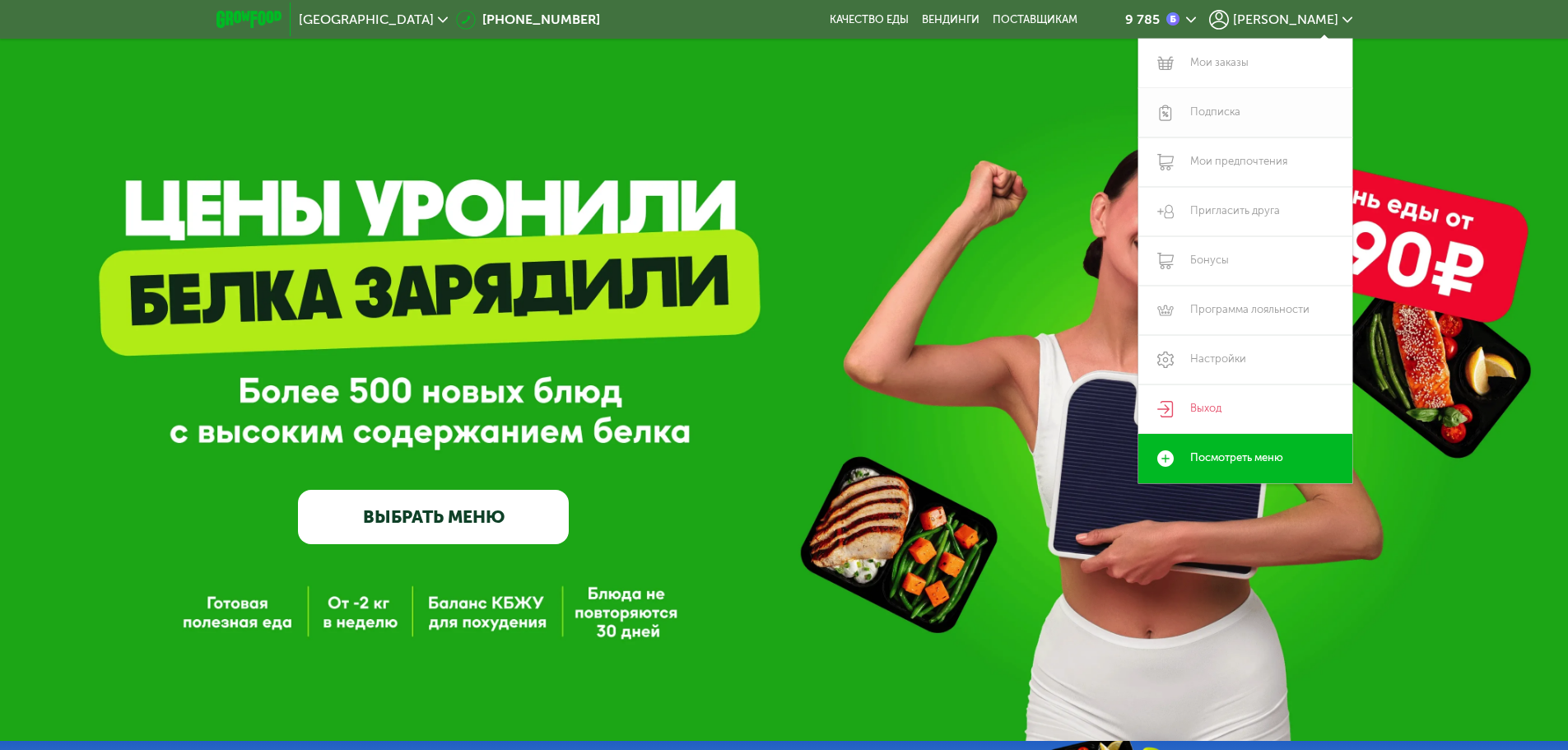
click at [1203, 111] on link "Подписка" at bounding box center [1246, 112] width 214 height 49
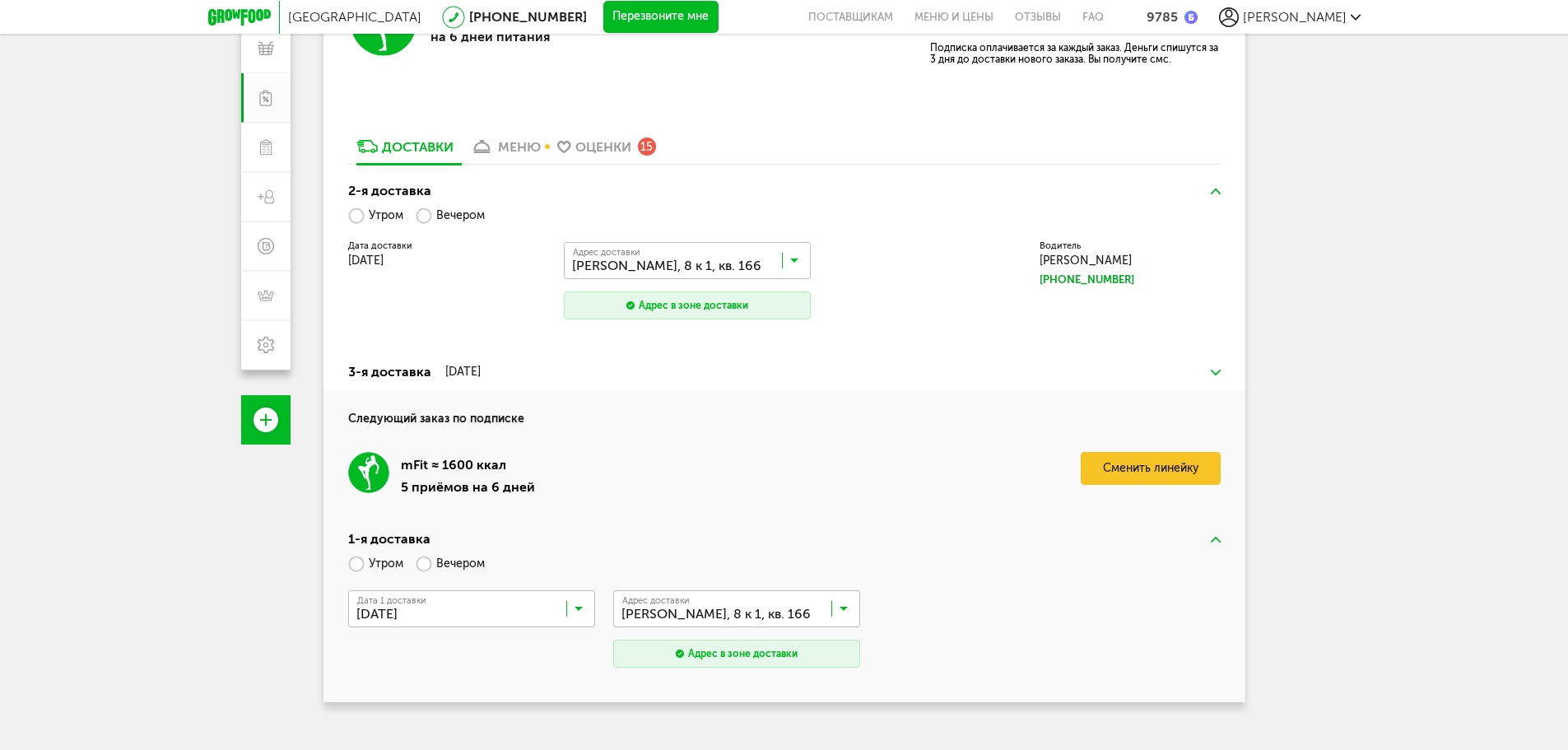
scroll to position [260, 0]
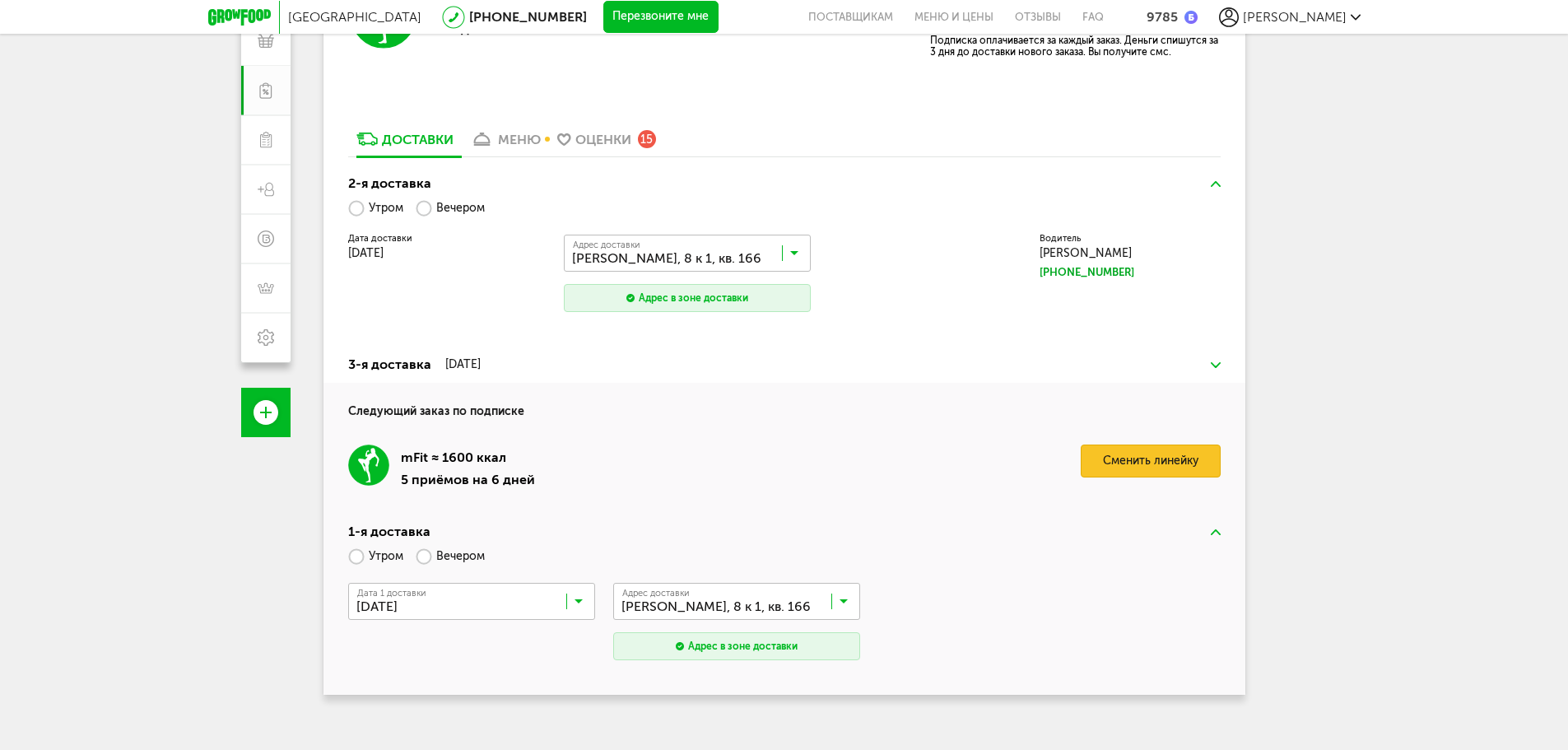
click at [1171, 464] on link "Сменить линейку" at bounding box center [1151, 461] width 140 height 33
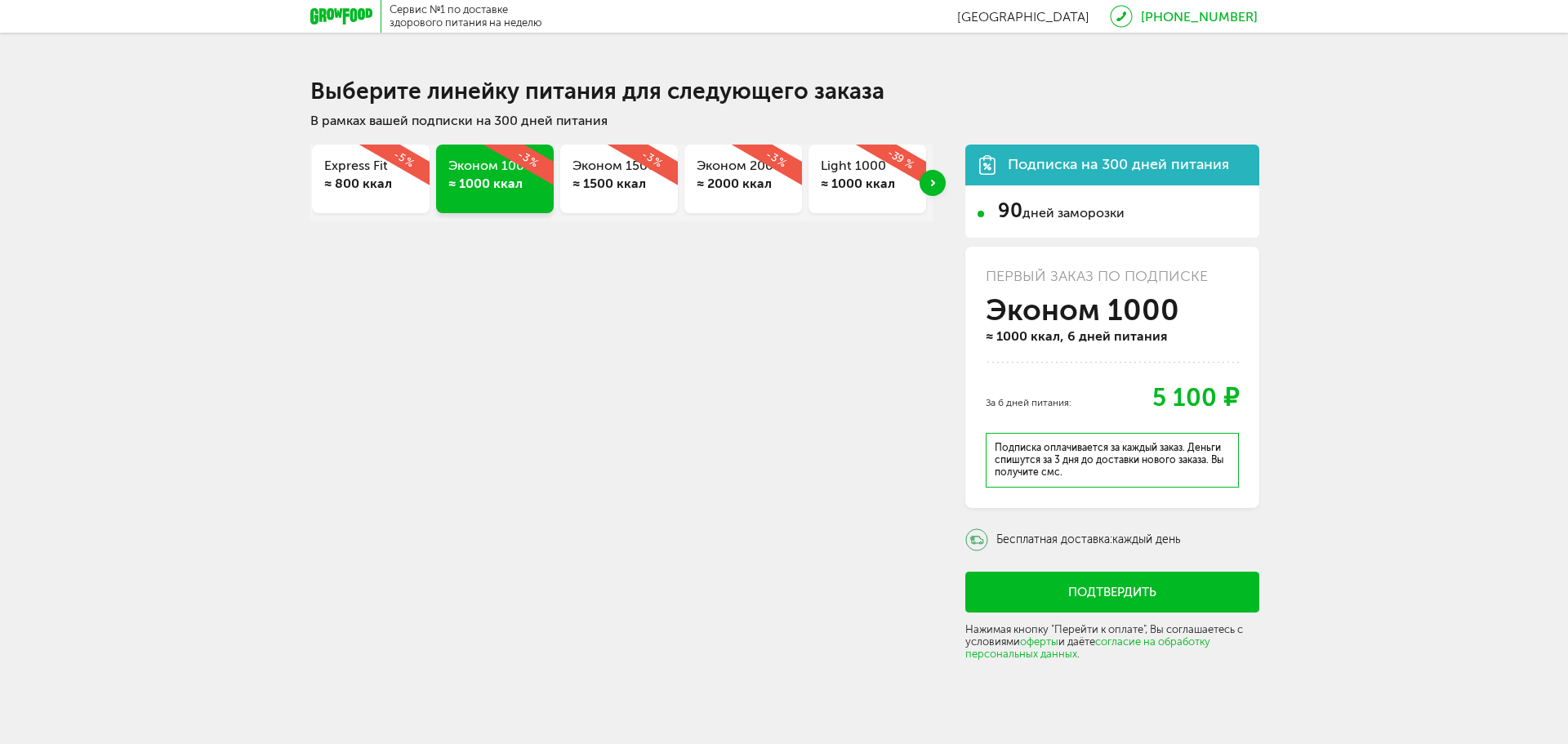
click at [936, 184] on div "Next slide" at bounding box center [932, 183] width 26 height 26
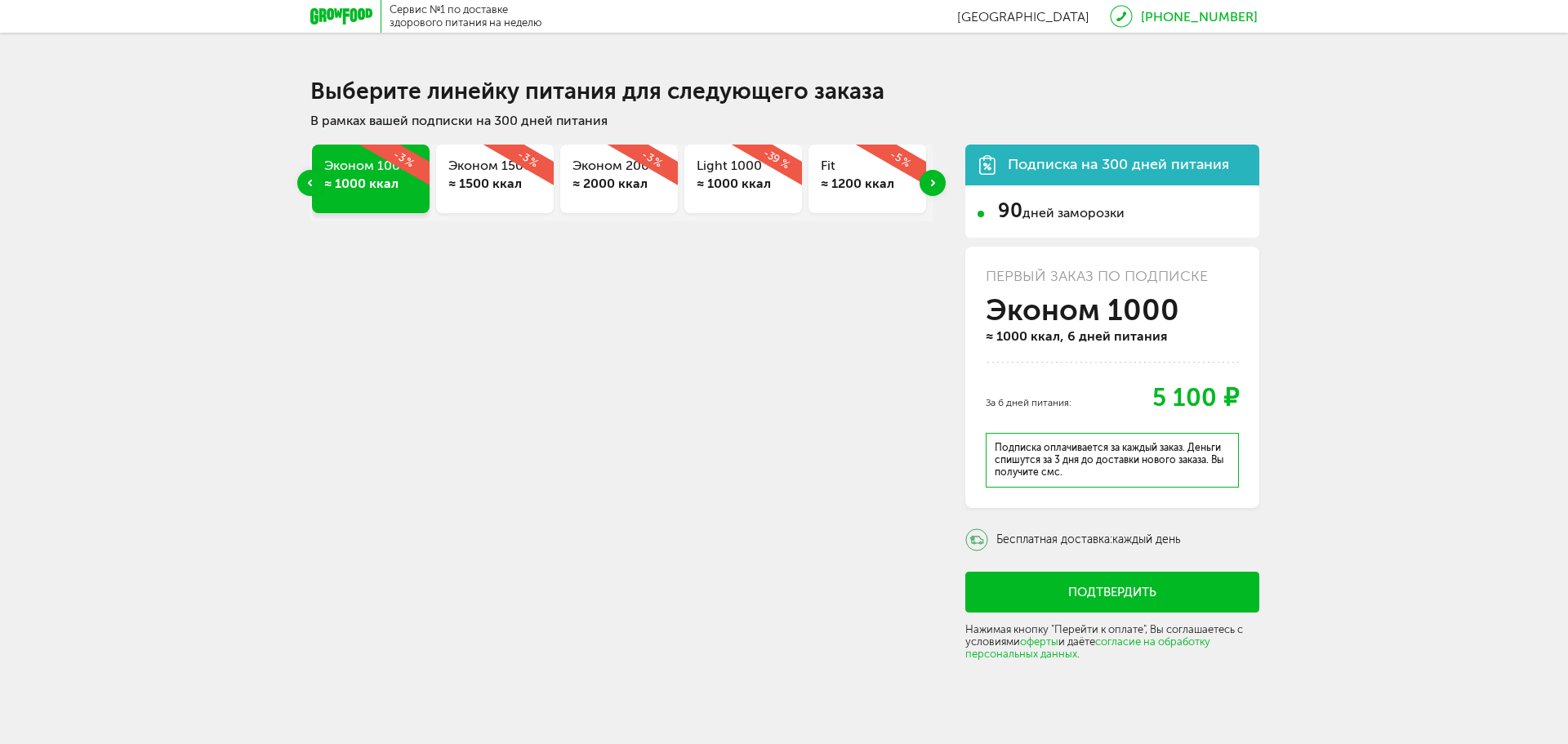
click at [936, 184] on div "Next slide" at bounding box center [932, 183] width 26 height 26
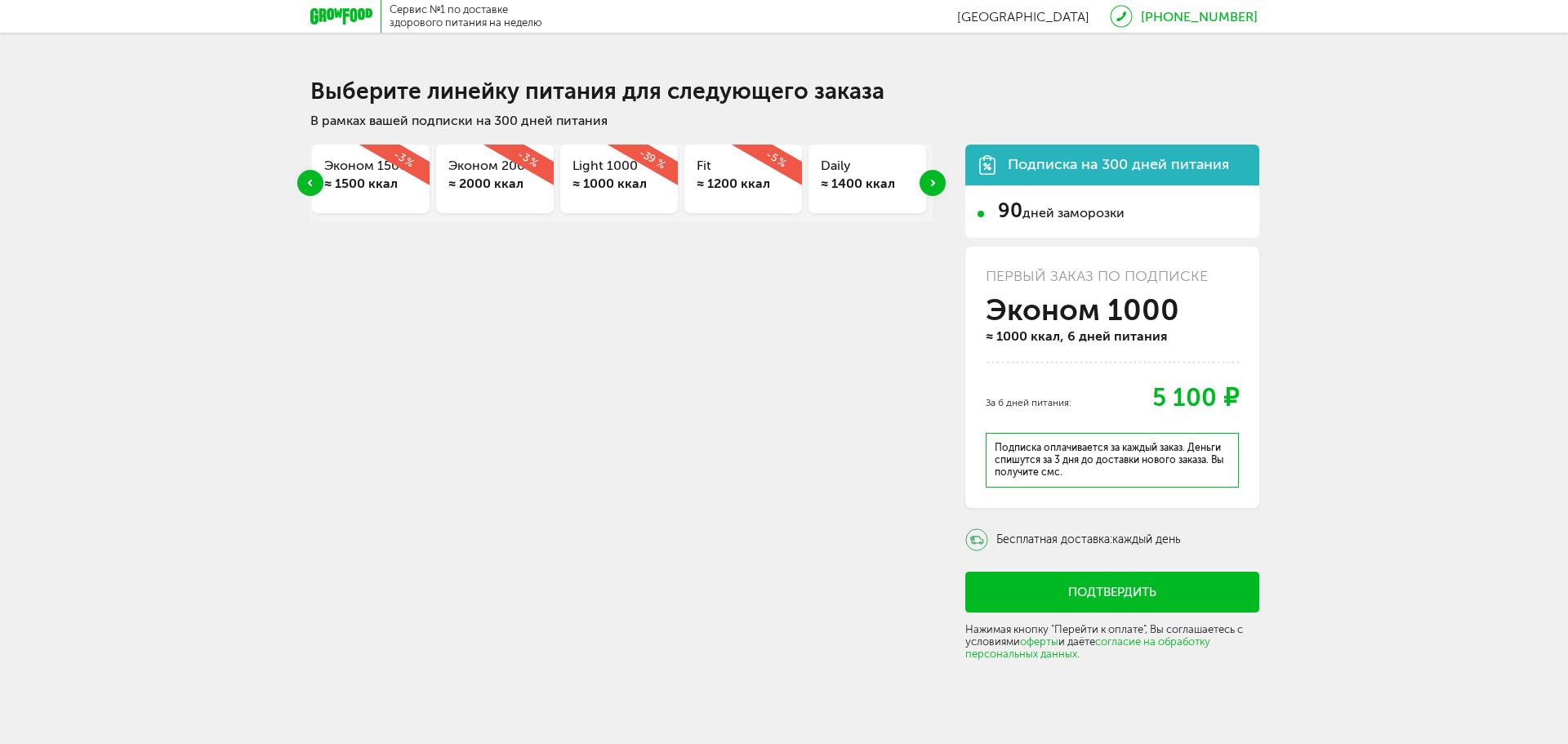
click at [936, 184] on div "Next slide" at bounding box center [932, 183] width 26 height 26
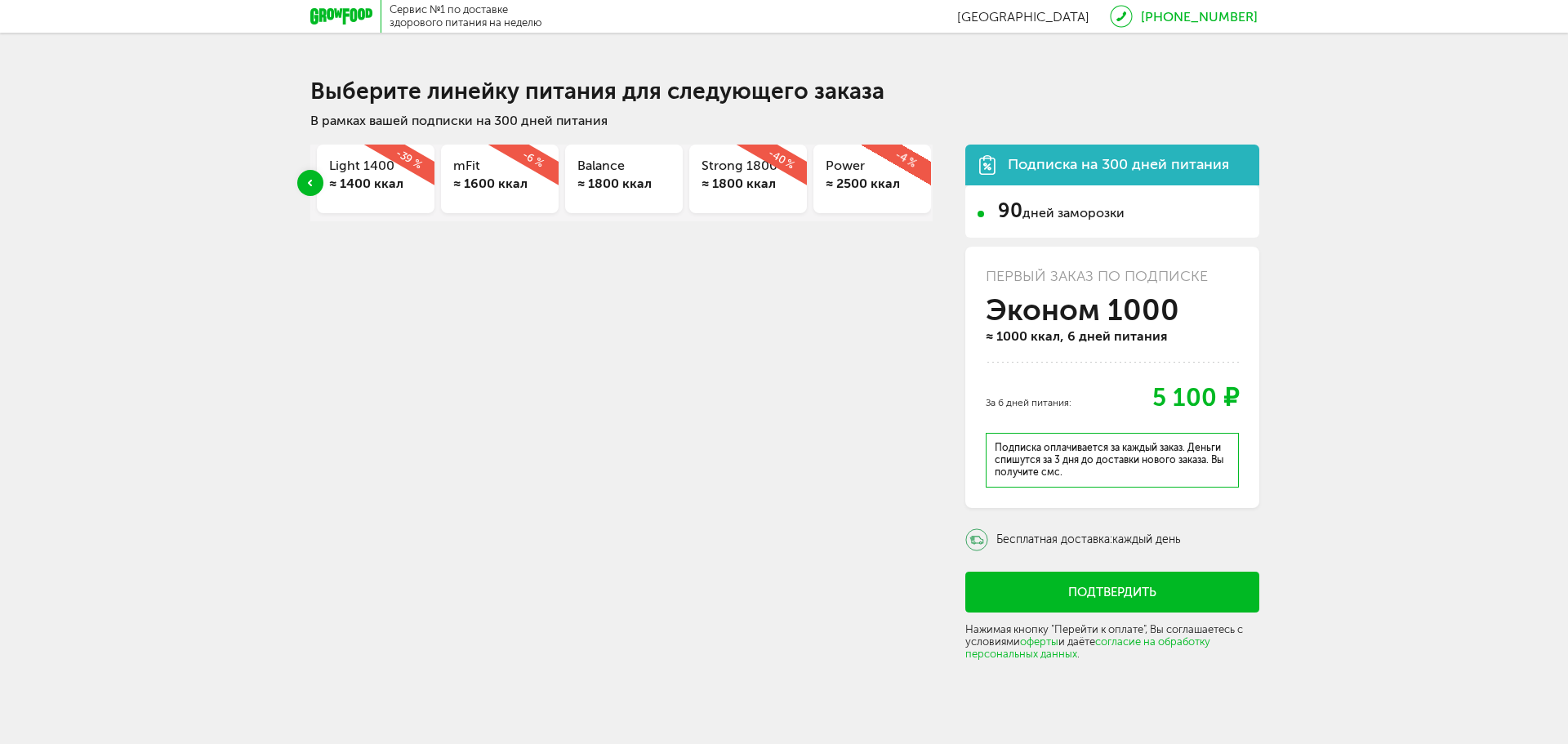
click at [593, 187] on div "≈ 1800 ккал" at bounding box center [624, 183] width 93 height 18
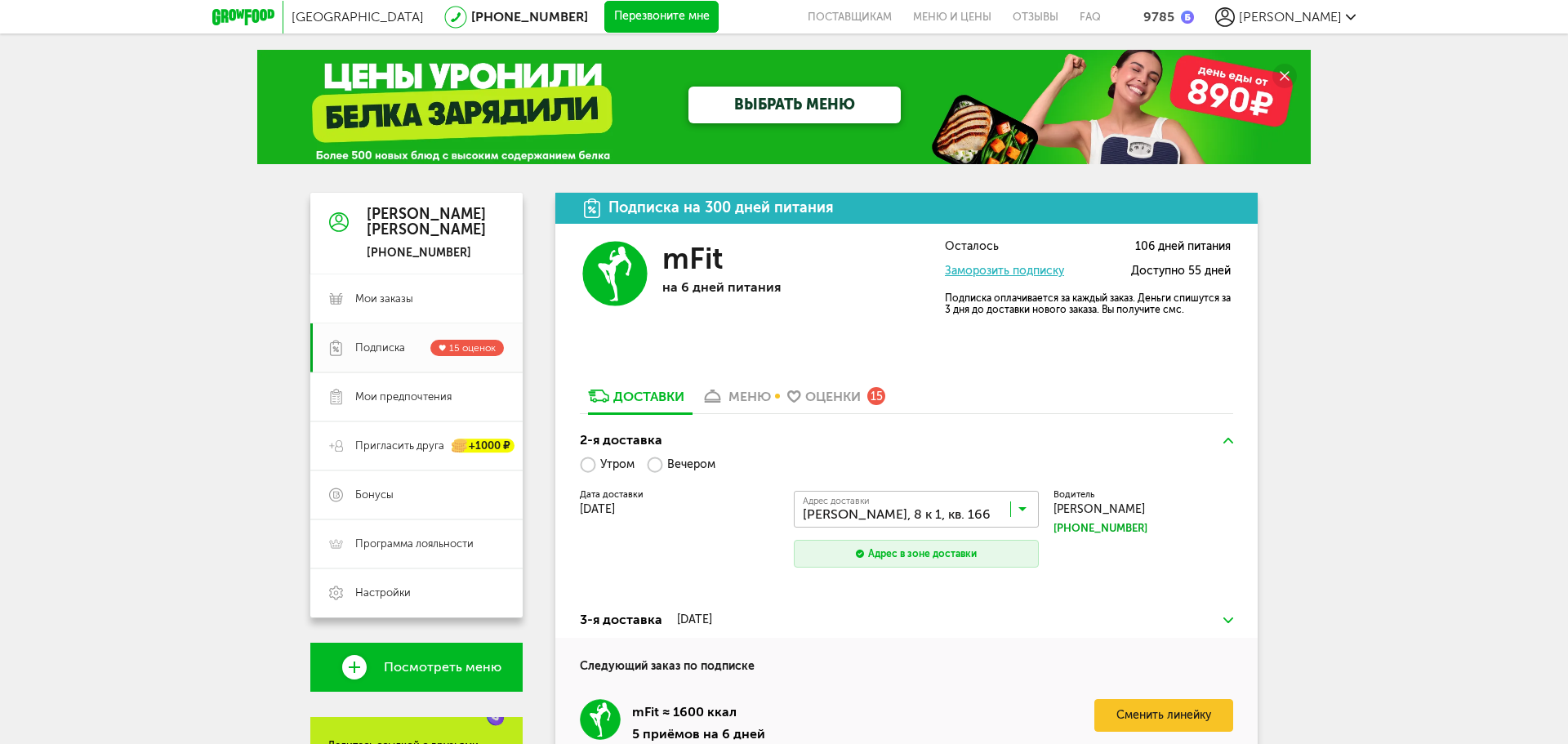
click at [793, 78] on div "ВЫБРАТЬ МЕНЮ" at bounding box center [784, 106] width 631 height 114
click at [794, 91] on link "ВЫБРАТЬ МЕНЮ" at bounding box center [794, 105] width 212 height 37
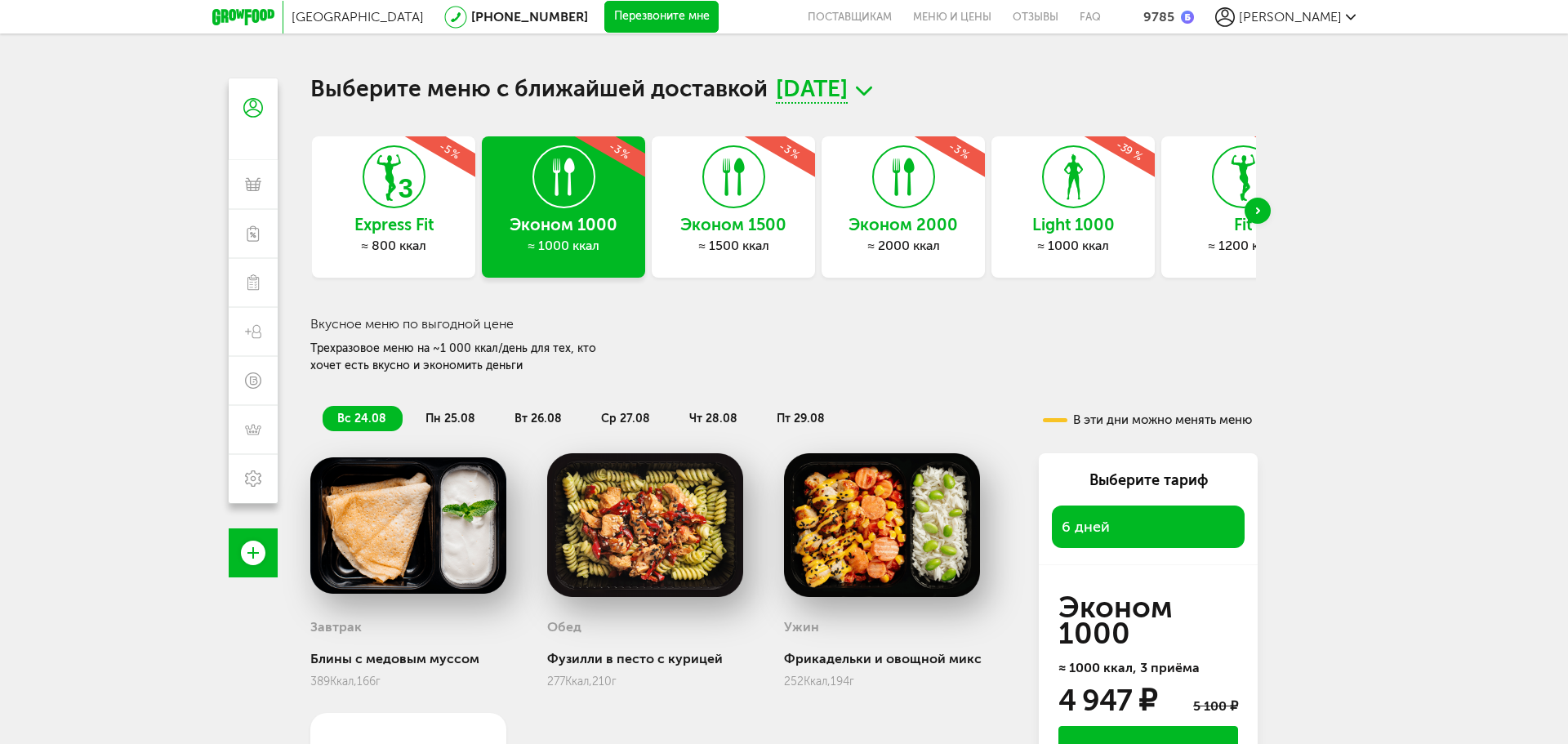
click at [1220, 195] on icon at bounding box center [1243, 177] width 60 height 61
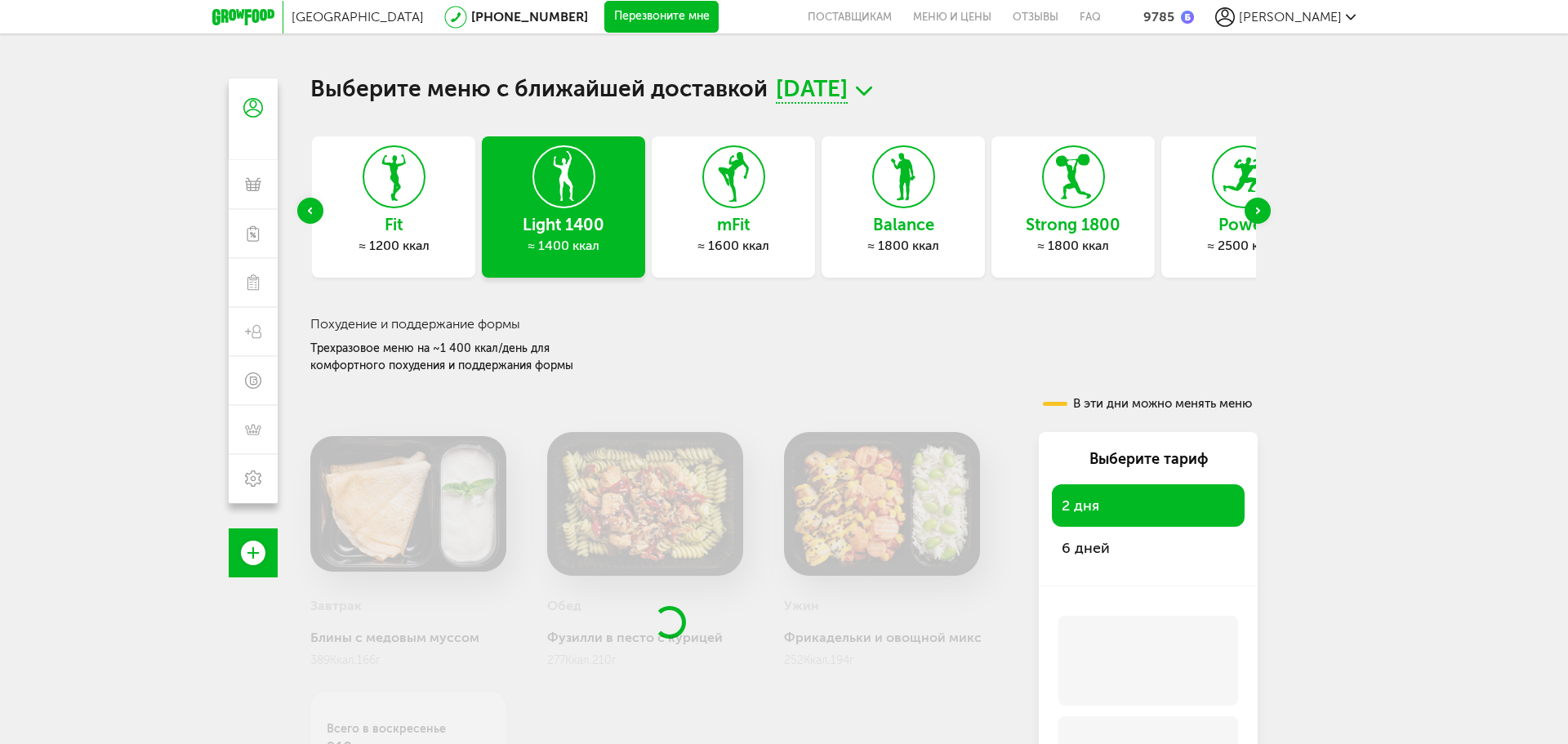
click at [1110, 196] on div "Express Fit ≈ 800 ккал Эконом 1000 ≈ 1000 ккал Эконом 1500 ≈ 1500 ккал Эконом 2…" at bounding box center [783, 211] width 947 height 149
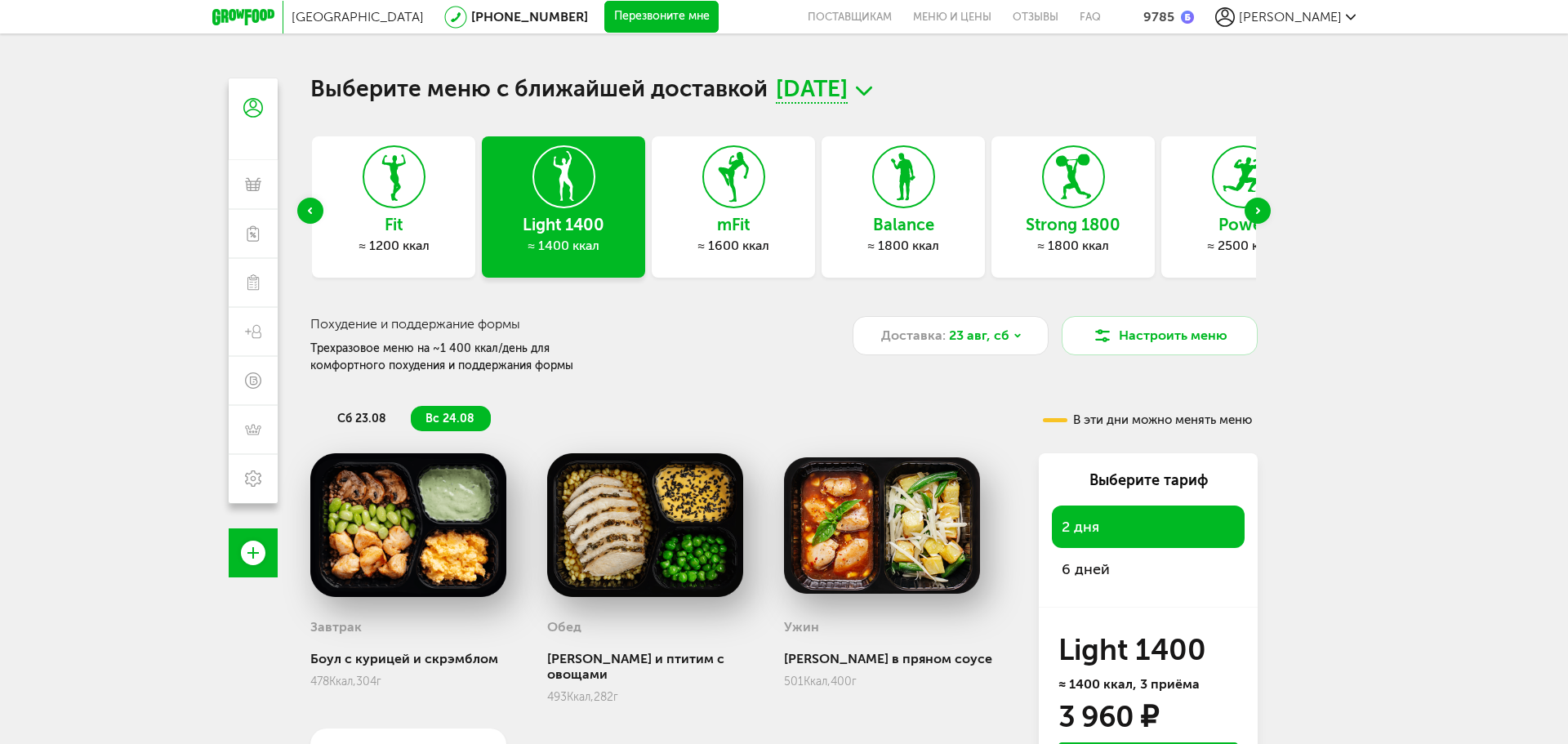
click at [1111, 216] on h3 "Strong 1800" at bounding box center [1073, 225] width 164 height 18
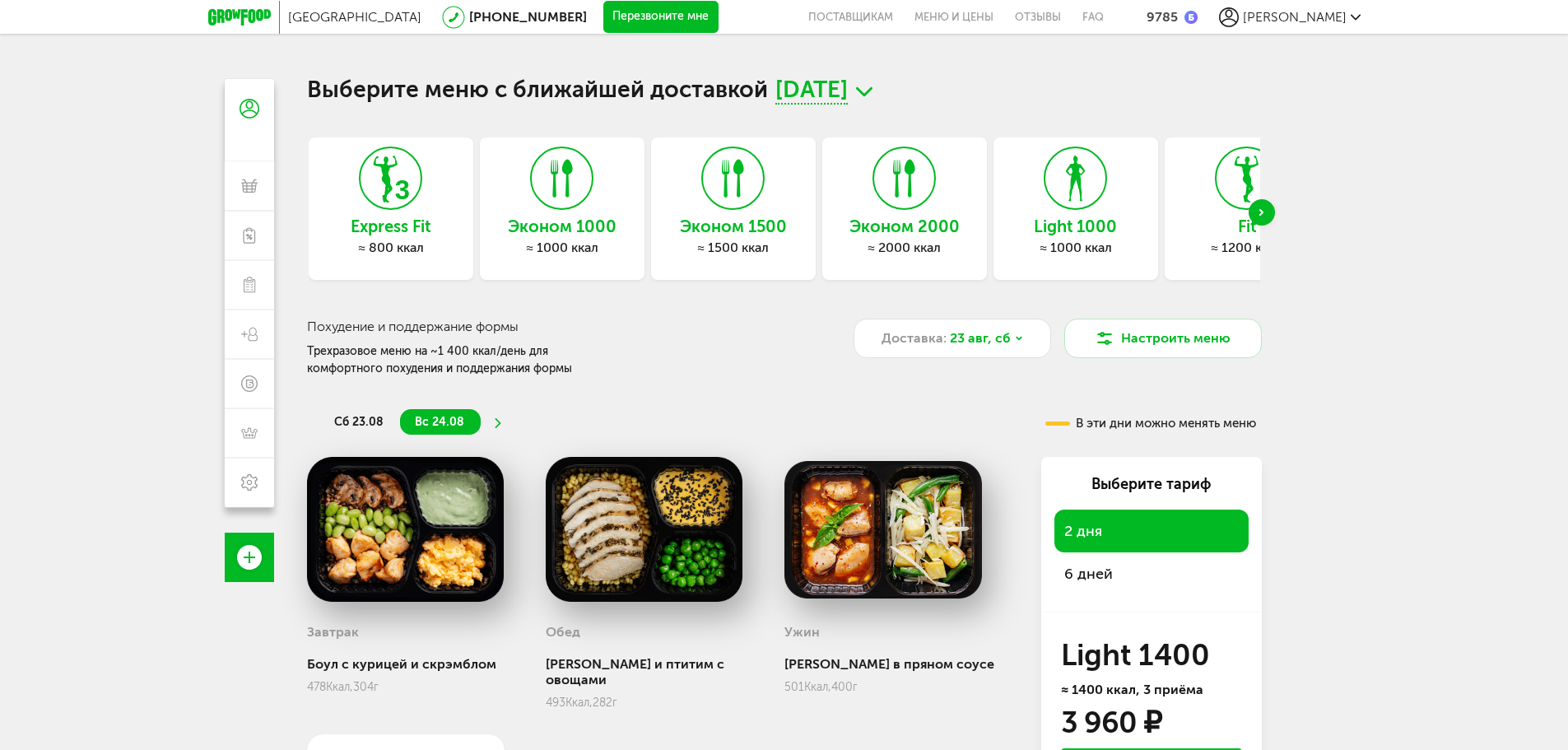
click at [1270, 210] on div "Next slide" at bounding box center [1262, 213] width 26 height 26
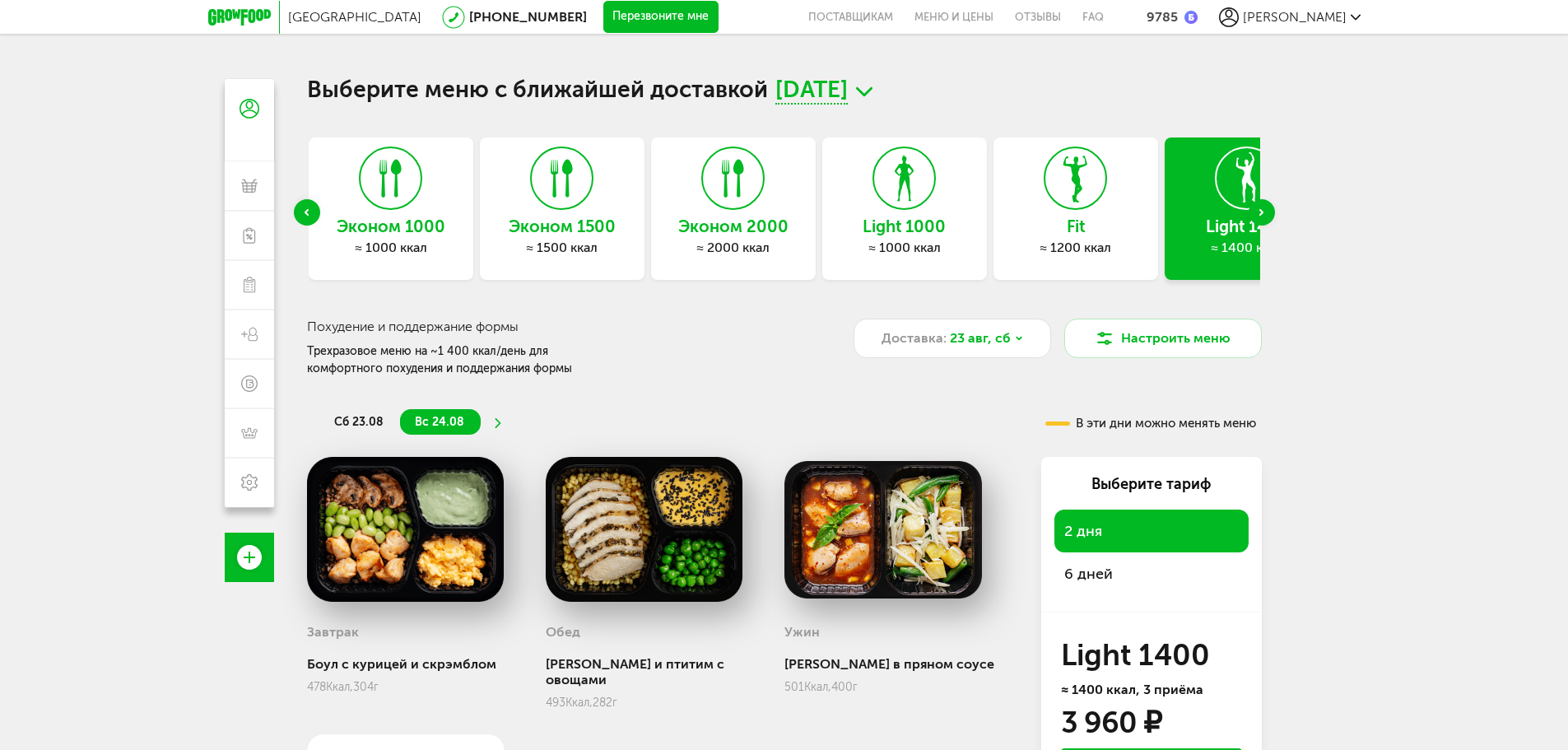
click at [1270, 210] on div "Next slide" at bounding box center [1262, 213] width 26 height 26
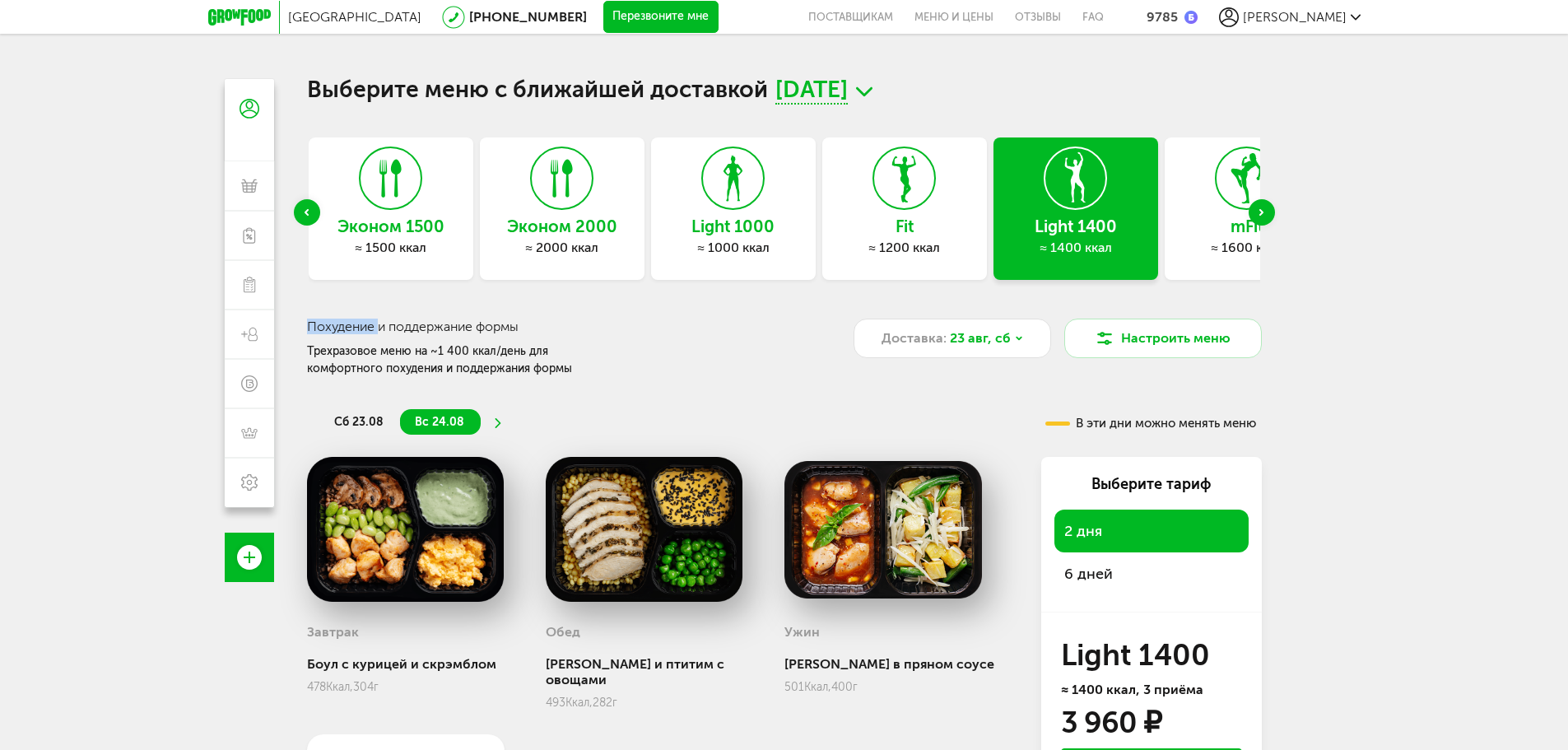
click at [1270, 210] on div "Next slide" at bounding box center [1262, 213] width 26 height 26
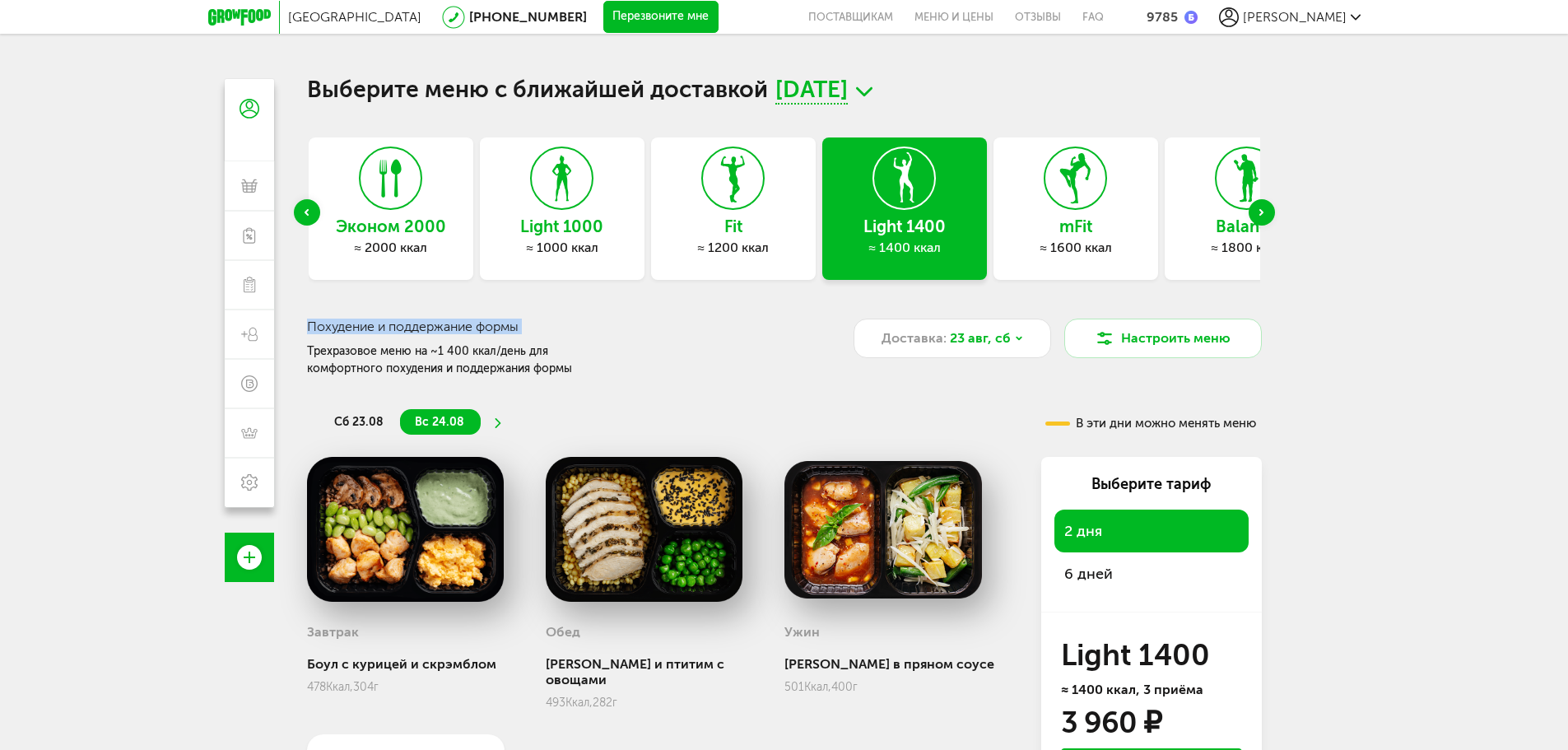
click at [1270, 210] on div "Next slide" at bounding box center [1262, 213] width 26 height 26
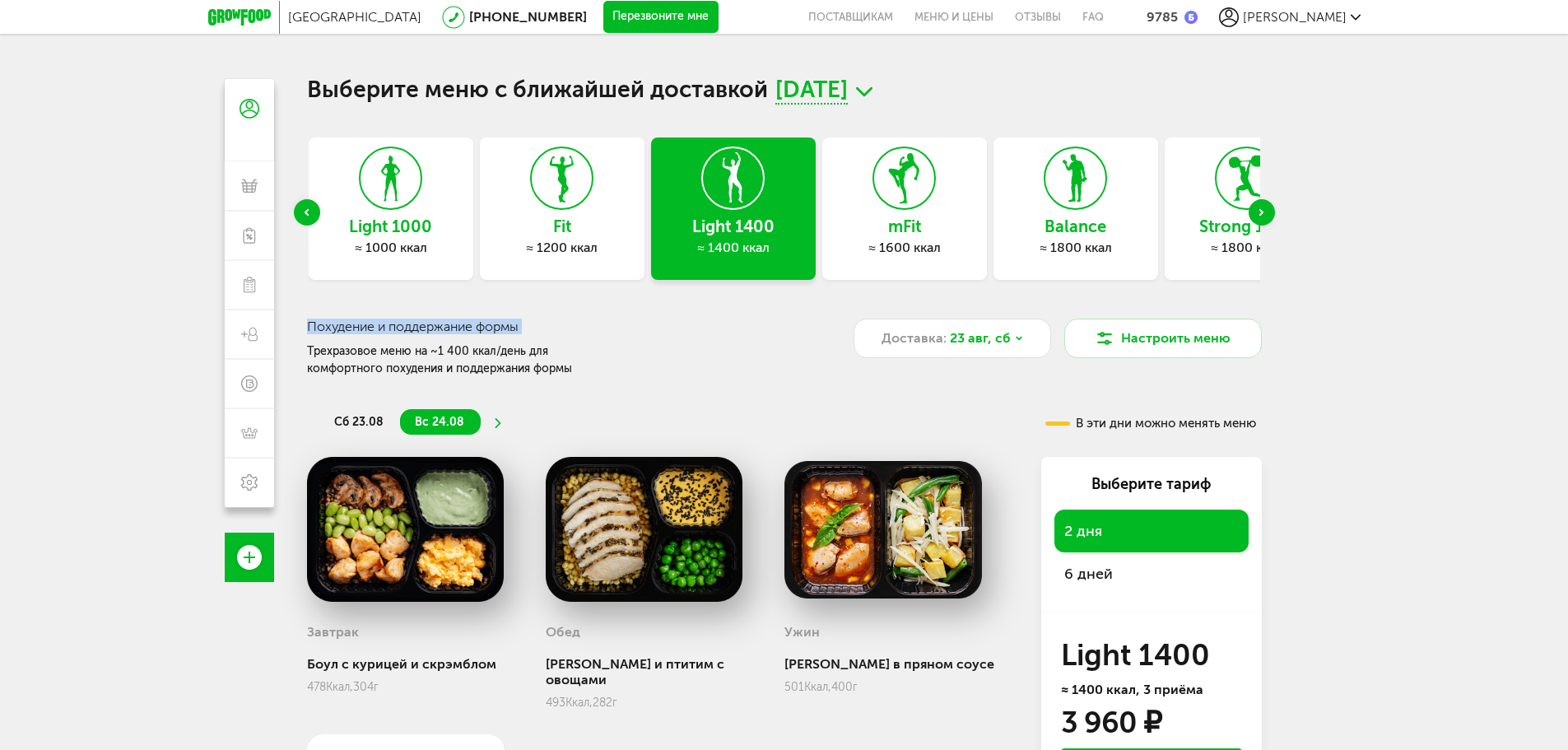
click at [1270, 210] on div "Next slide" at bounding box center [1262, 213] width 26 height 26
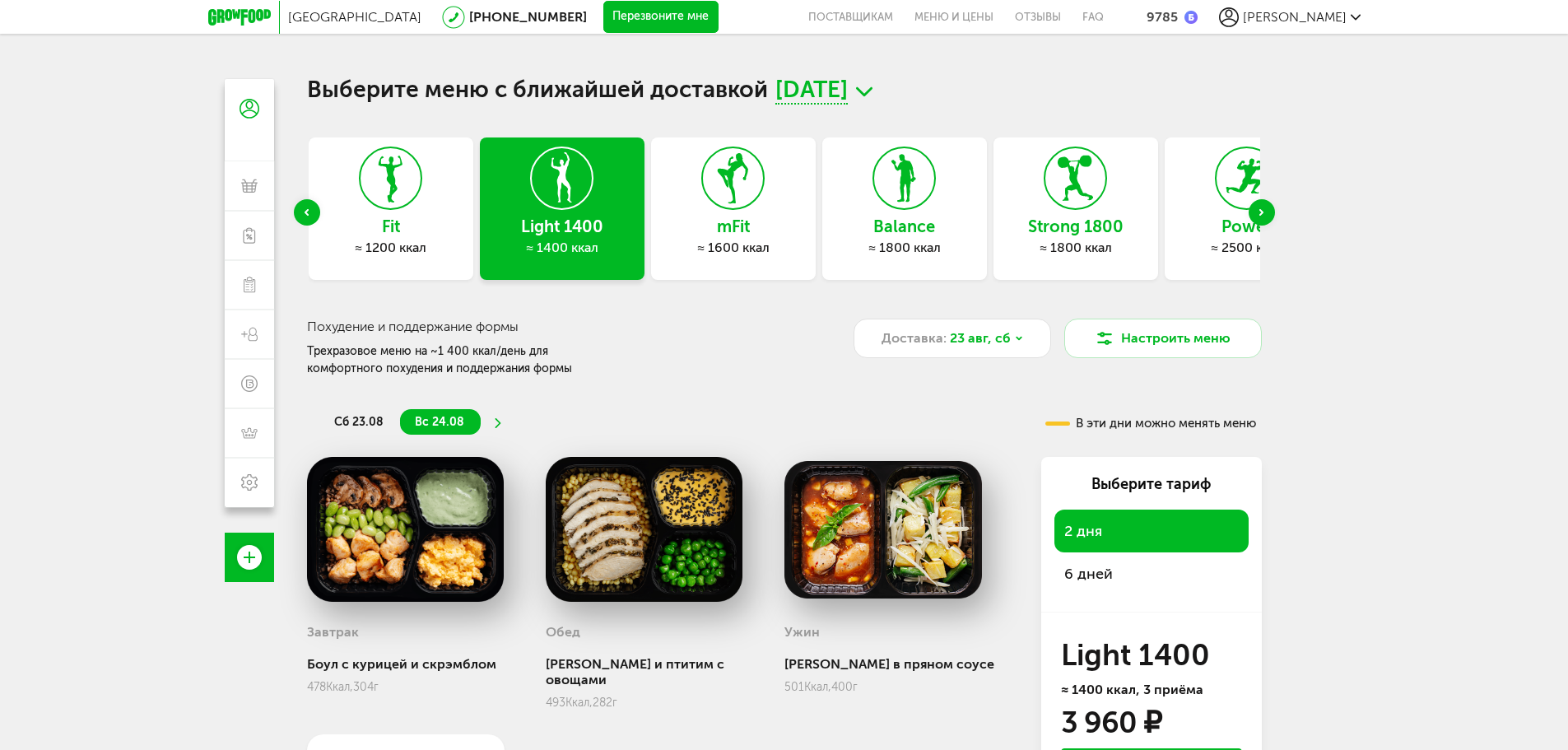
click at [1270, 210] on div "Next slide" at bounding box center [1262, 213] width 26 height 26
